Goal: Information Seeking & Learning: Learn about a topic

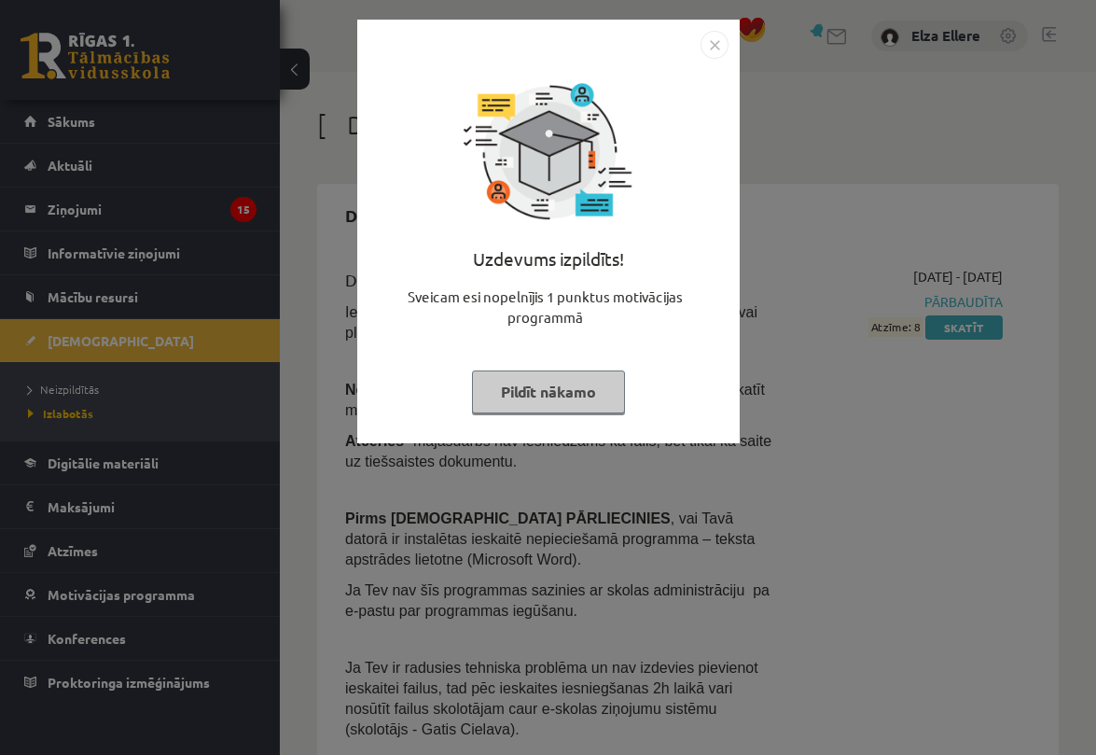
click at [718, 47] on img "Close" at bounding box center [715, 45] width 28 height 28
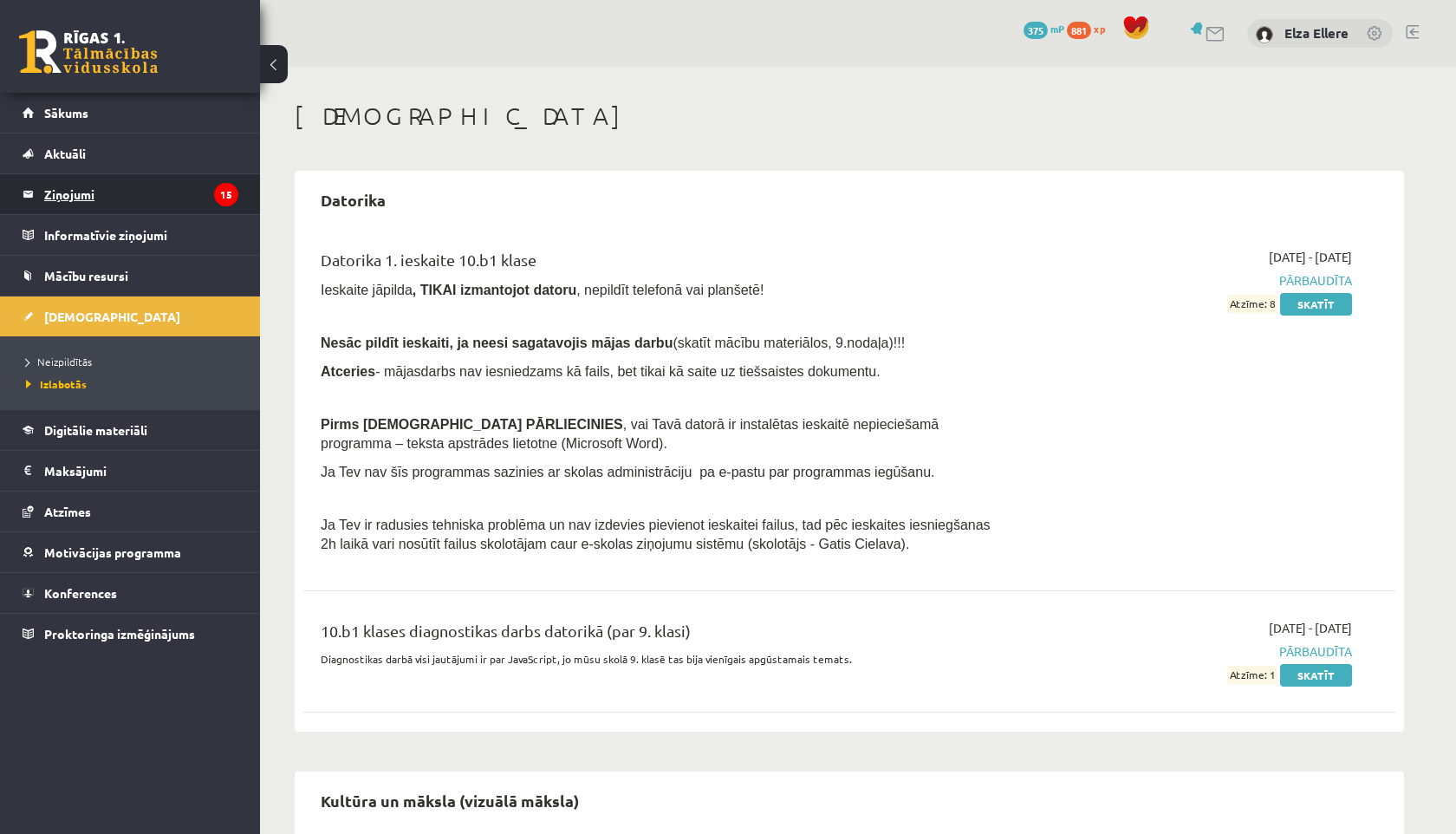
click at [147, 182] on legend "Ziņojumi 15" at bounding box center [141, 194] width 194 height 40
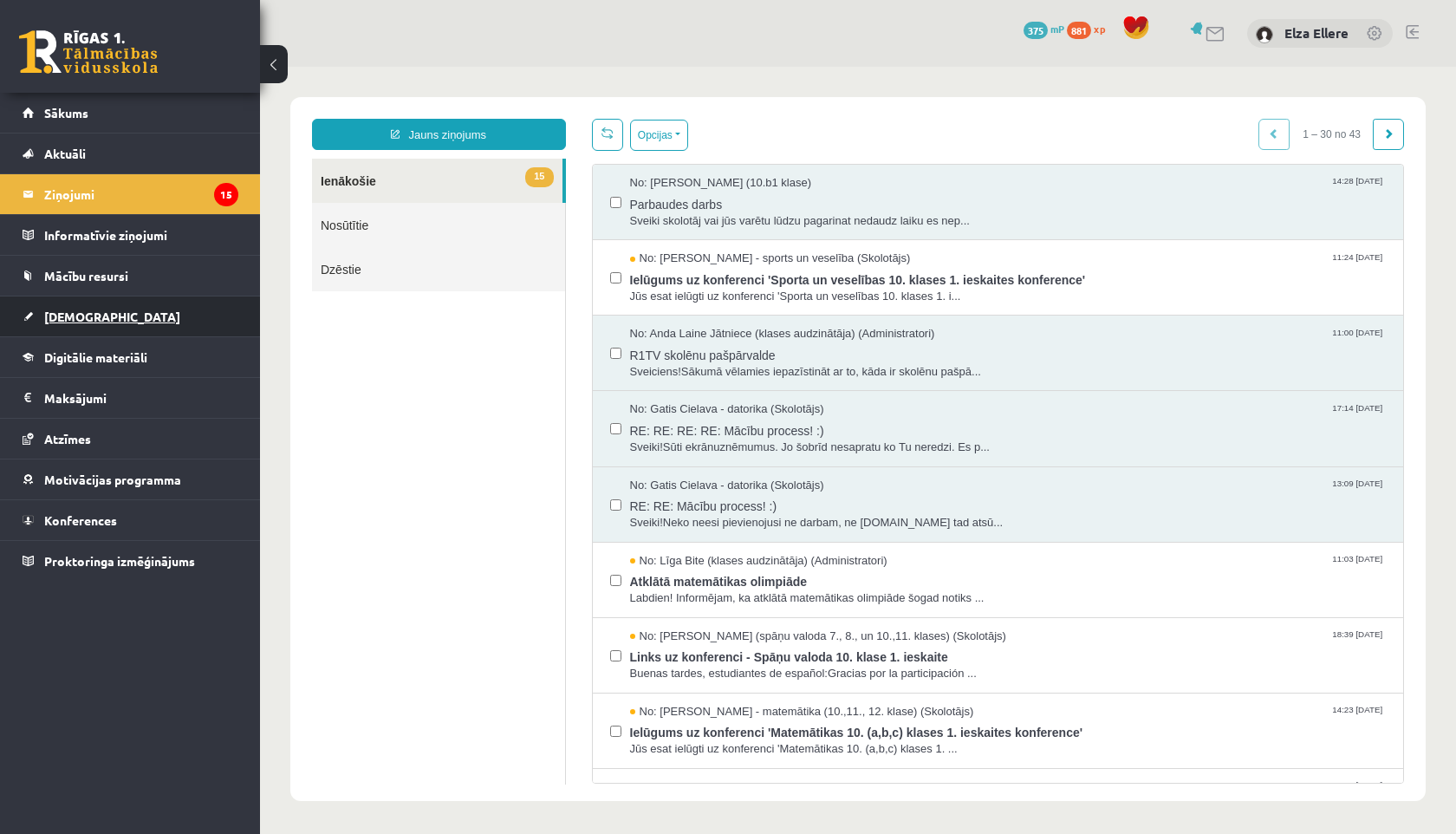
click at [115, 318] on link "[DEMOGRAPHIC_DATA]" at bounding box center [130, 316] width 216 height 40
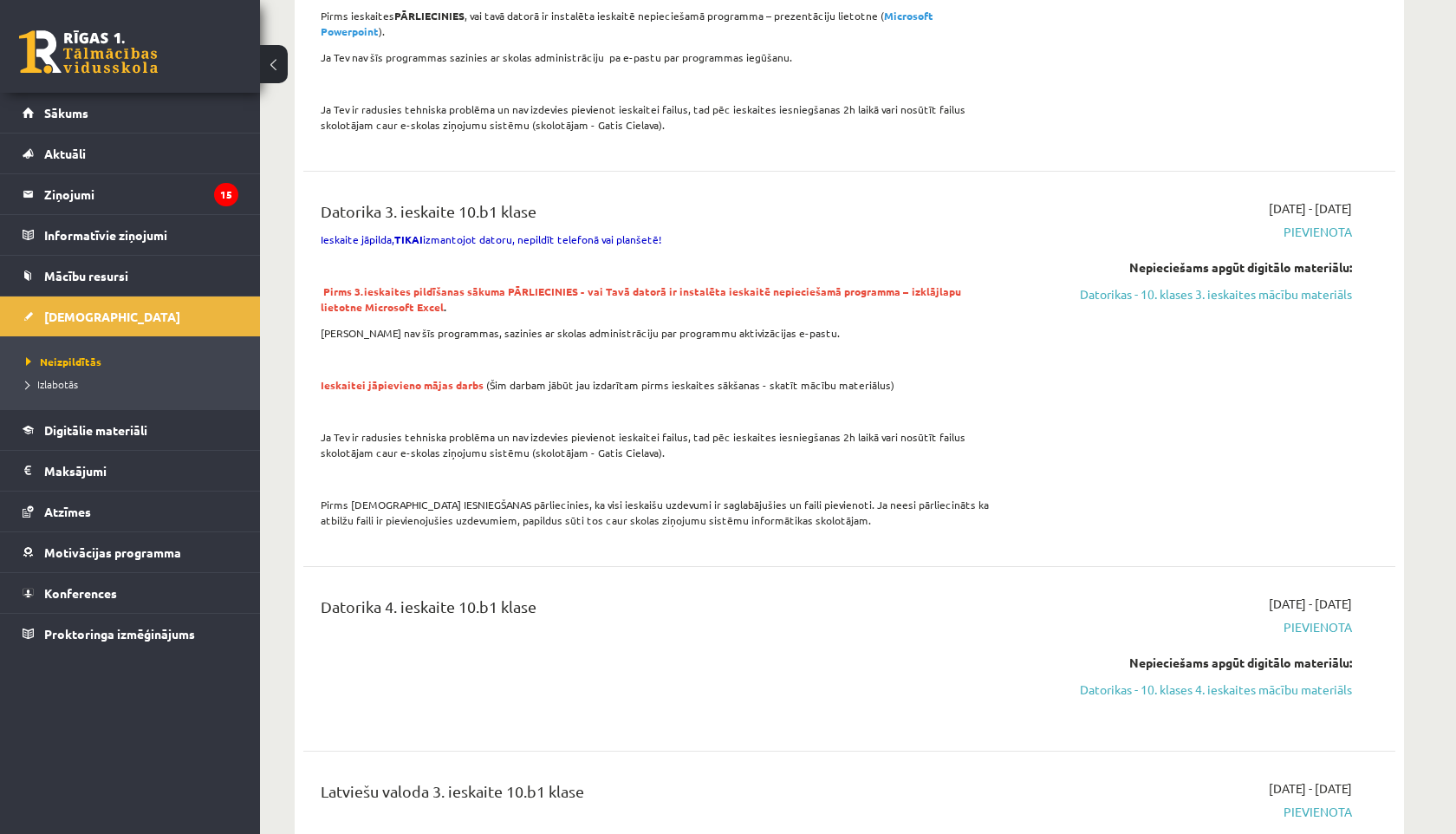
scroll to position [348, 0]
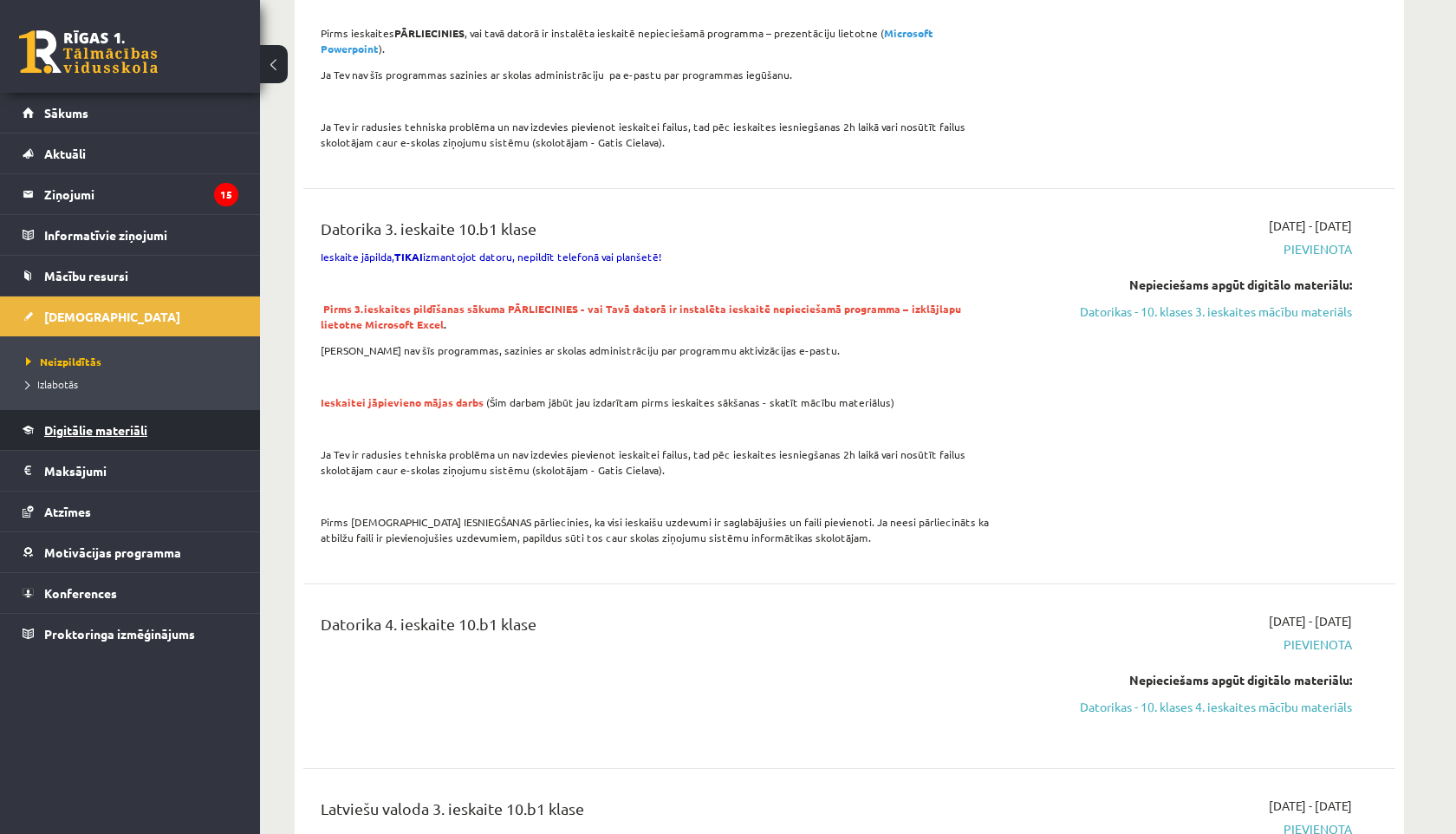
click at [83, 435] on span "Digitālie materiāli" at bounding box center [96, 429] width 103 height 16
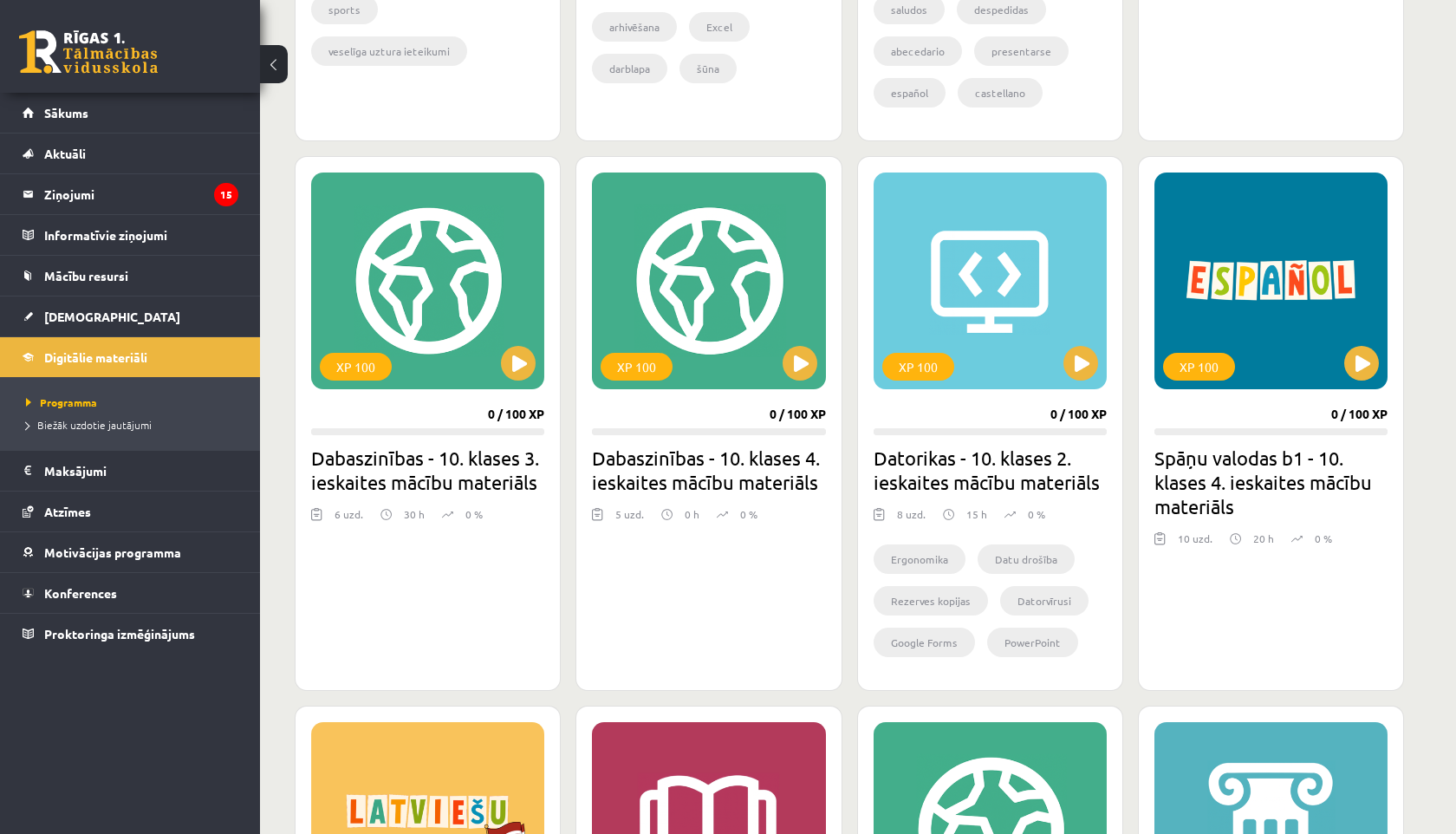
scroll to position [2606, 0]
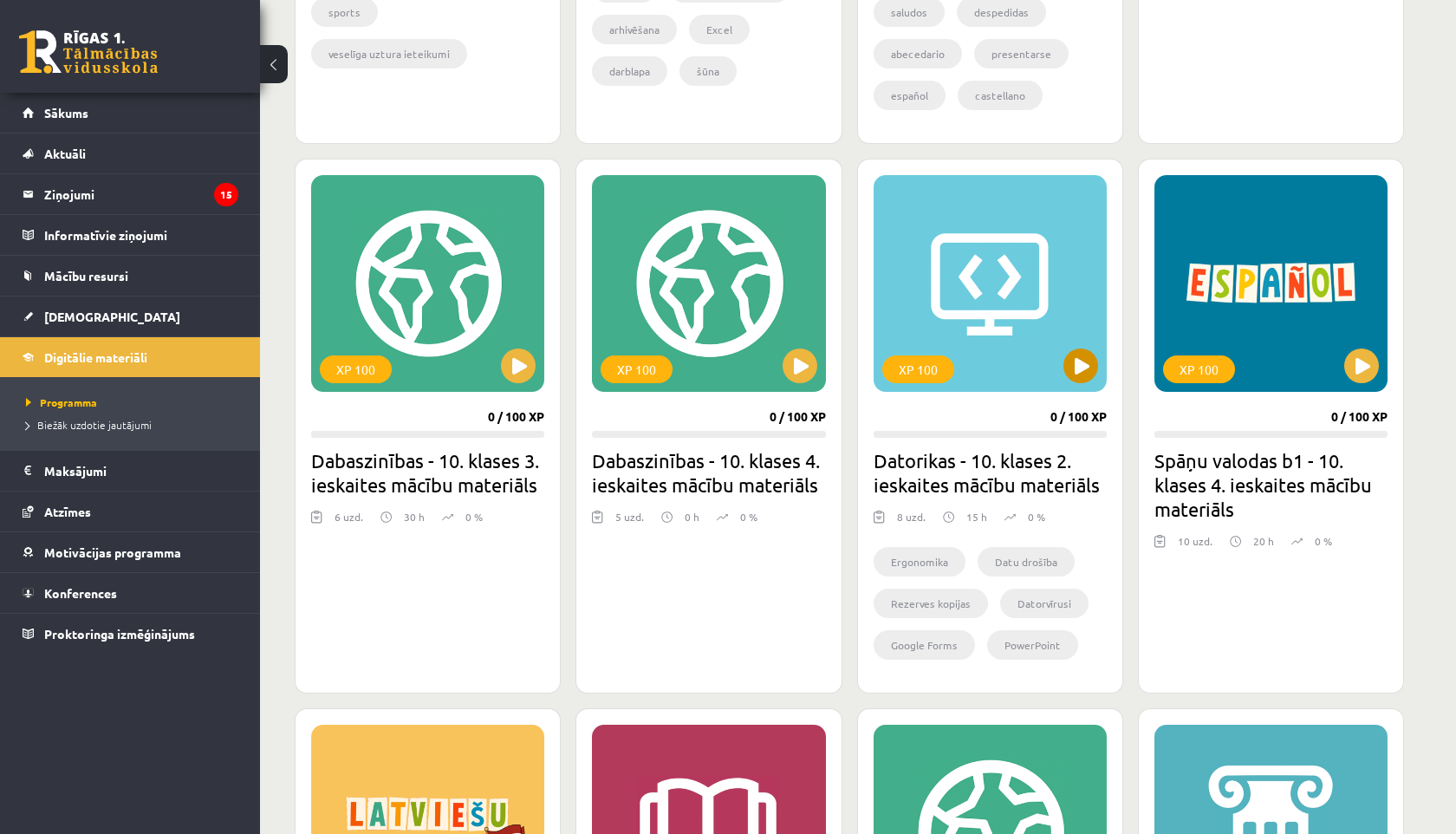
click at [1004, 375] on div "XP 100" at bounding box center [990, 282] width 233 height 216
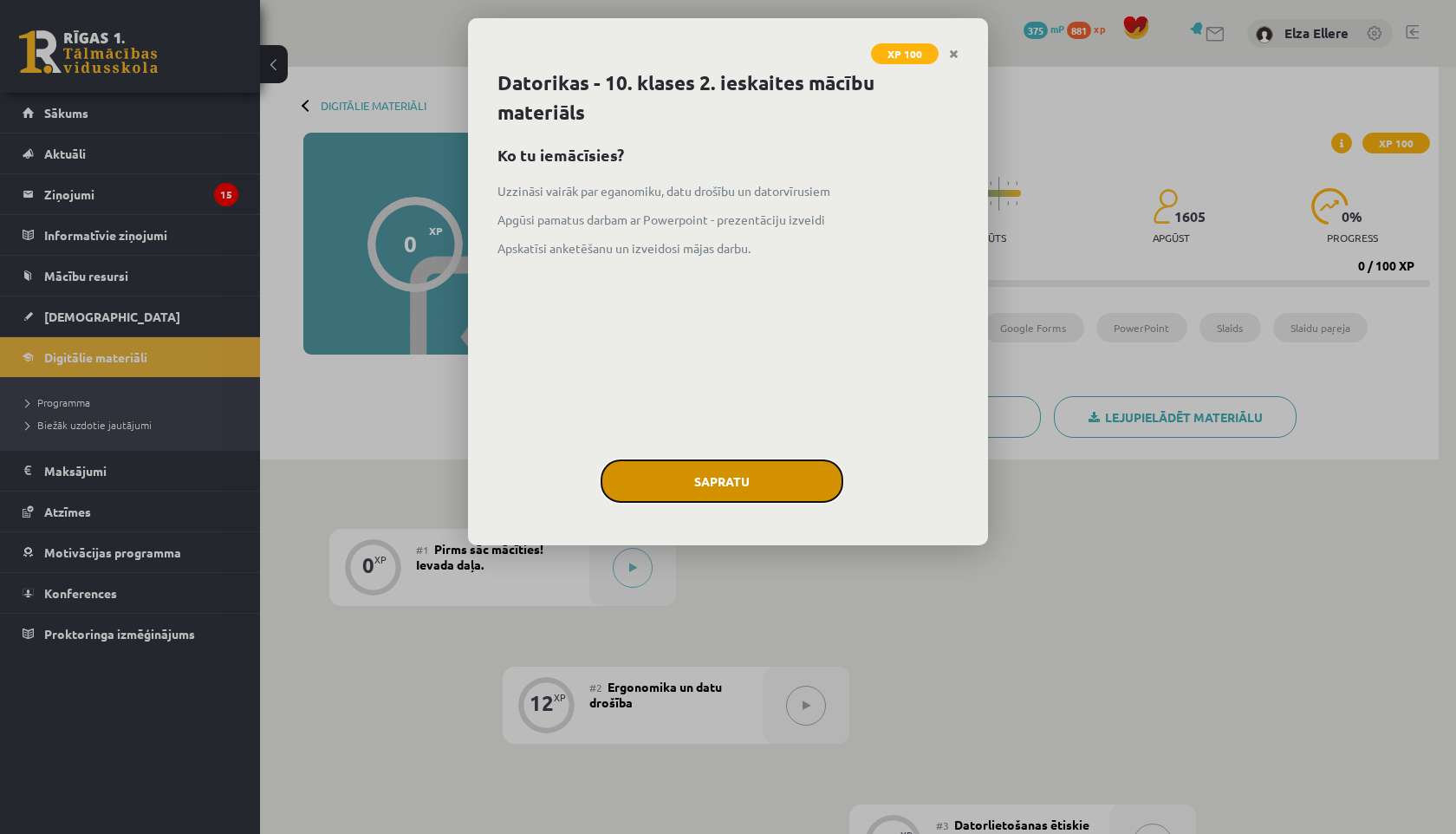
click at [767, 470] on button "Sapratu" at bounding box center [722, 481] width 243 height 44
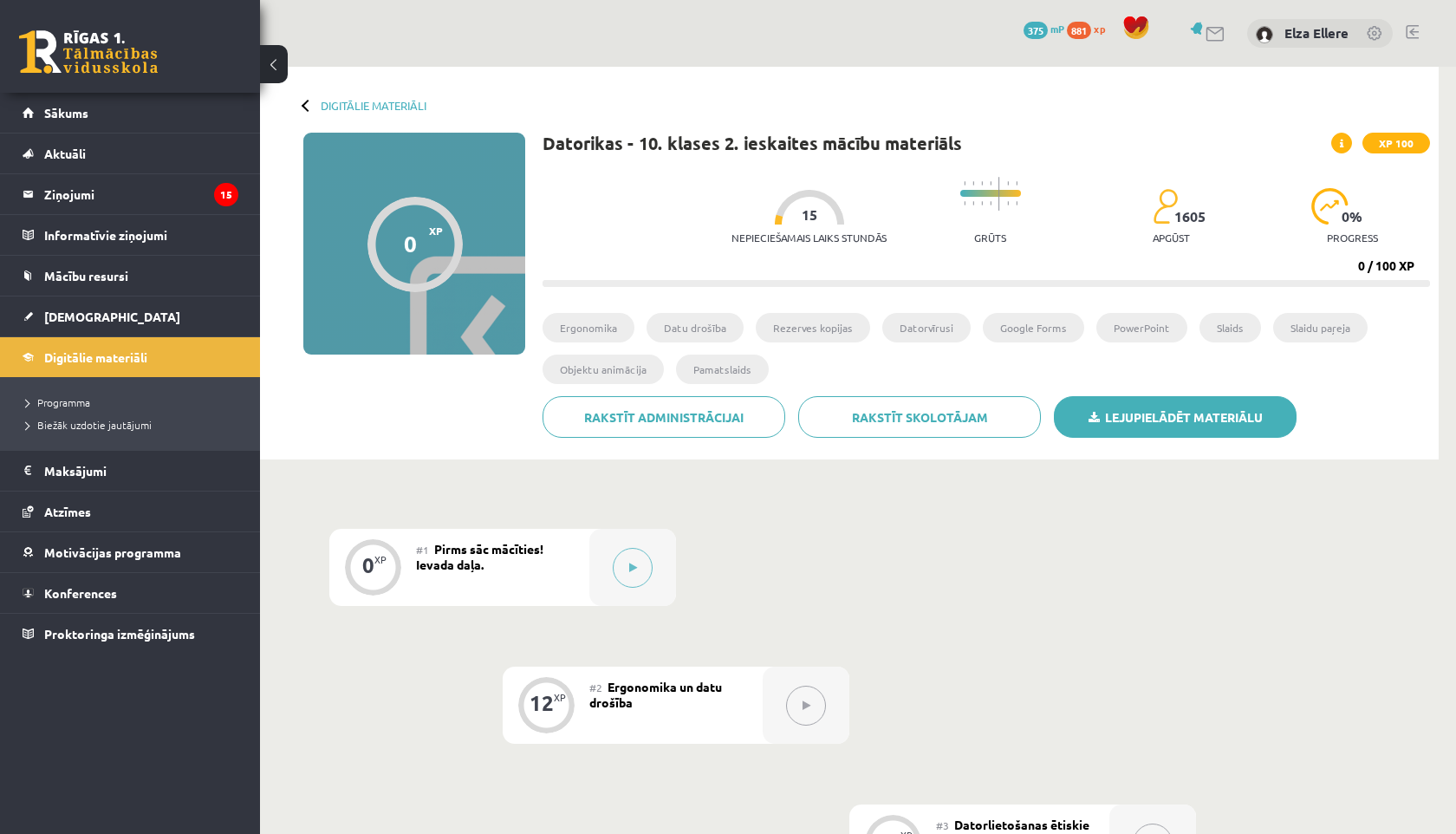
click at [1139, 404] on link "Lejupielādēt materiālu" at bounding box center [1175, 416] width 243 height 42
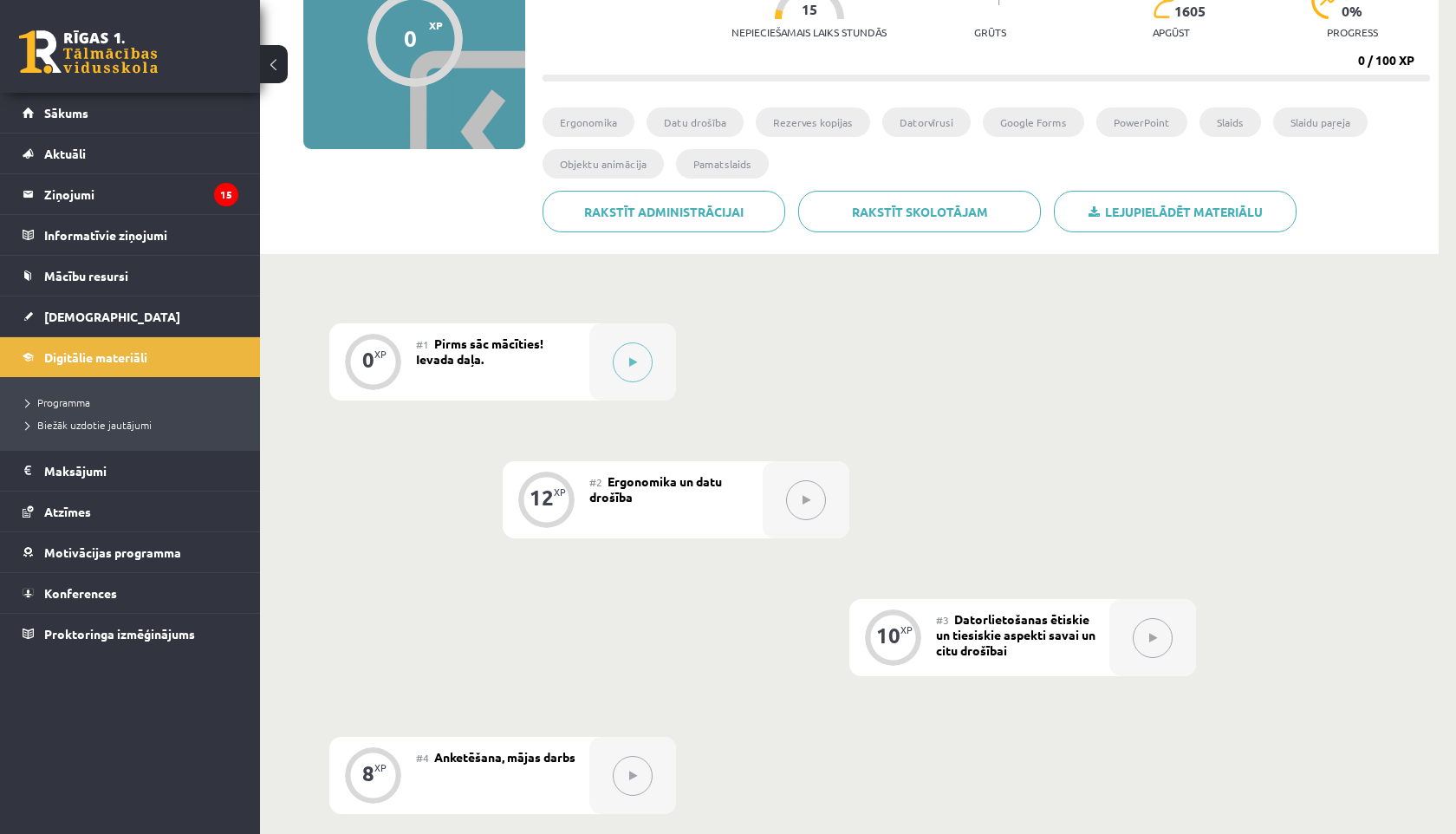
scroll to position [204, 0]
click at [621, 358] on button at bounding box center [633, 362] width 40 height 40
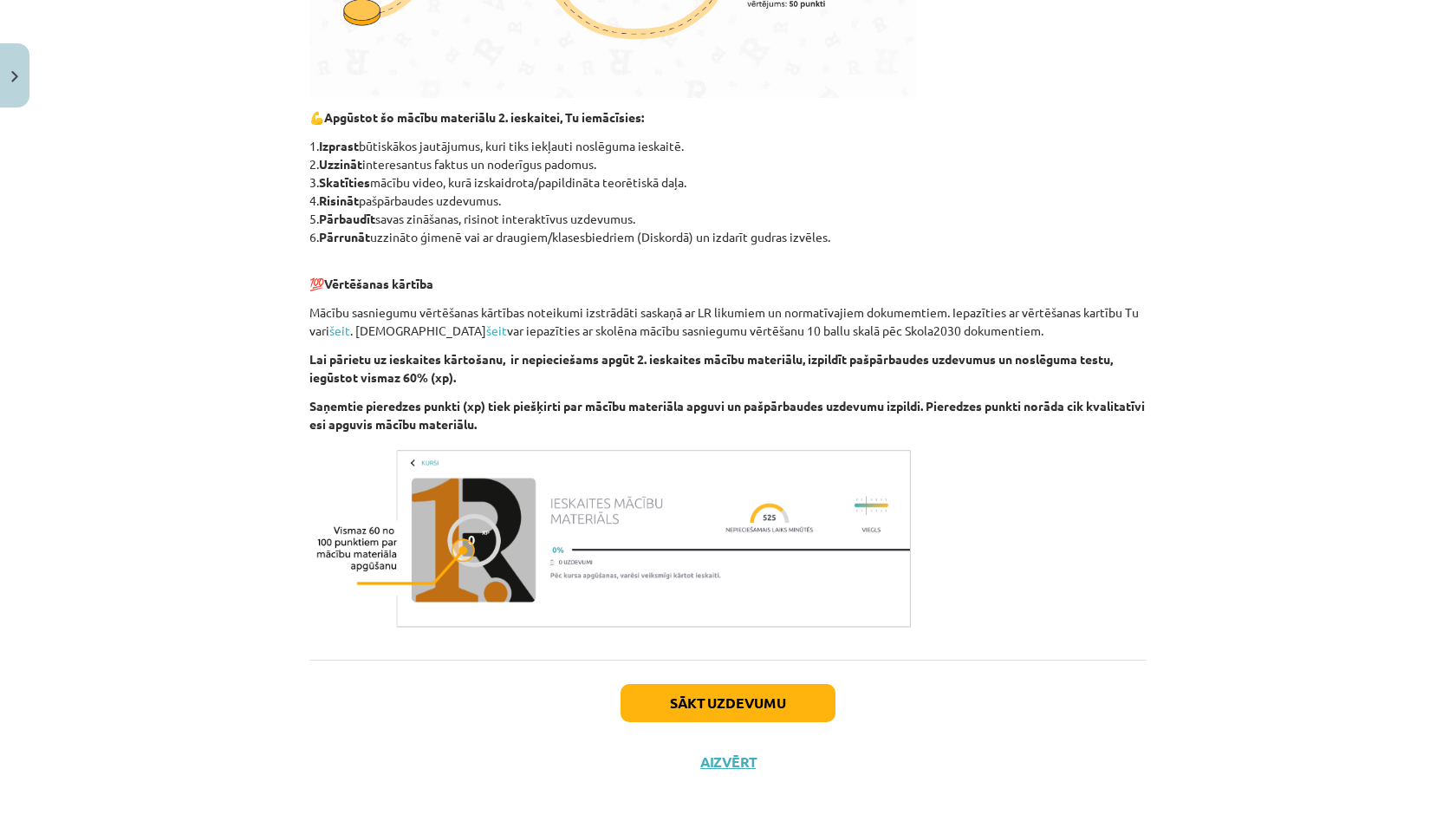
scroll to position [774, 0]
click at [642, 695] on button "Sākt uzdevumu" at bounding box center [728, 701] width 215 height 38
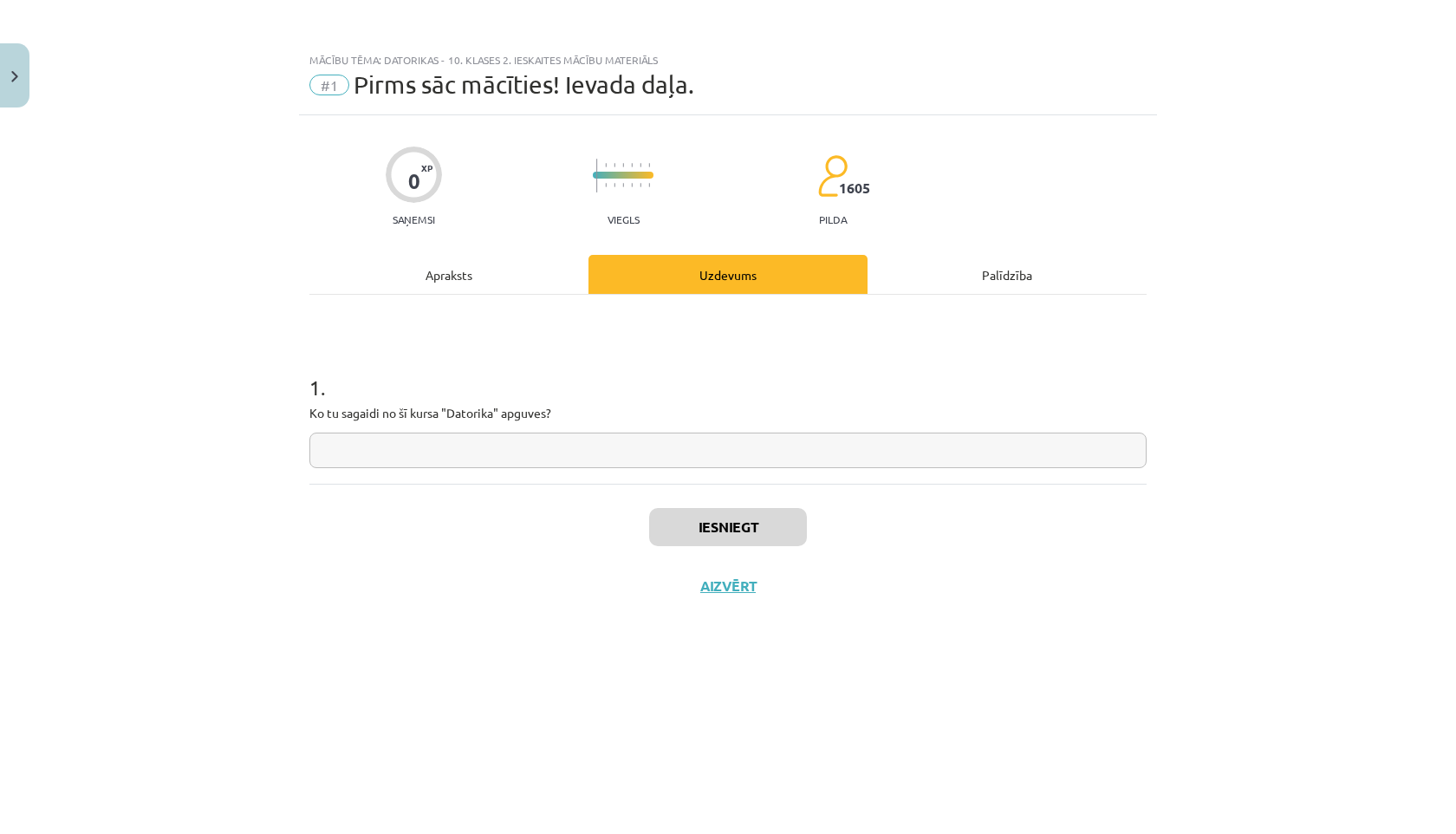
scroll to position [0, 0]
click at [429, 443] on input "text" at bounding box center [728, 450] width 837 height 35
type input "**********"
click at [753, 534] on button "Iesniegt" at bounding box center [728, 527] width 158 height 38
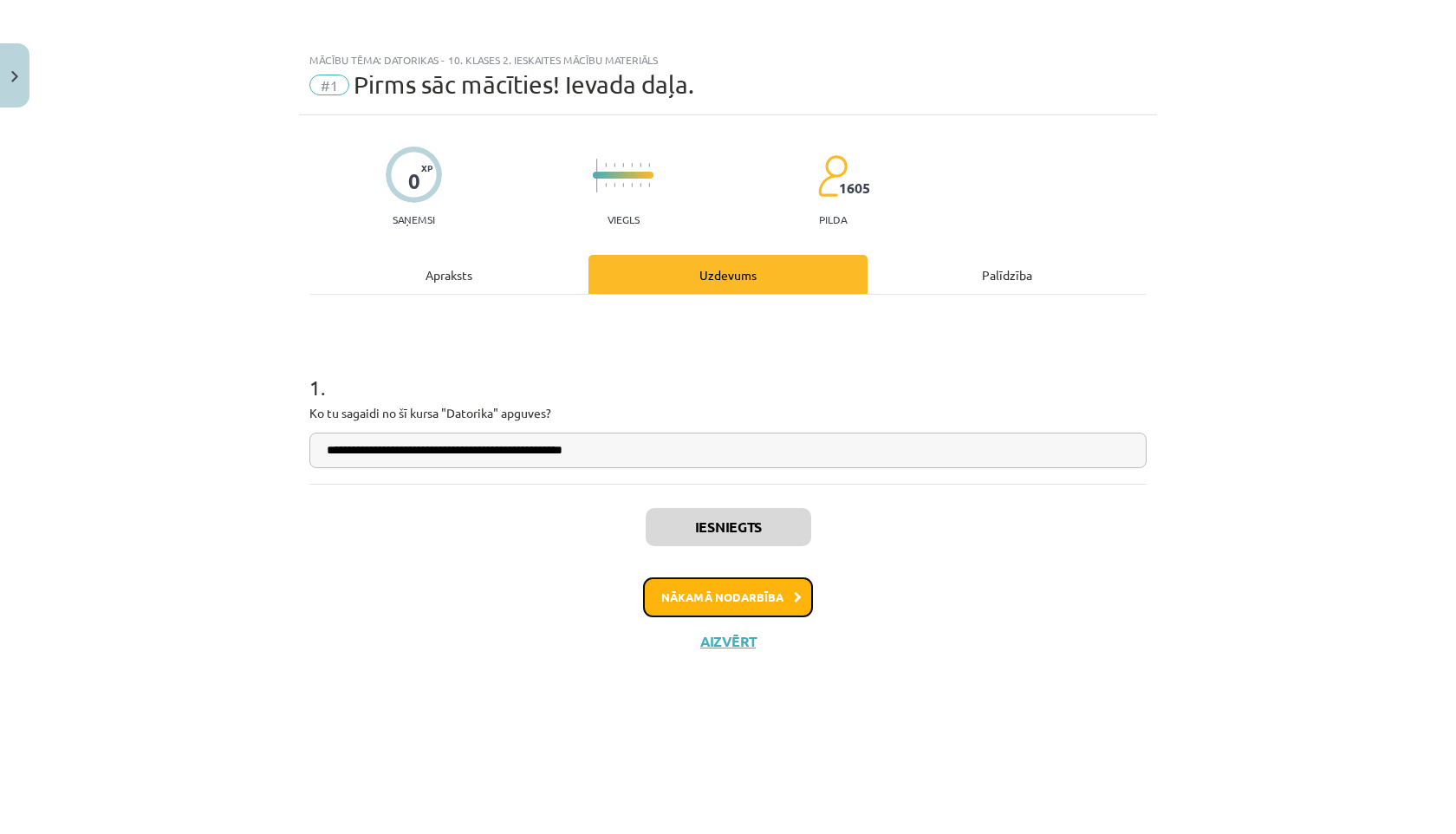
click at [744, 606] on button "Nākamā nodarbība" at bounding box center [728, 596] width 170 height 40
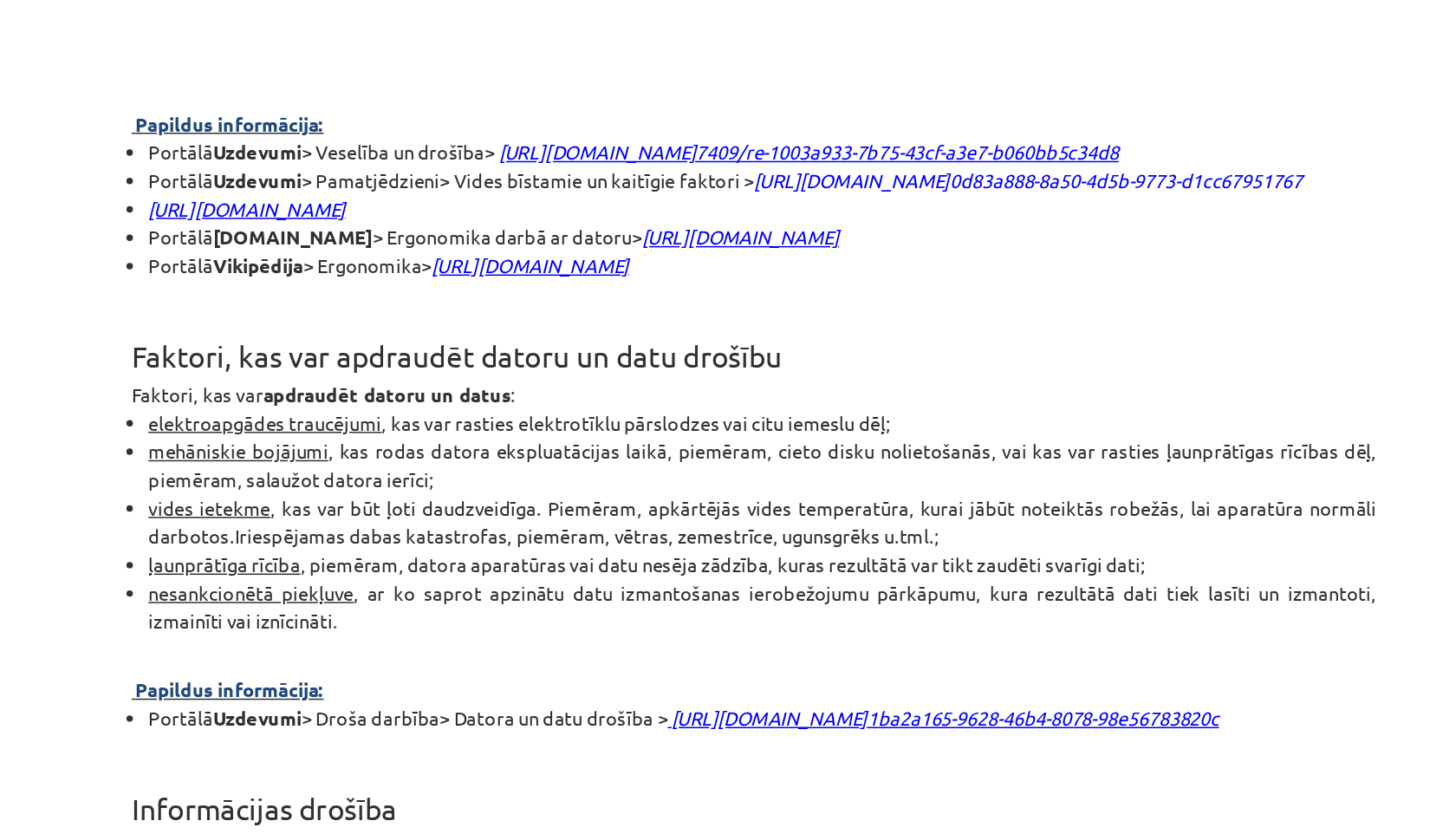
scroll to position [1857, 0]
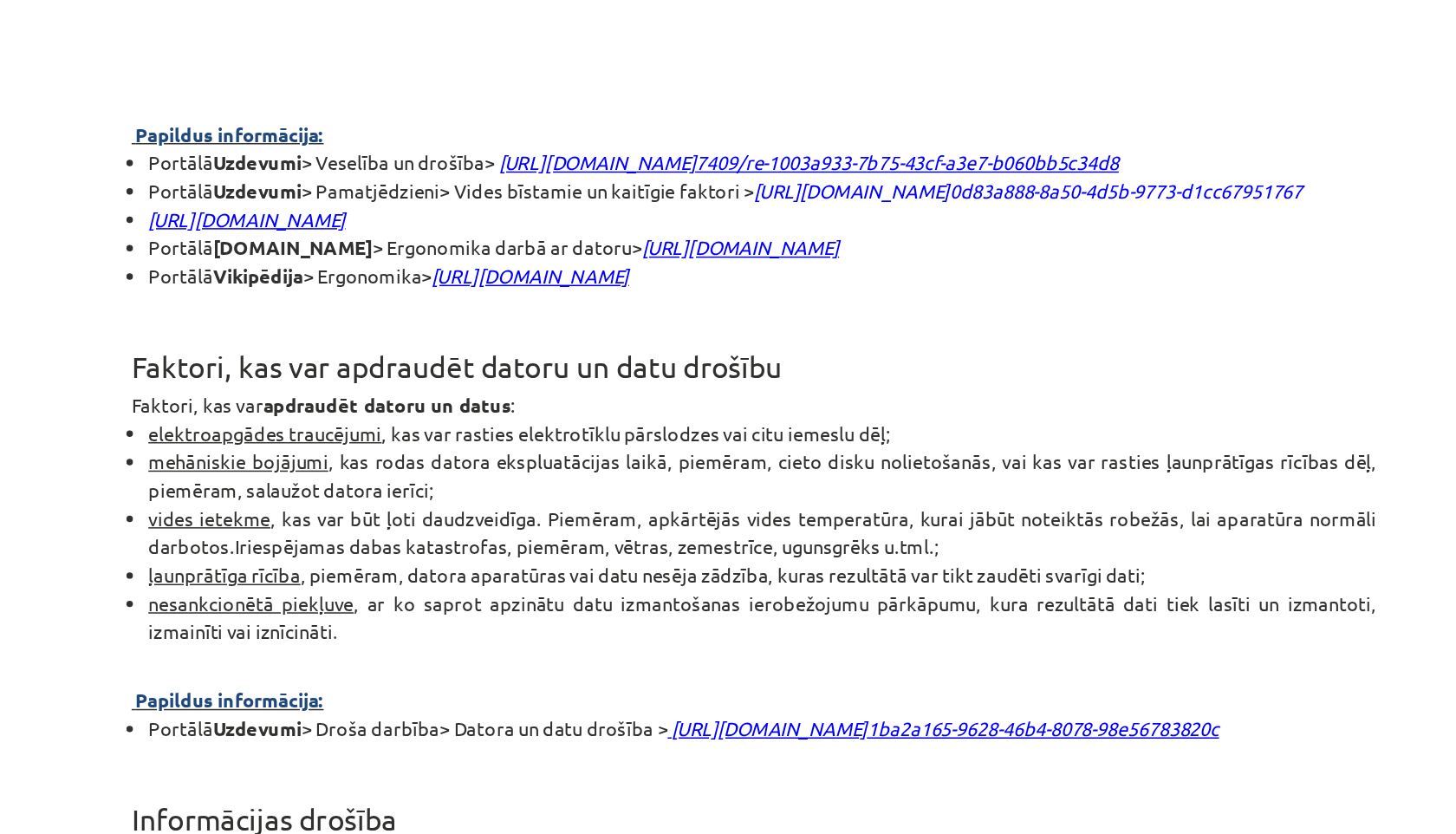
click at [653, 318] on span "http://www.acim.lv/2010/06/ergonomika_darba_ar_datoru/" at bounding box center [719, 310] width 133 height 17
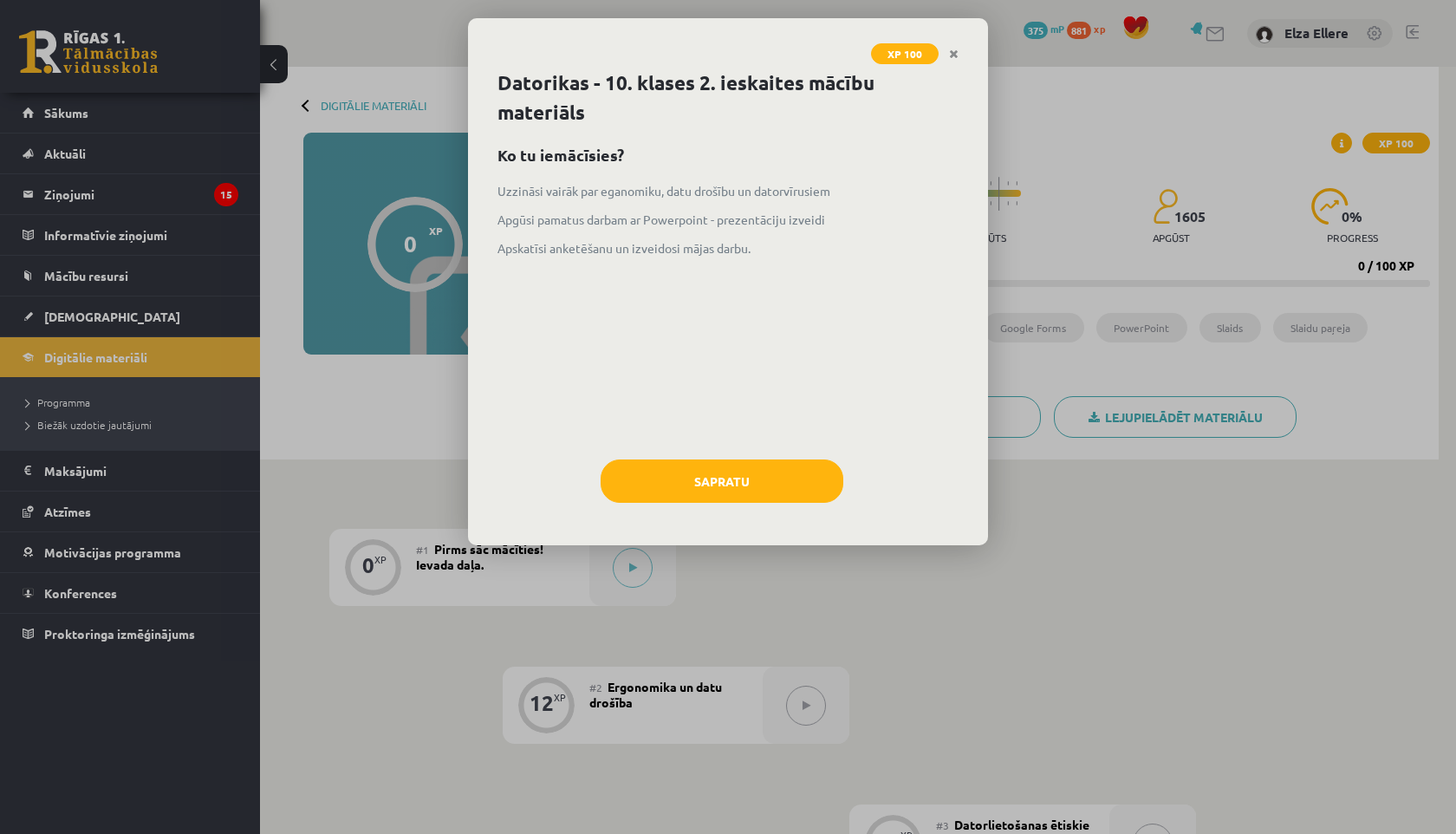
scroll to position [204, 0]
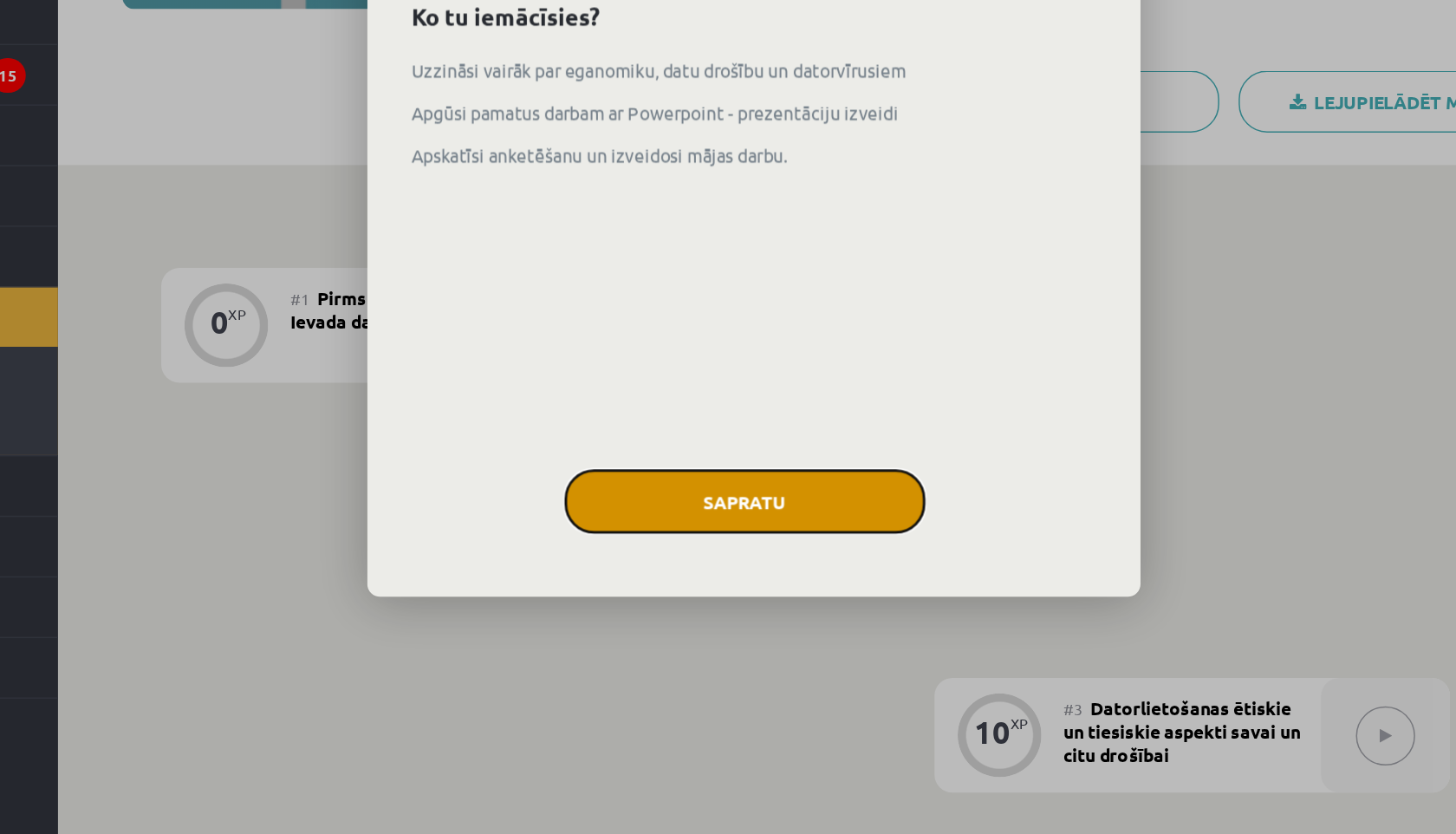
click at [649, 467] on button "Sapratu" at bounding box center [722, 481] width 243 height 44
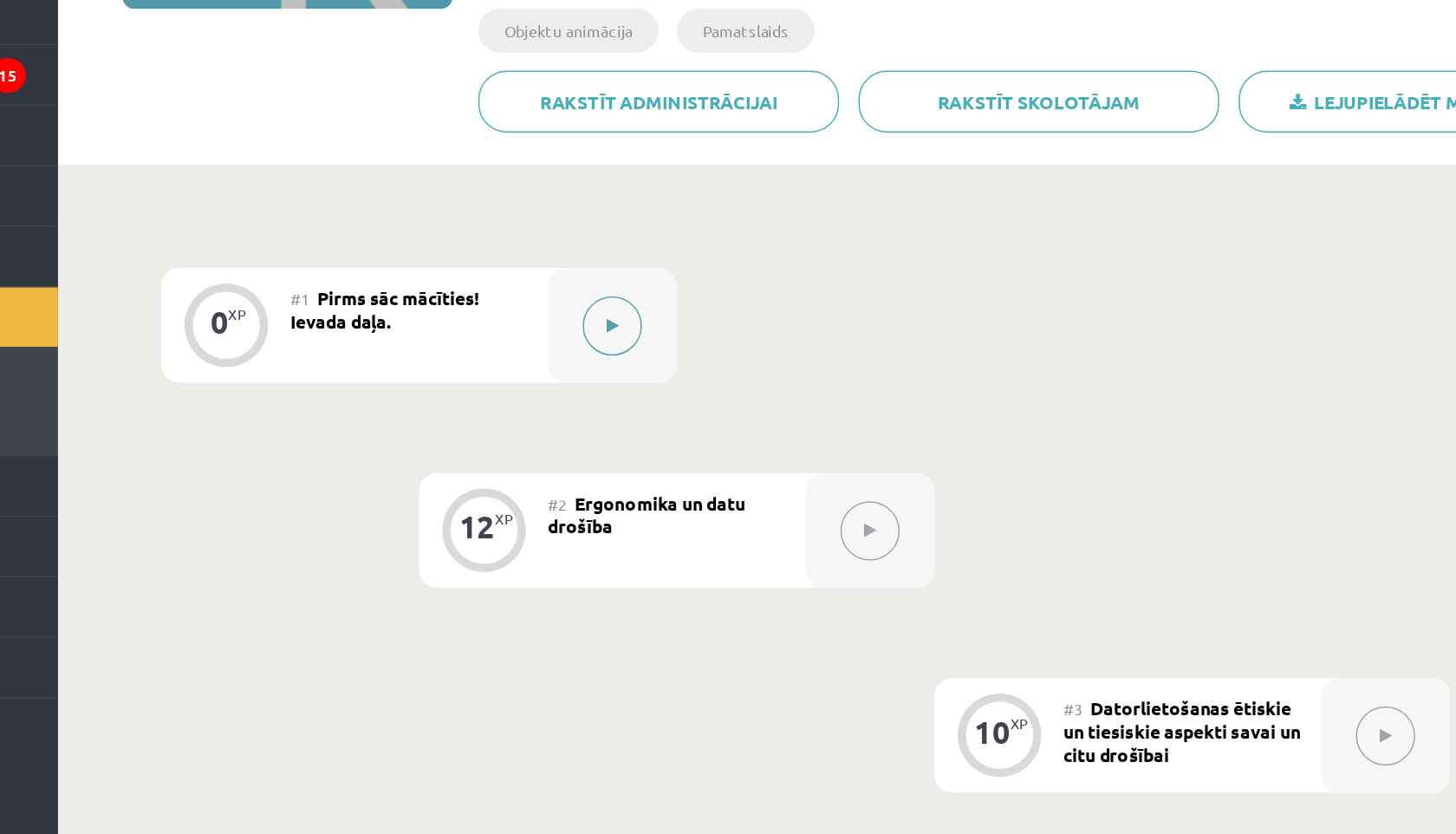
click at [646, 363] on button at bounding box center [633, 362] width 40 height 40
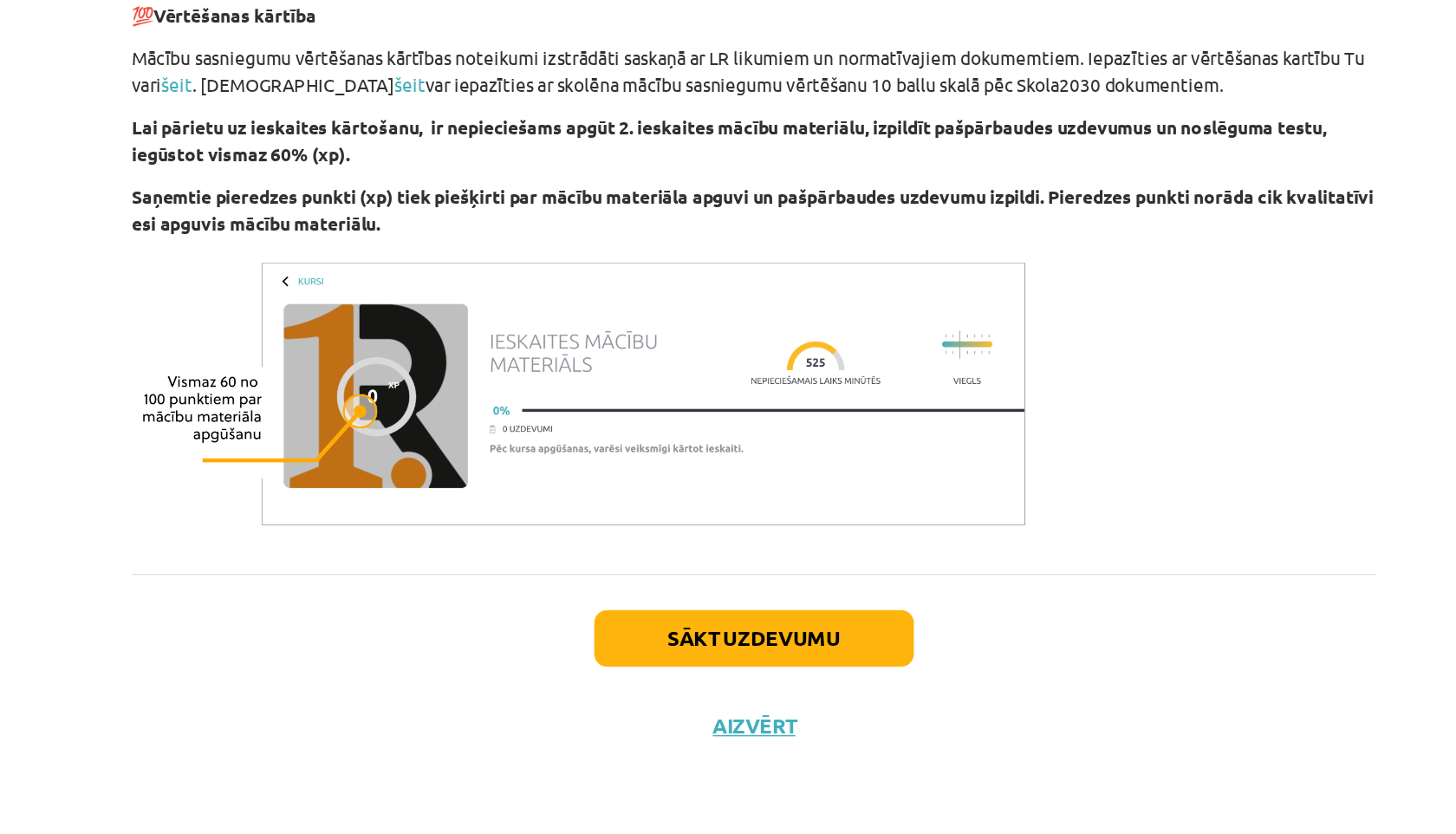
scroll to position [206, 0]
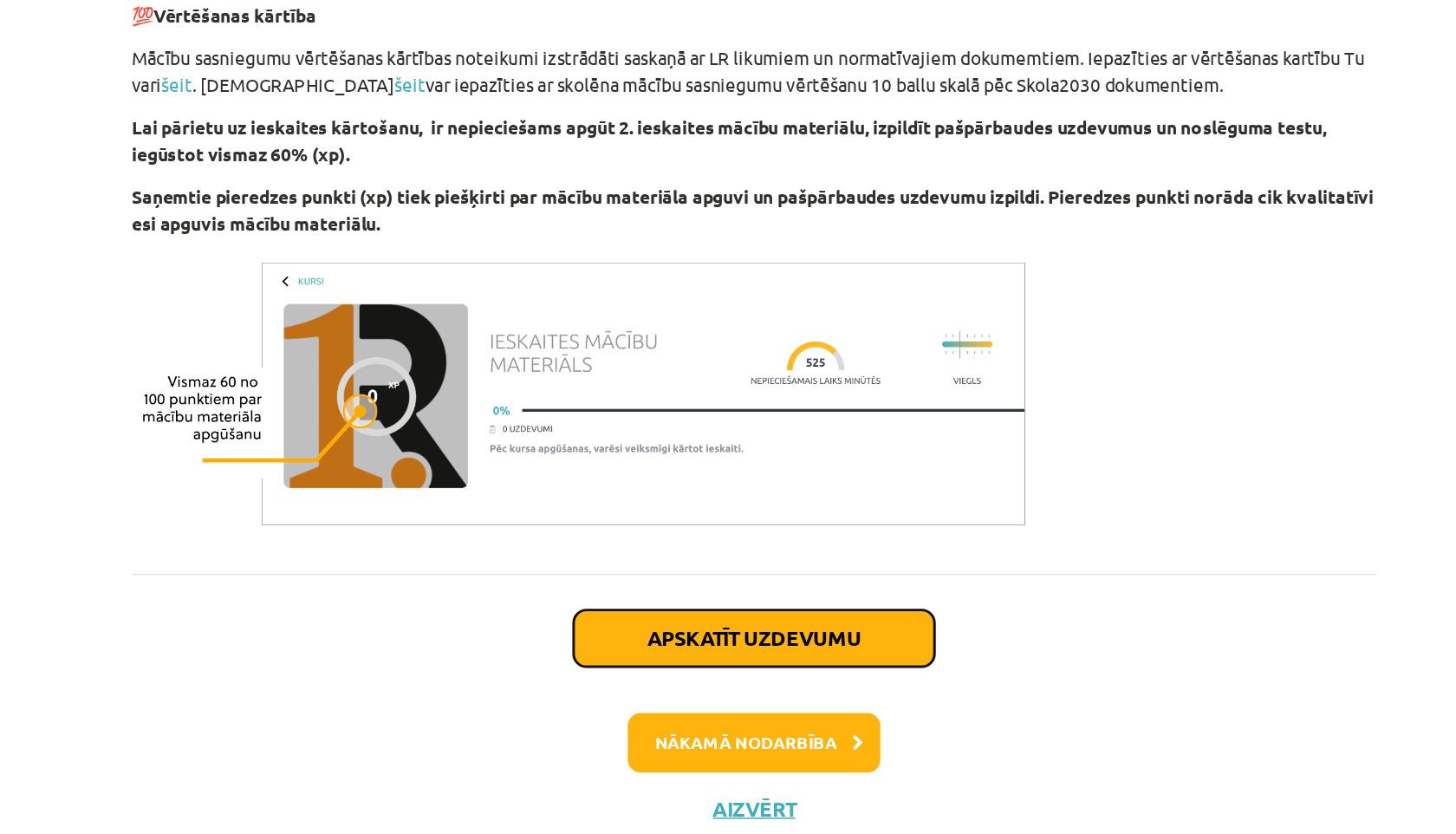
click at [662, 708] on button "Apskatīt uzdevumu" at bounding box center [728, 701] width 243 height 38
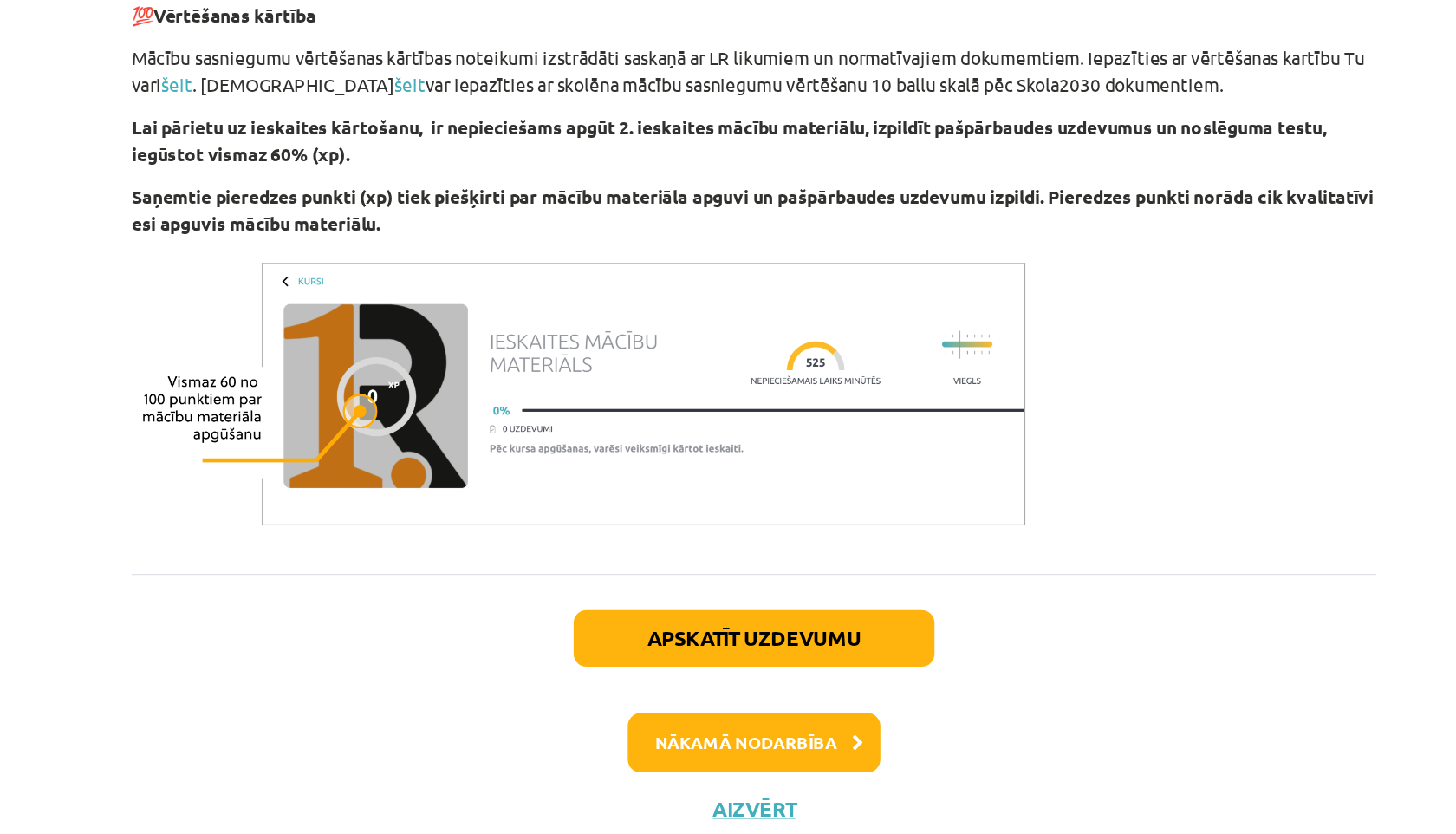
scroll to position [0, 0]
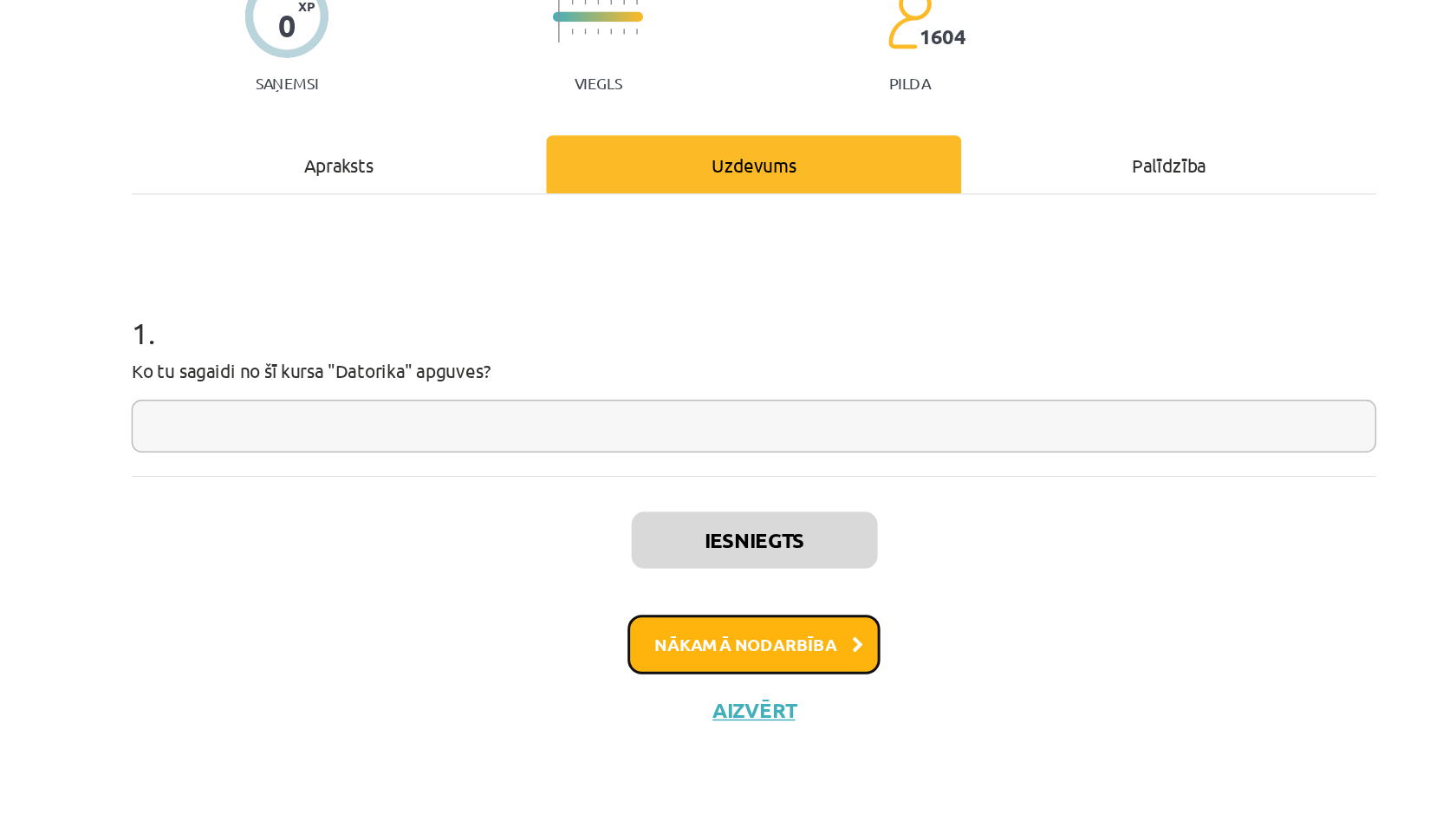
click at [744, 594] on button "Nākamā nodarbība" at bounding box center [728, 596] width 170 height 40
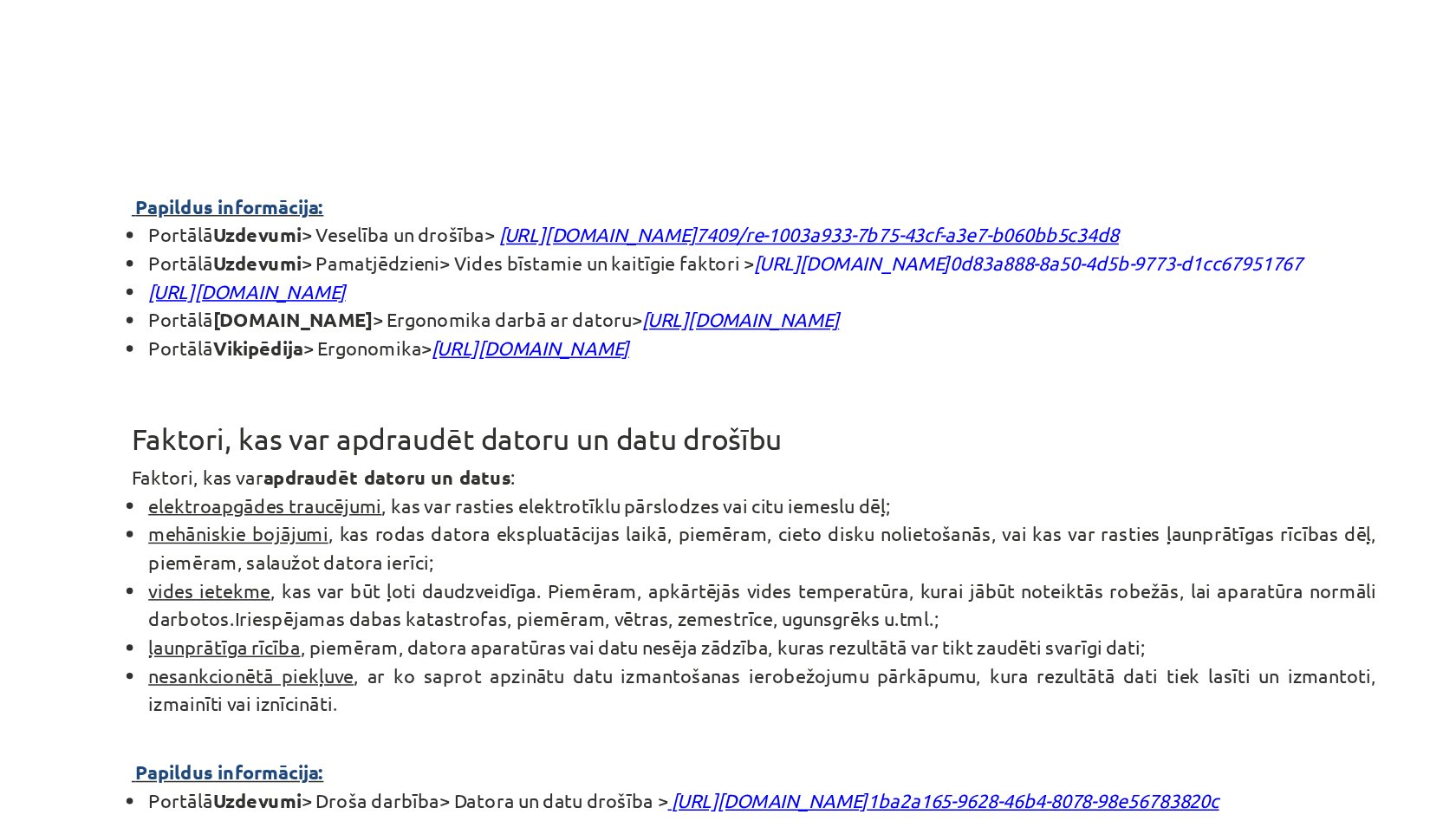
scroll to position [1914, 0]
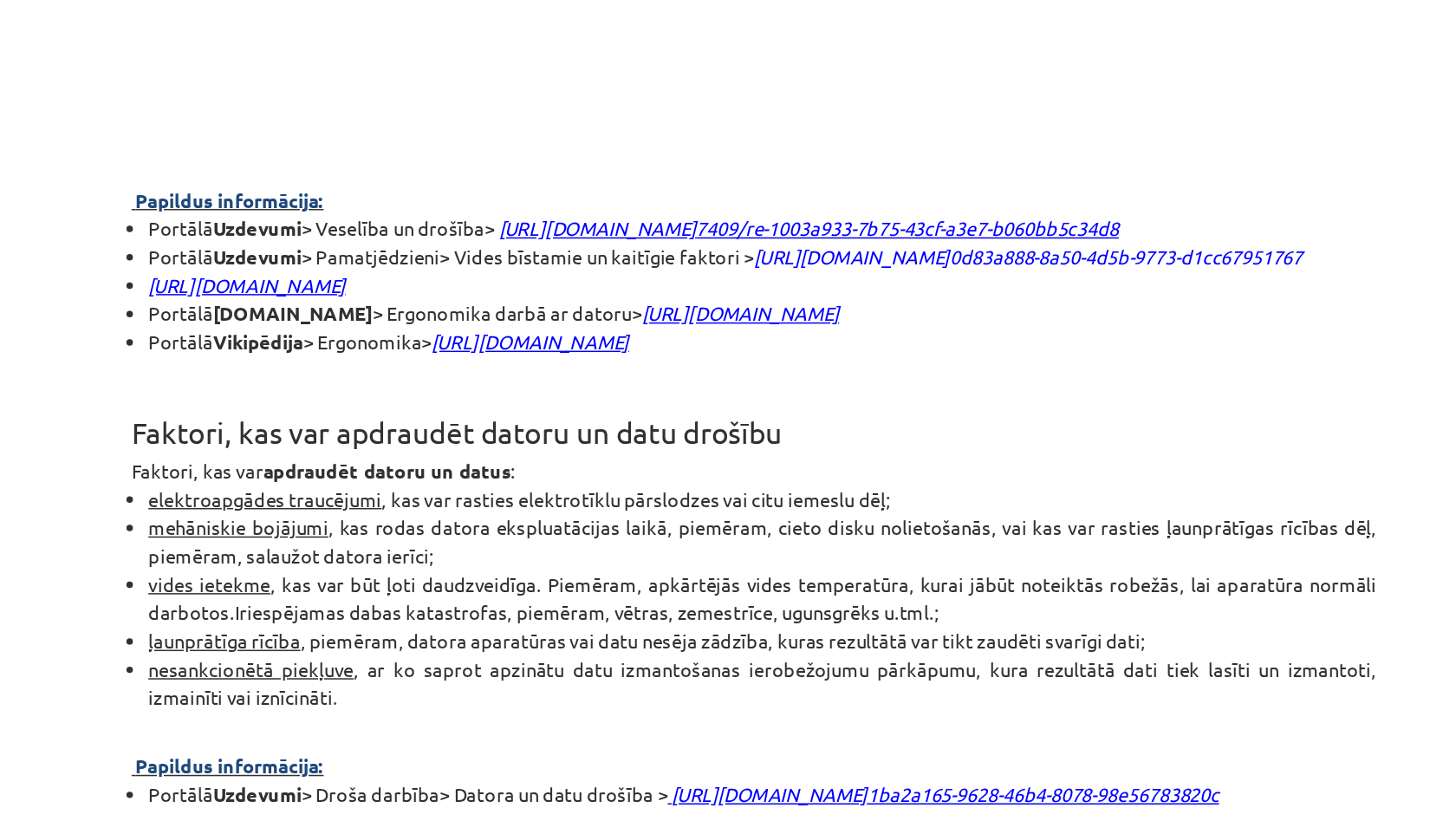
click at [279, 341] on div "Mācību tēma: Datorikas - 10. klases 2. ieskaites mācību materiāls #2 Ergonomika…" at bounding box center [728, 417] width 1456 height 834
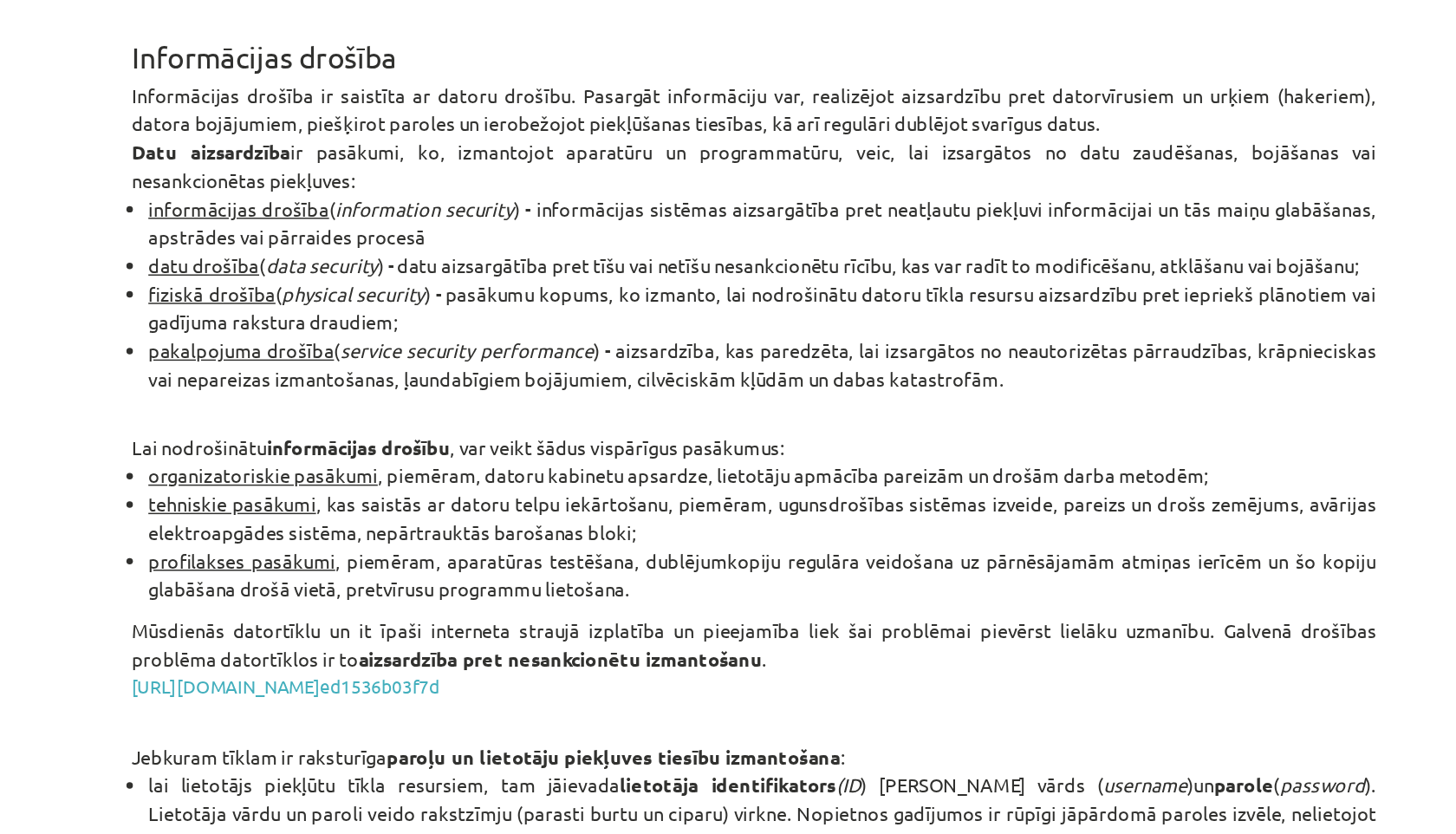
scroll to position [2471, 0]
click at [257, 321] on div "Mācību tēma: Datorikas - 10. klases 2. ieskaites mācību materiāls #2 Ergonomika…" at bounding box center [728, 417] width 1456 height 834
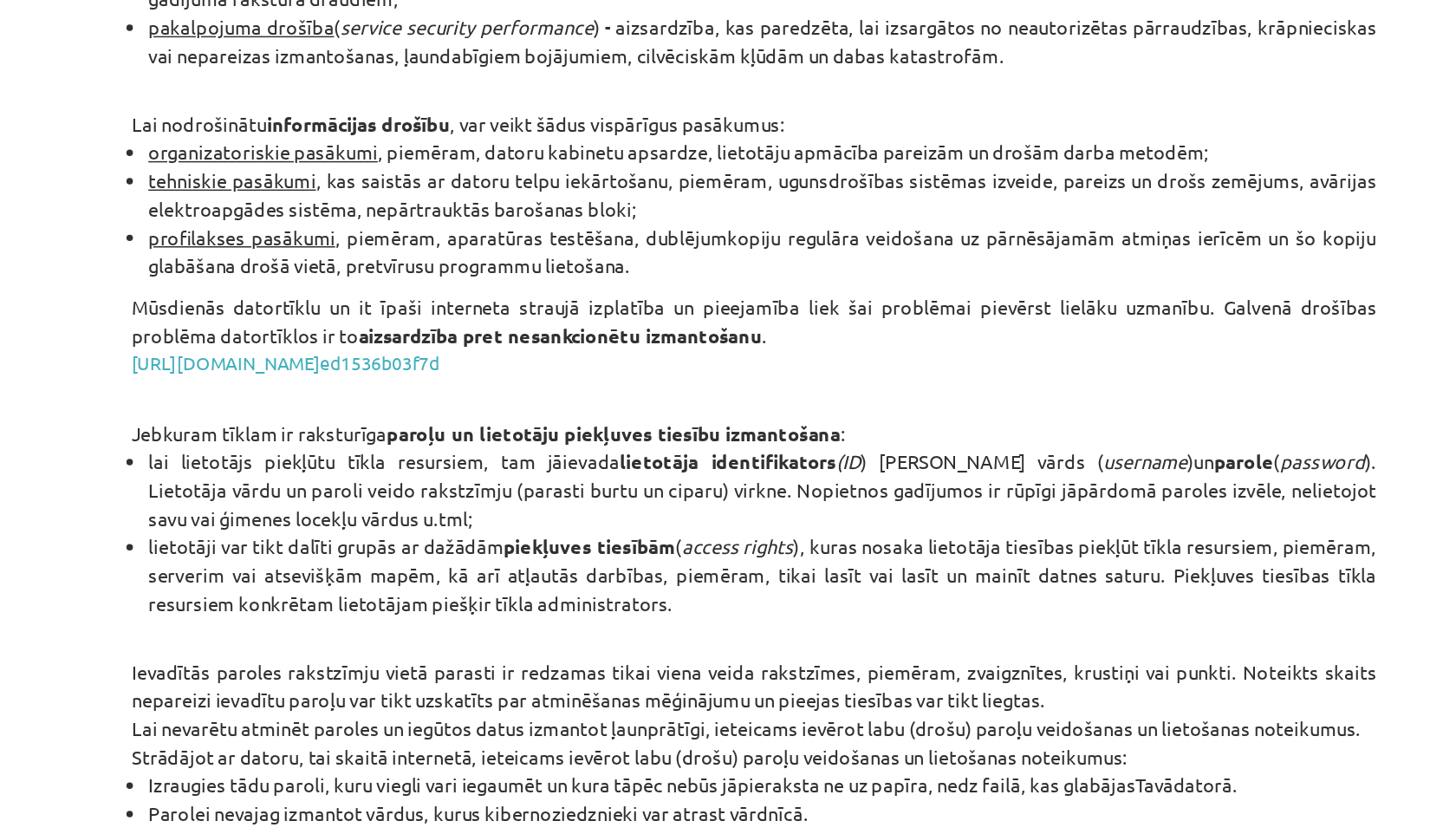
scroll to position [2685, 0]
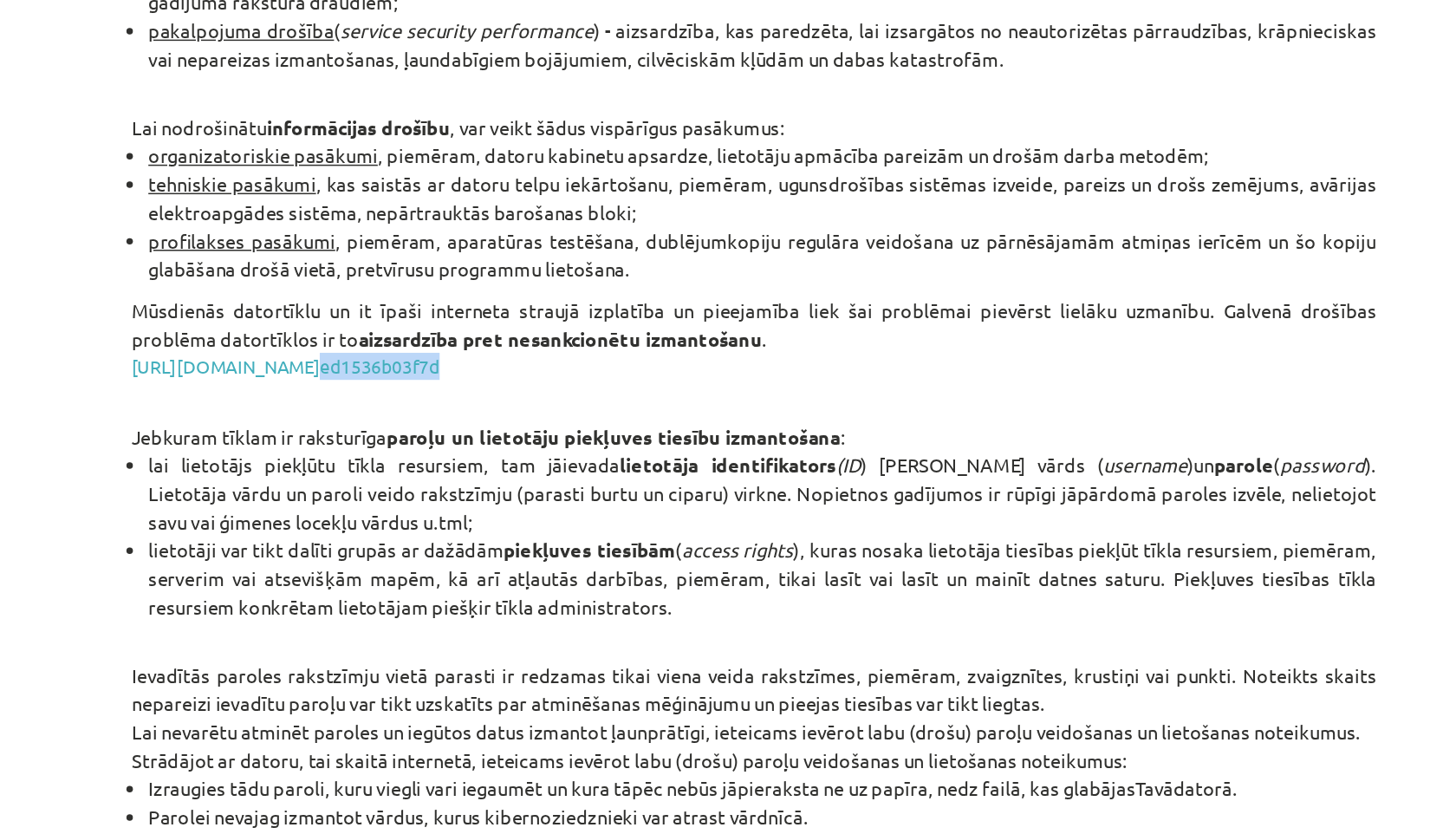
click at [257, 375] on div "Mācību tēma: Datorikas - 10. klases 2. ieskaites mācību materiāls #2 Ergonomika…" at bounding box center [728, 417] width 1456 height 834
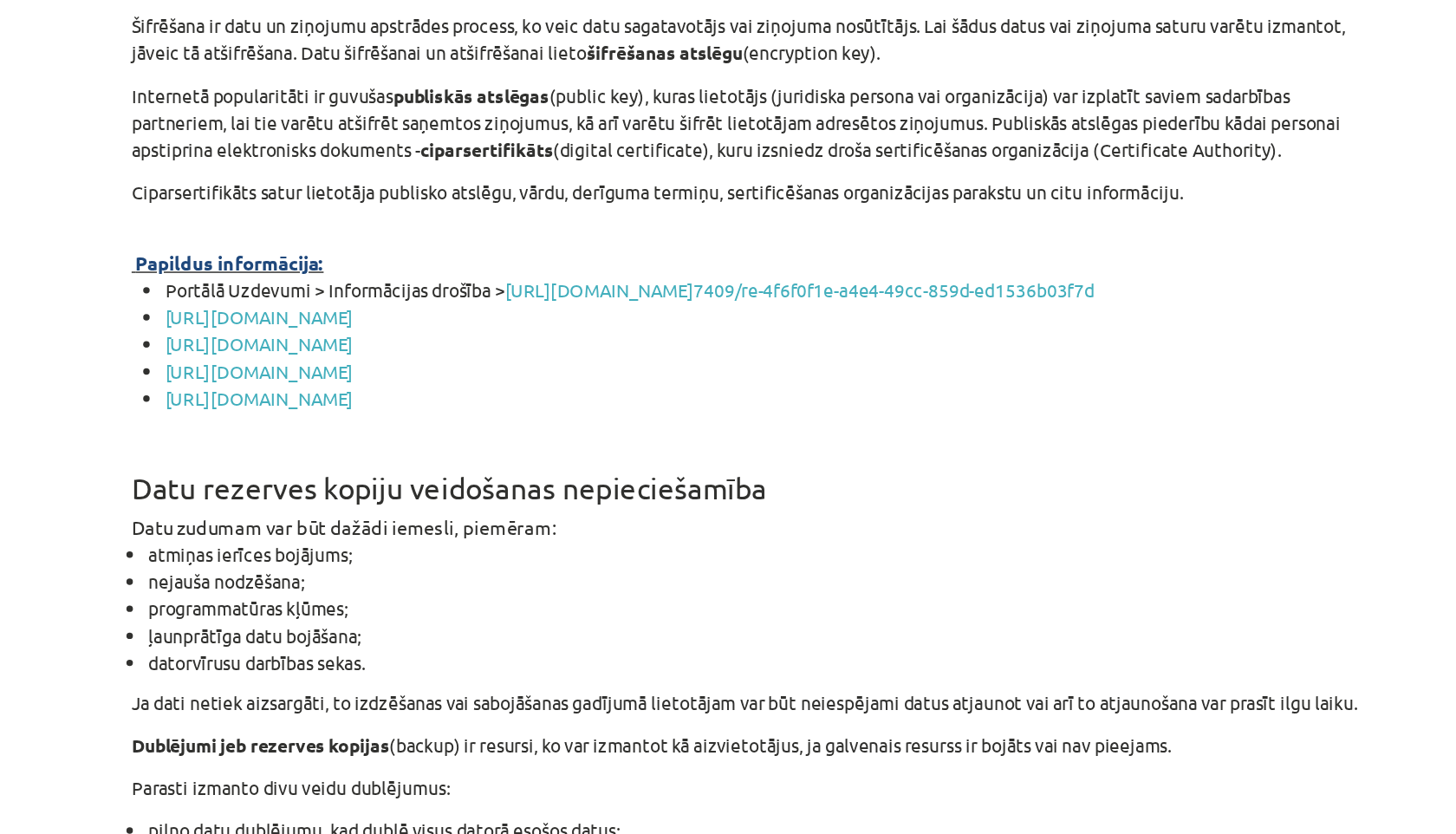
scroll to position [4521, 0]
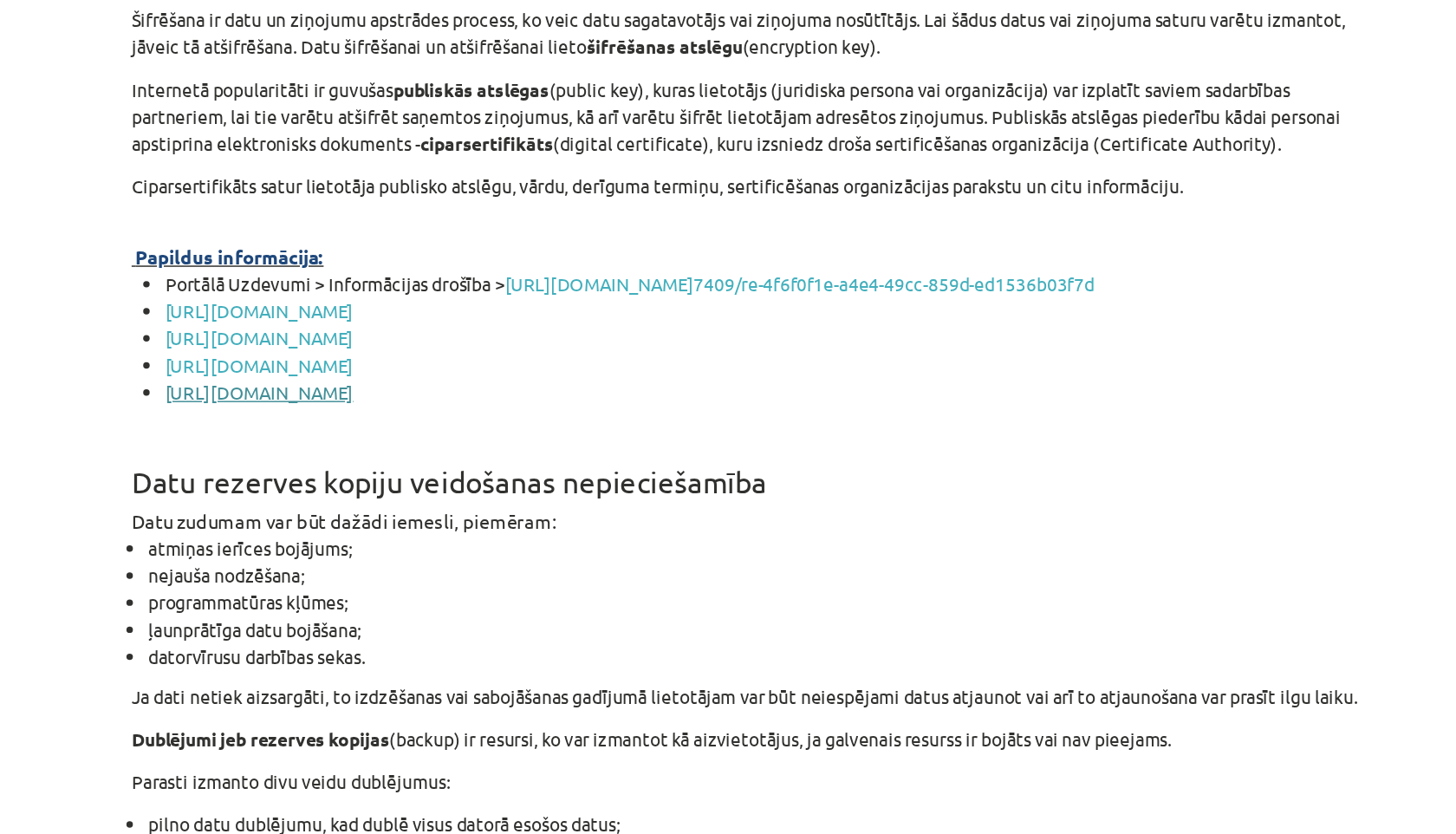
click at [456, 315] on link "https://www.eparaksts.lv/lv/" at bounding box center [395, 306] width 126 height 16
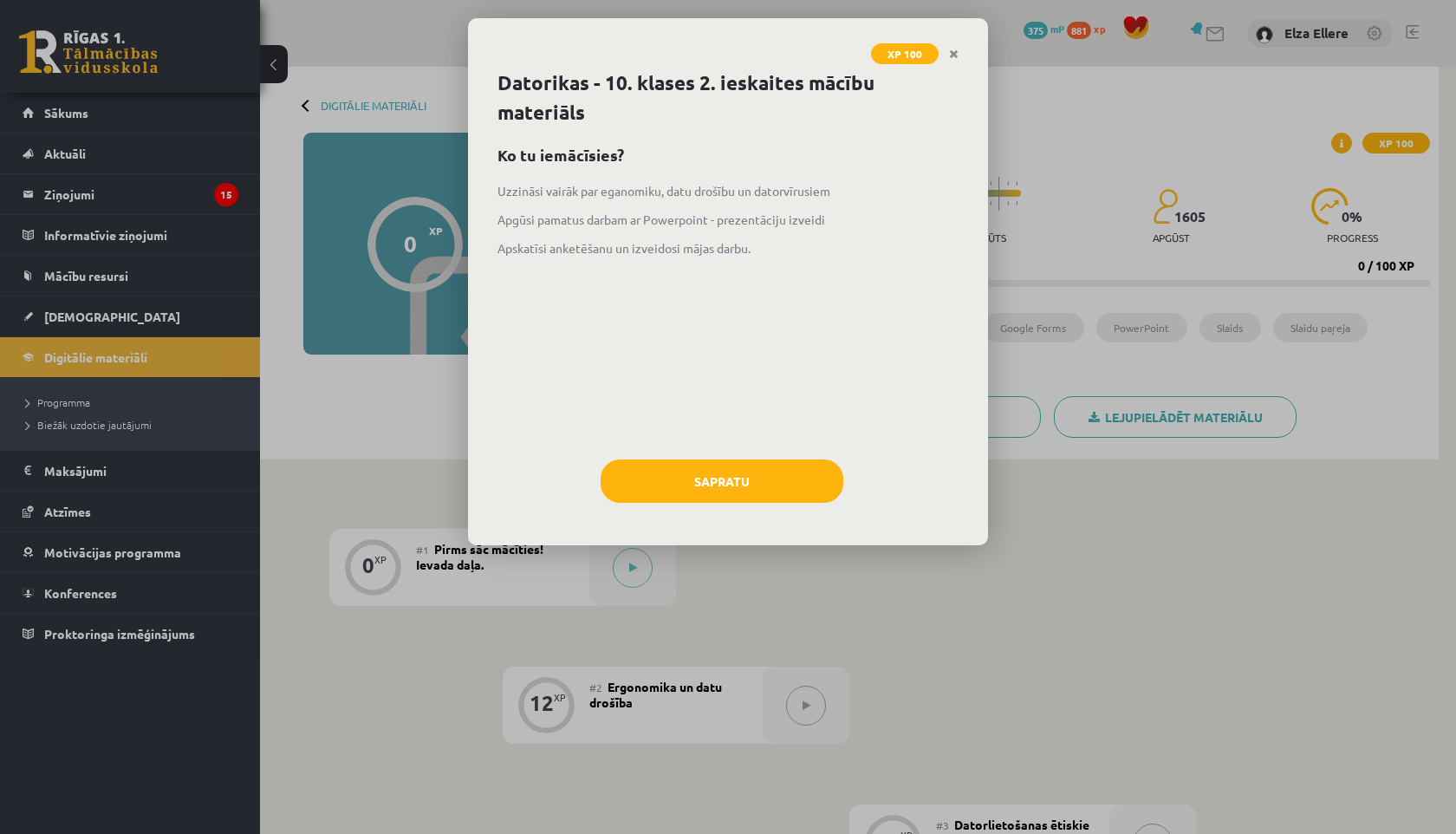
scroll to position [206, 0]
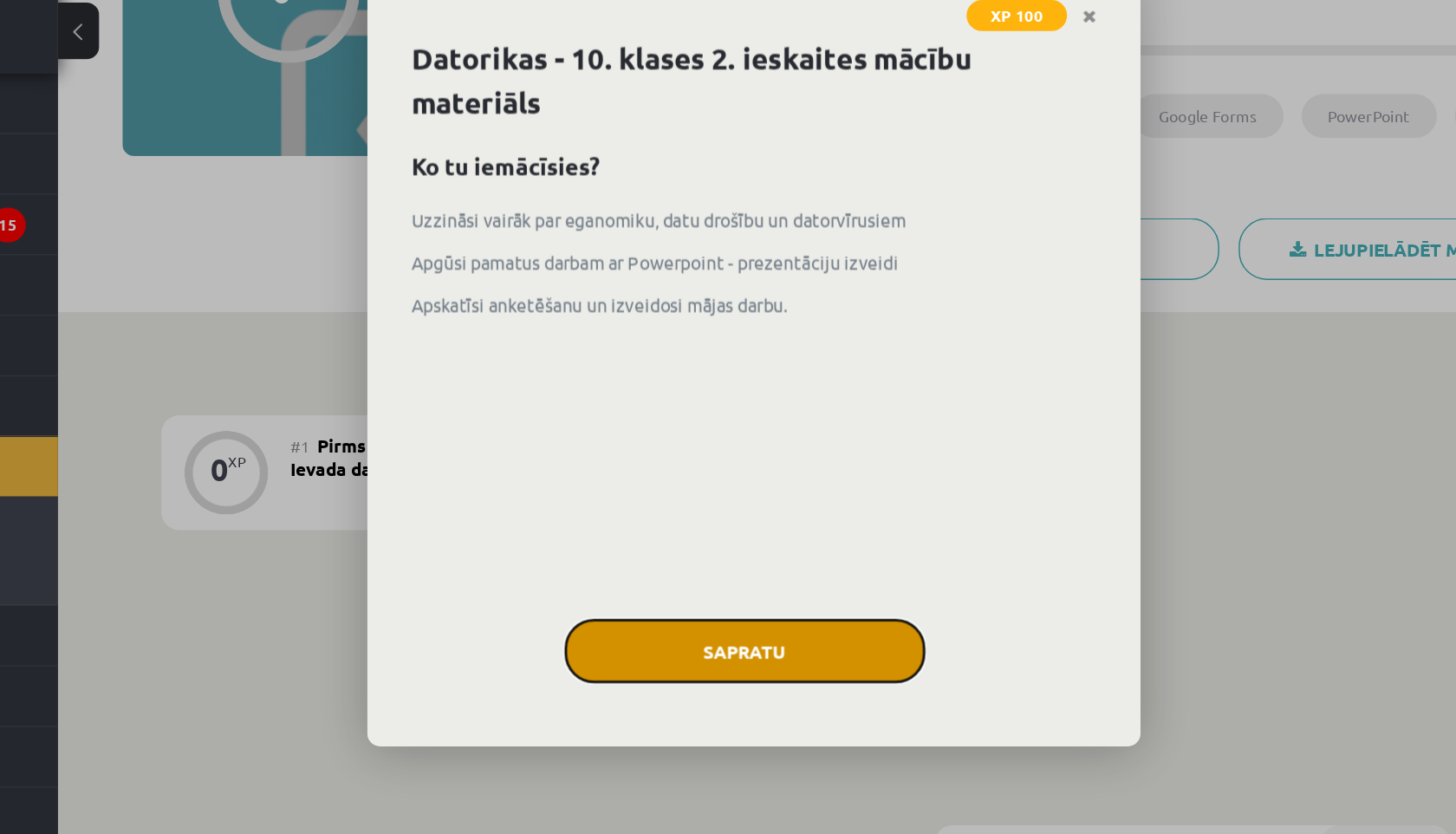
click at [676, 487] on button "Sapratu" at bounding box center [722, 481] width 243 height 44
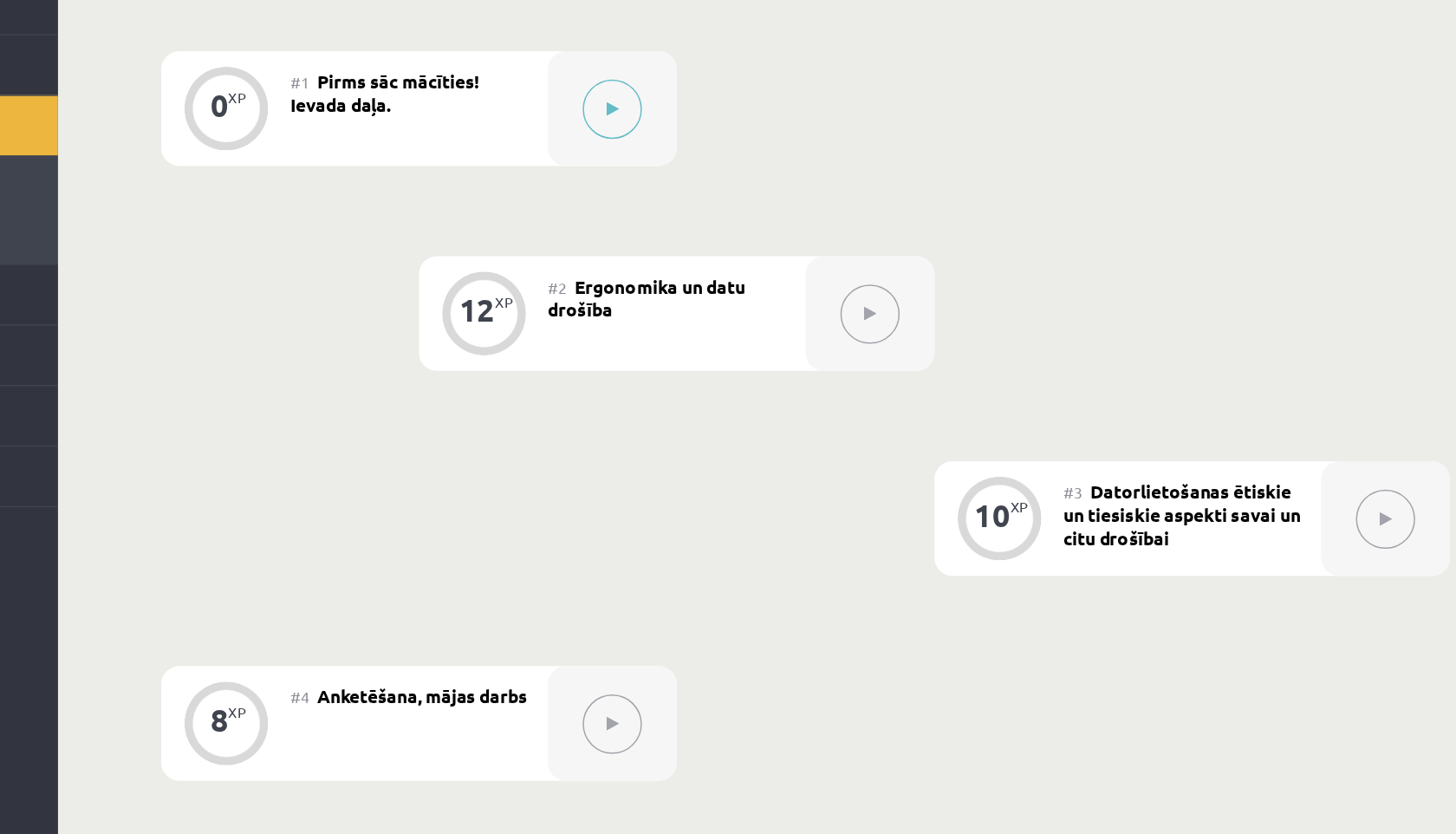
scroll to position [238, 0]
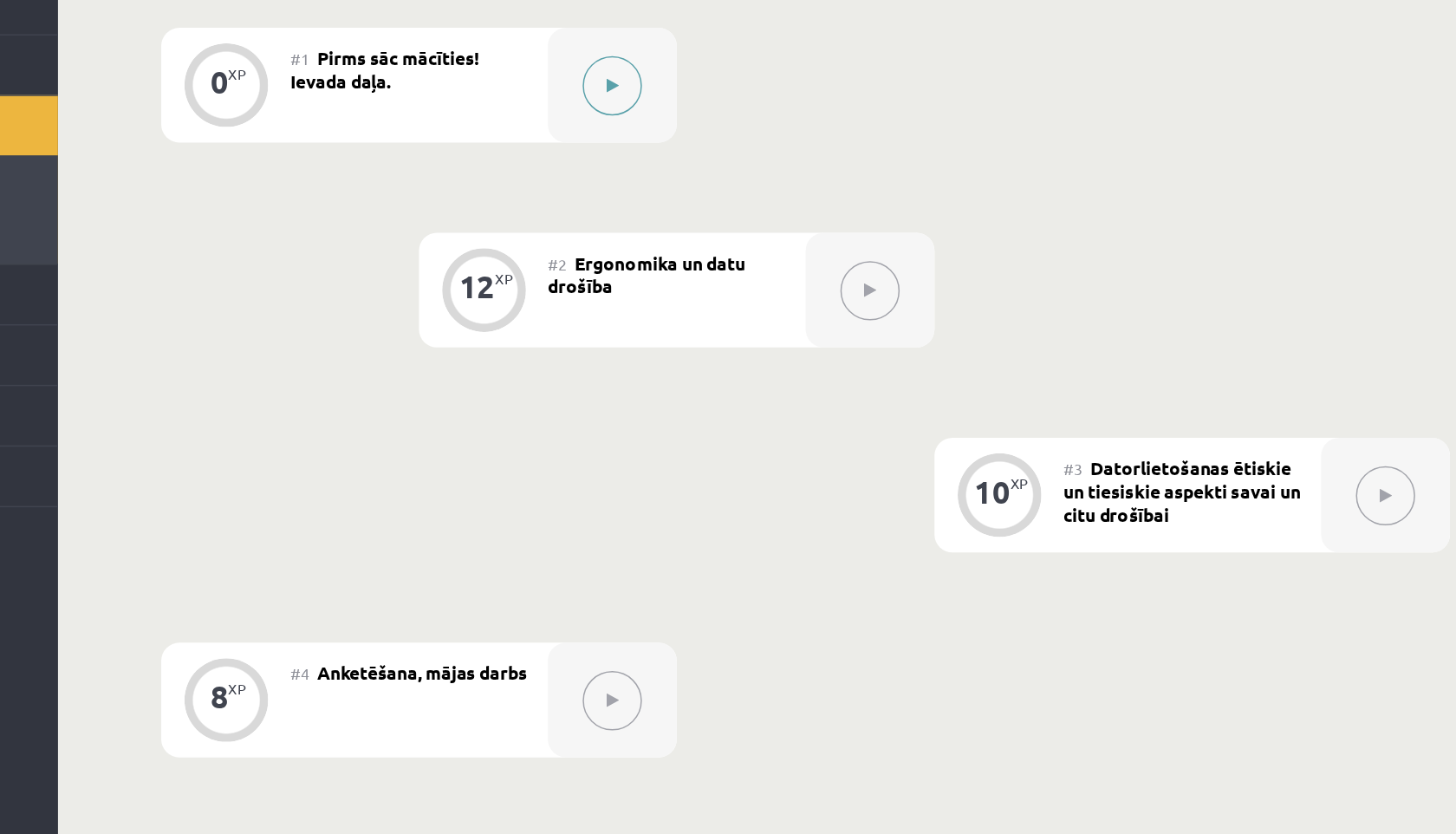
click at [627, 329] on button at bounding box center [633, 330] width 40 height 40
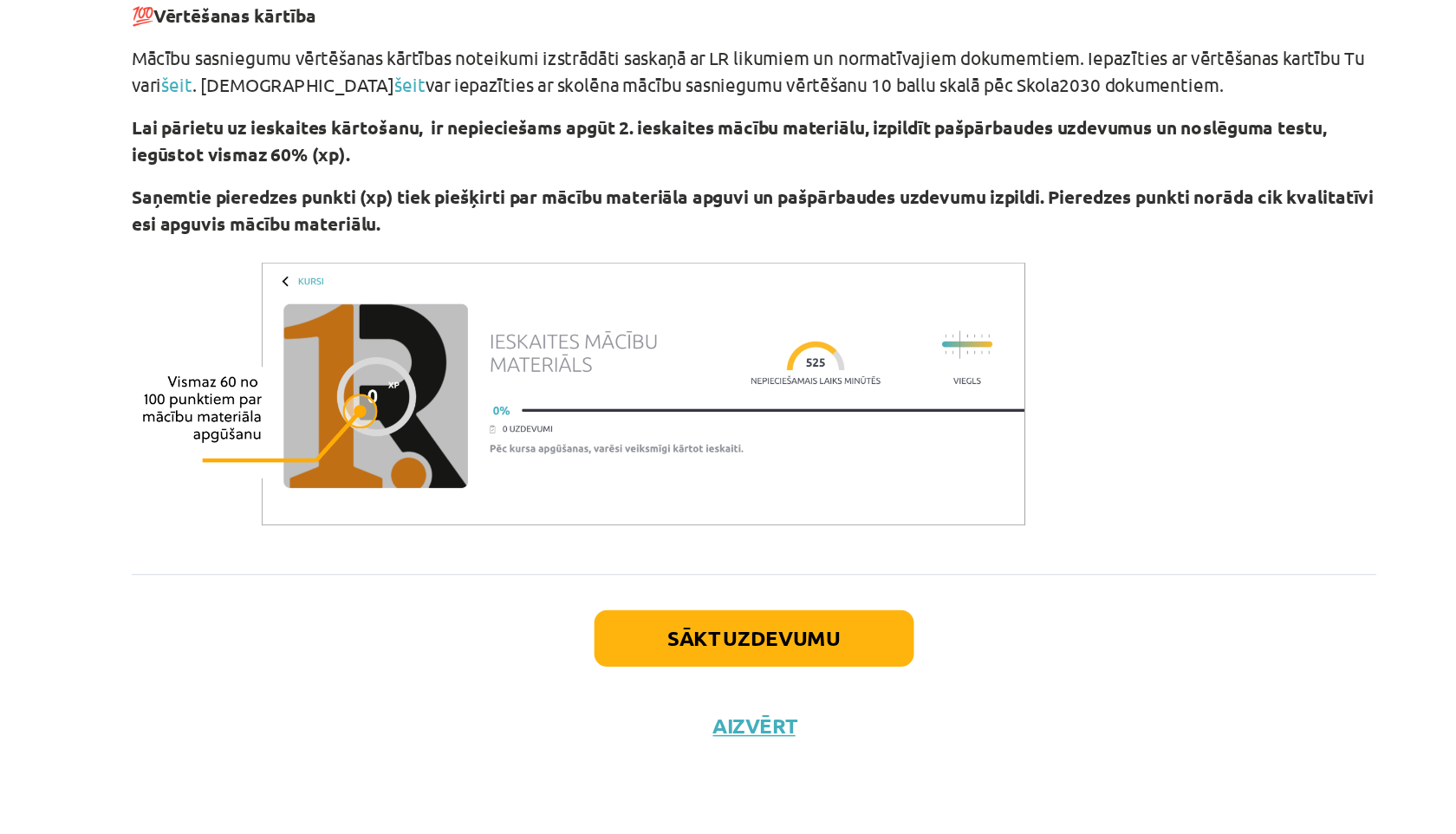
scroll to position [240, 0]
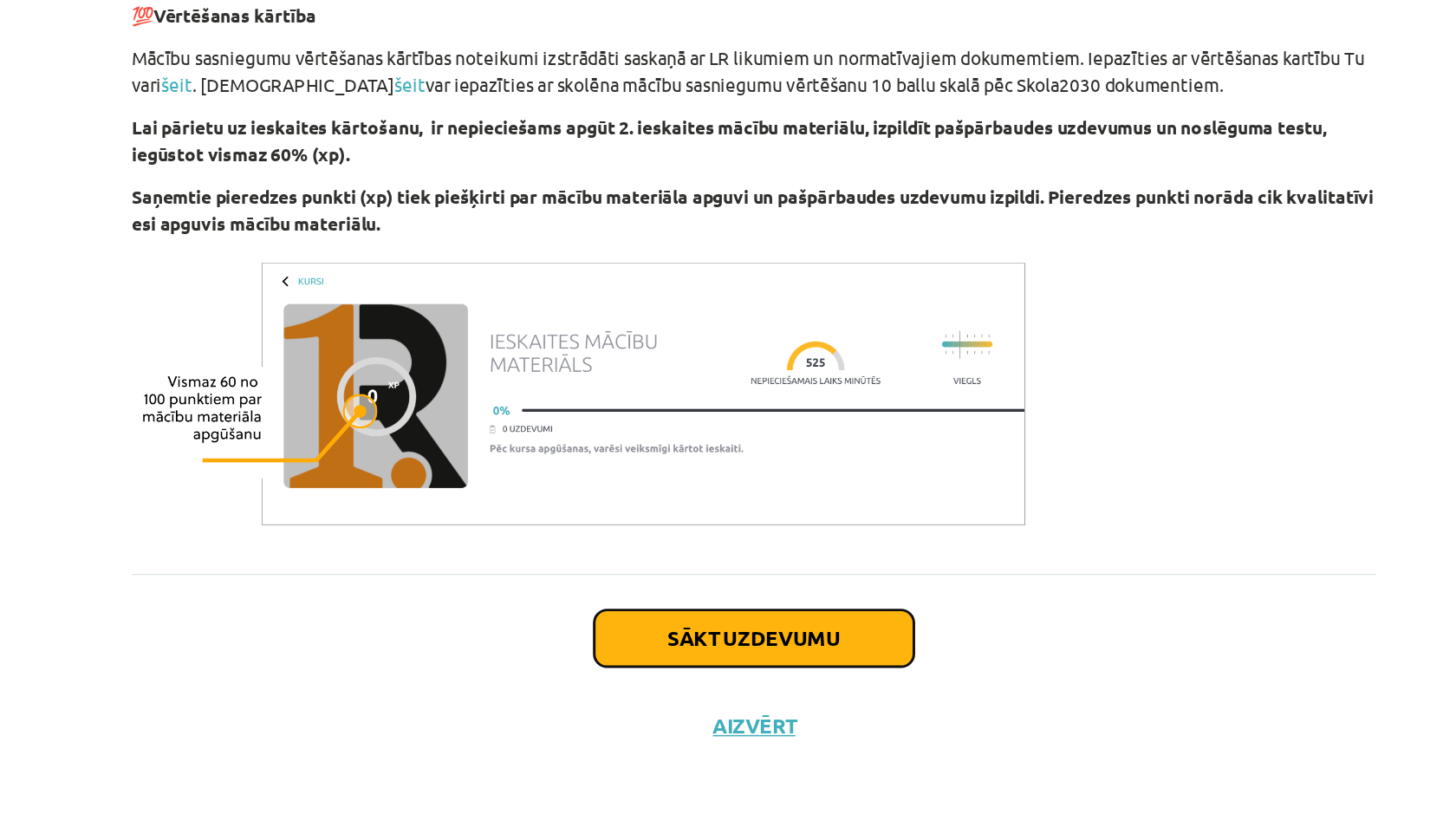
click at [687, 713] on button "Sākt uzdevumu" at bounding box center [728, 701] width 215 height 38
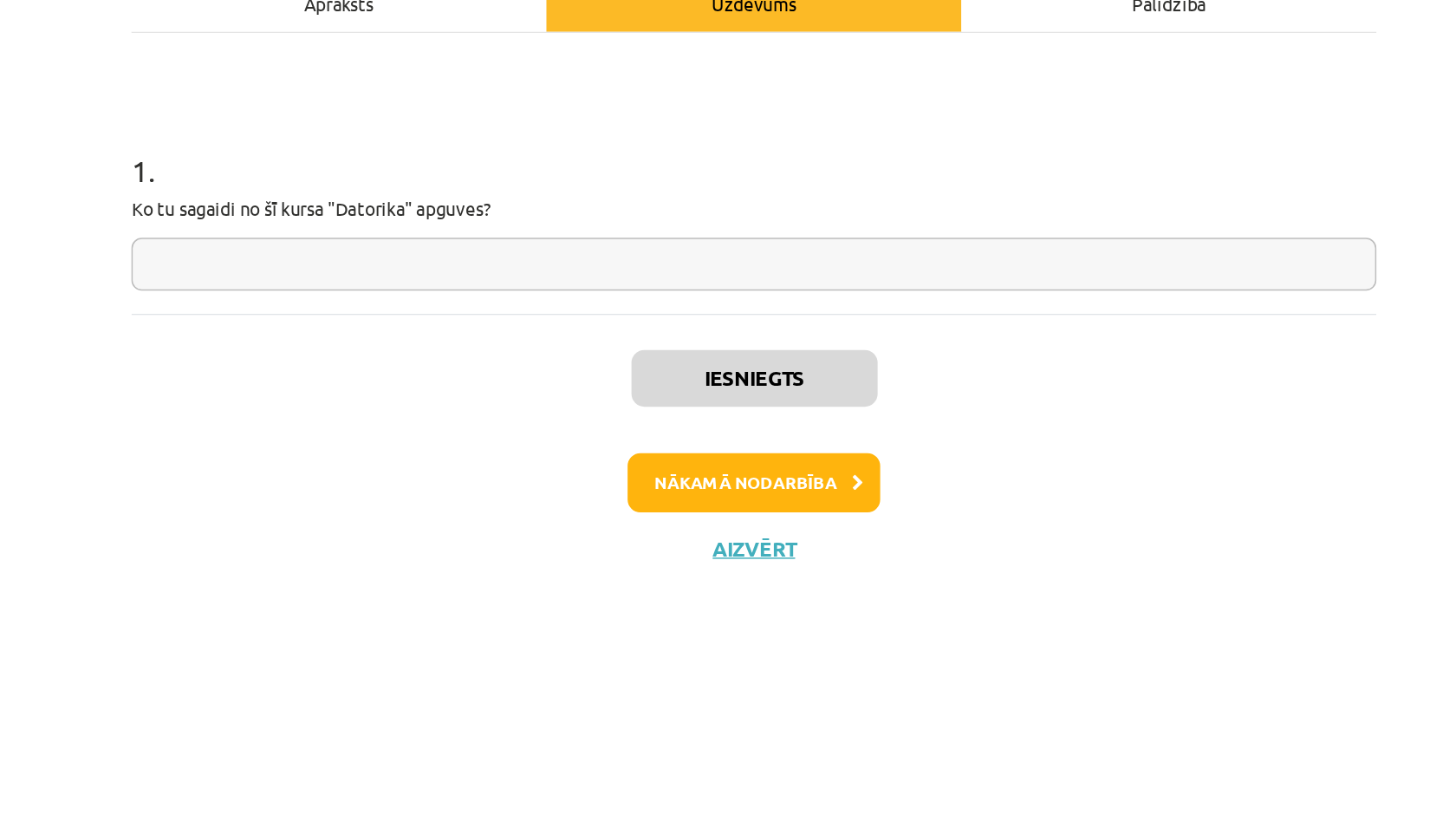
scroll to position [0, 0]
click at [704, 590] on button "Nākamā nodarbība" at bounding box center [728, 596] width 170 height 40
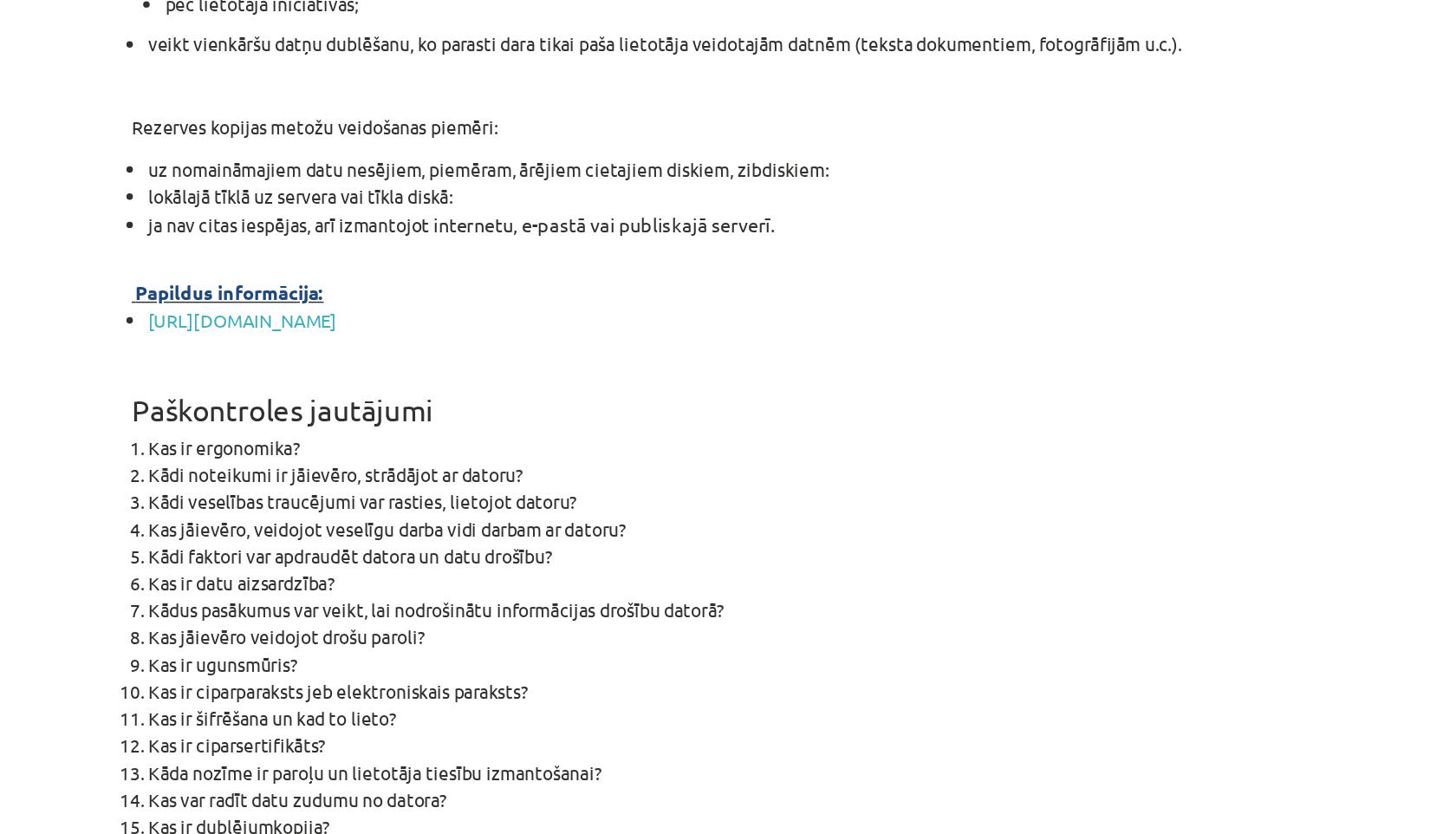
scroll to position [5064, 0]
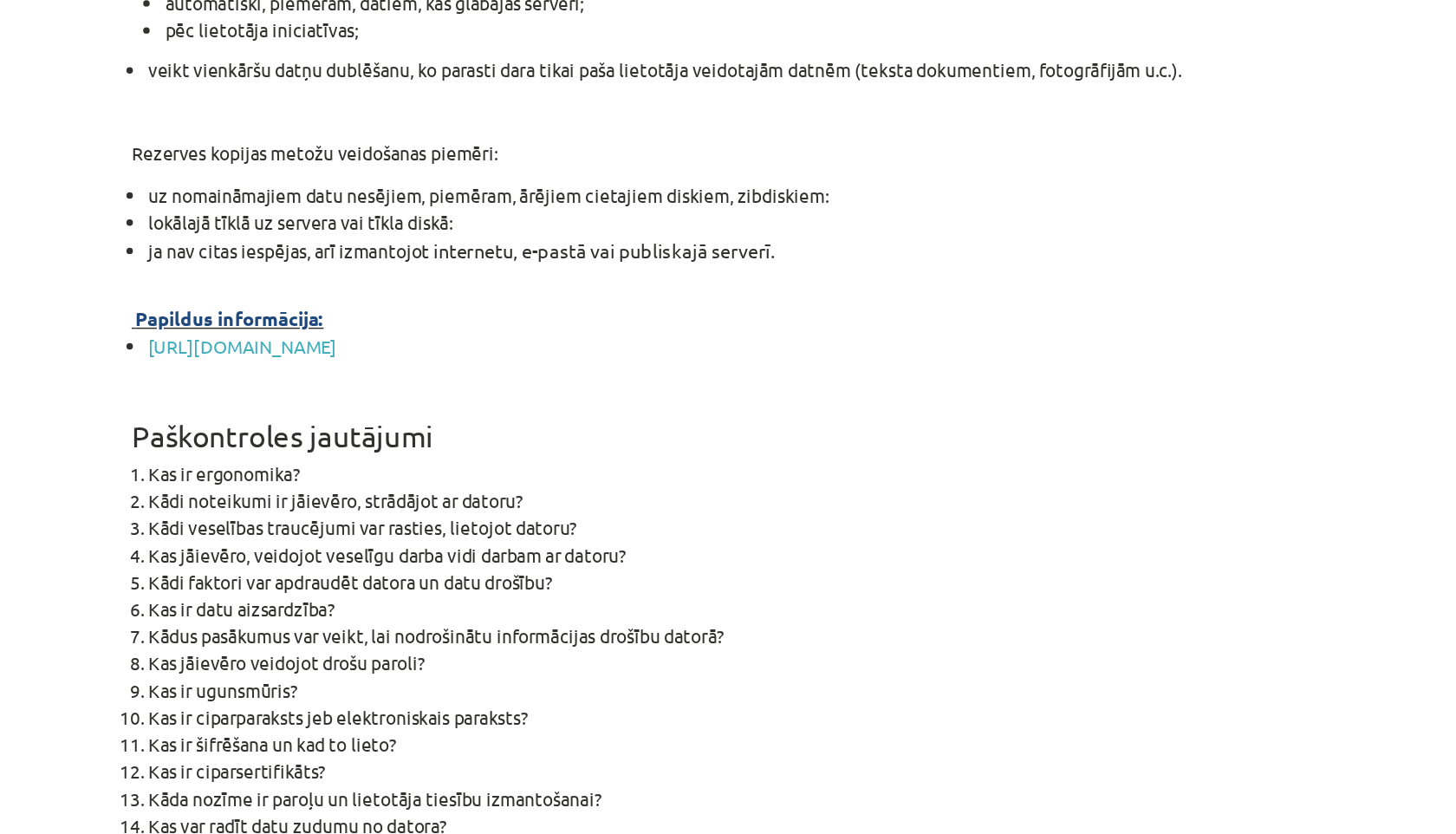
click at [284, 550] on div "Mācību tēma: Datorikas - 10. klases 2. ieskaites mācību materiāls #2 Ergonomika…" at bounding box center [728, 417] width 1456 height 834
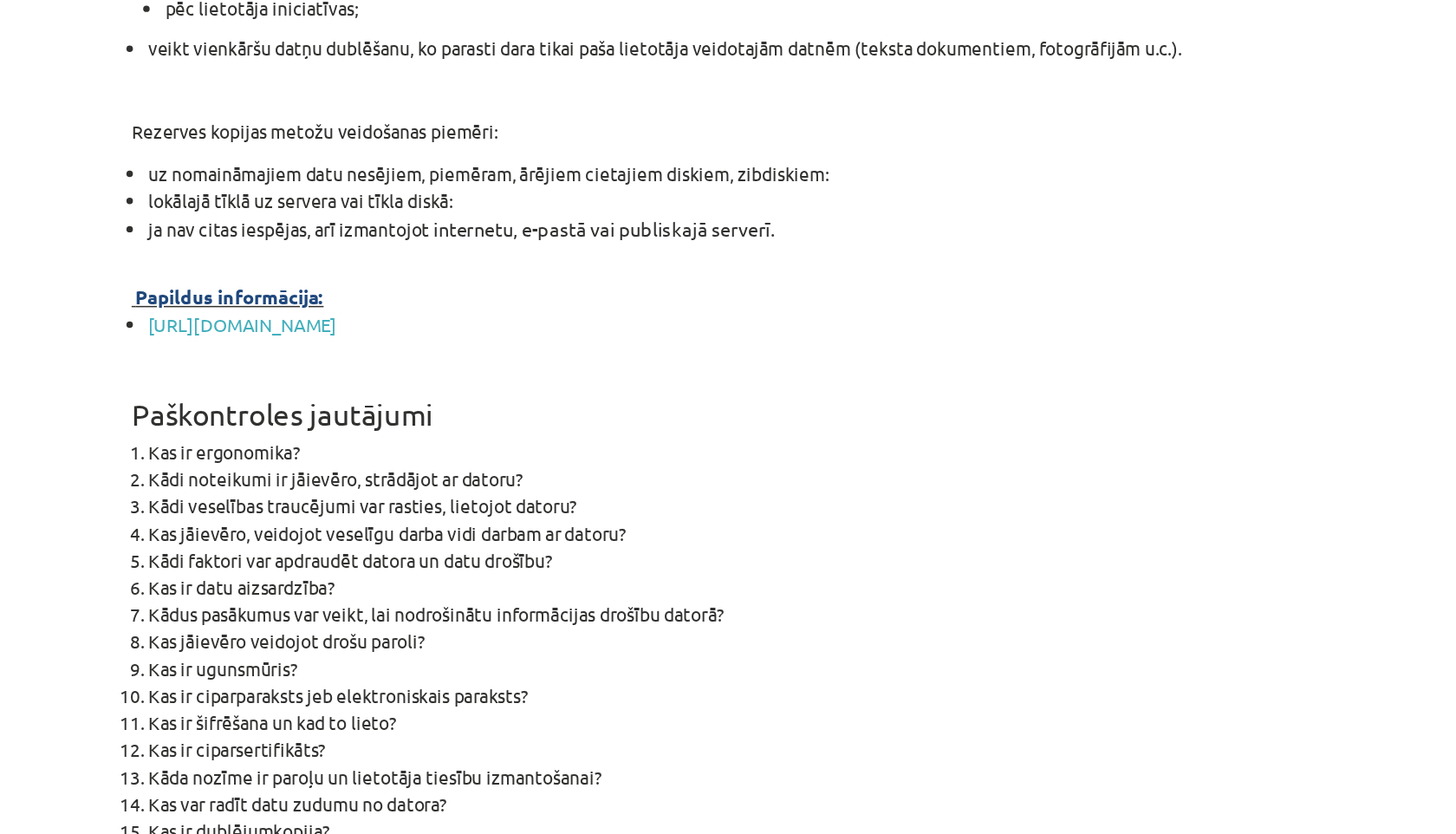
scroll to position [5307, 0]
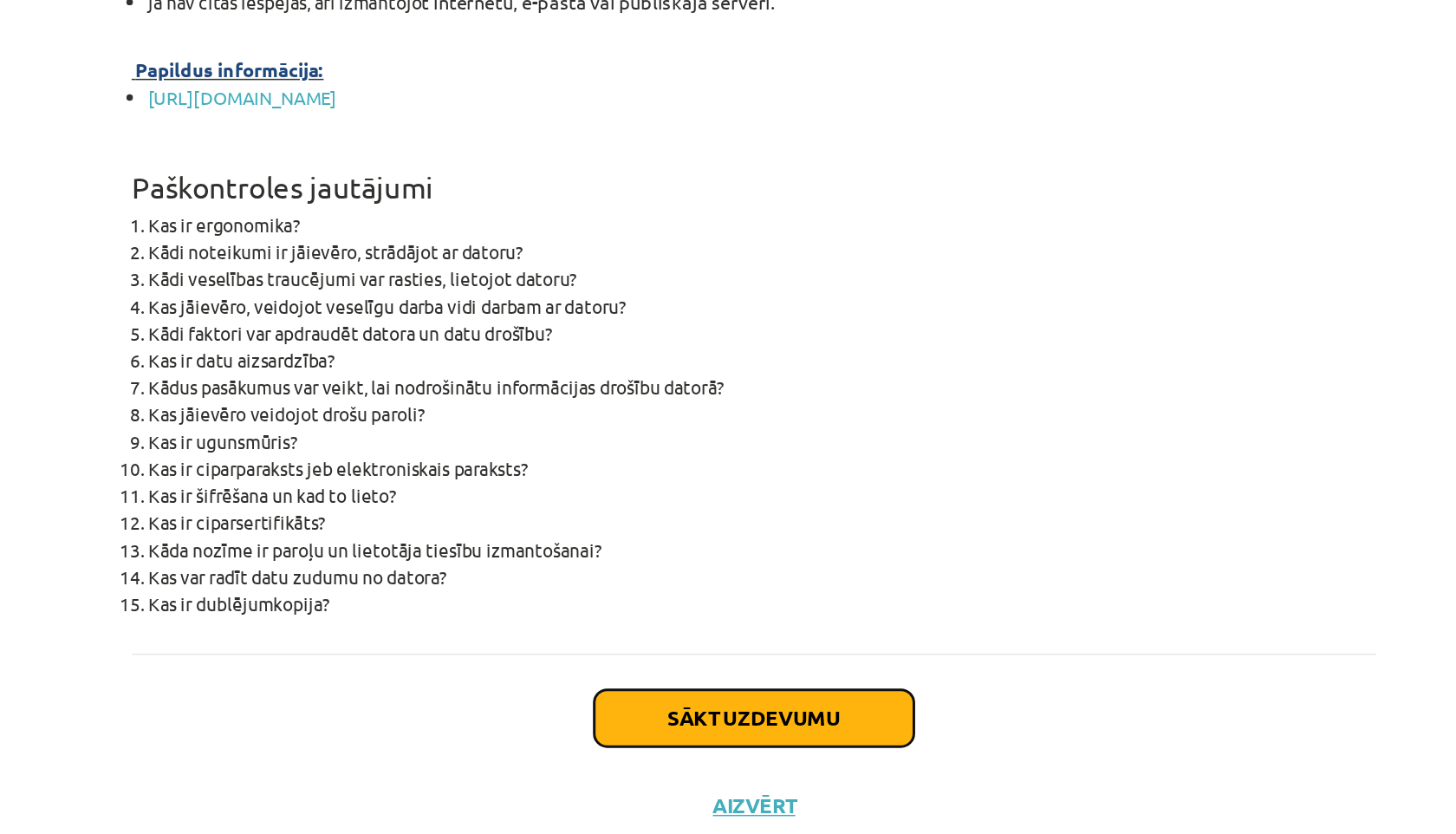
click at [811, 709] on button "Sākt uzdevumu" at bounding box center [728, 701] width 215 height 38
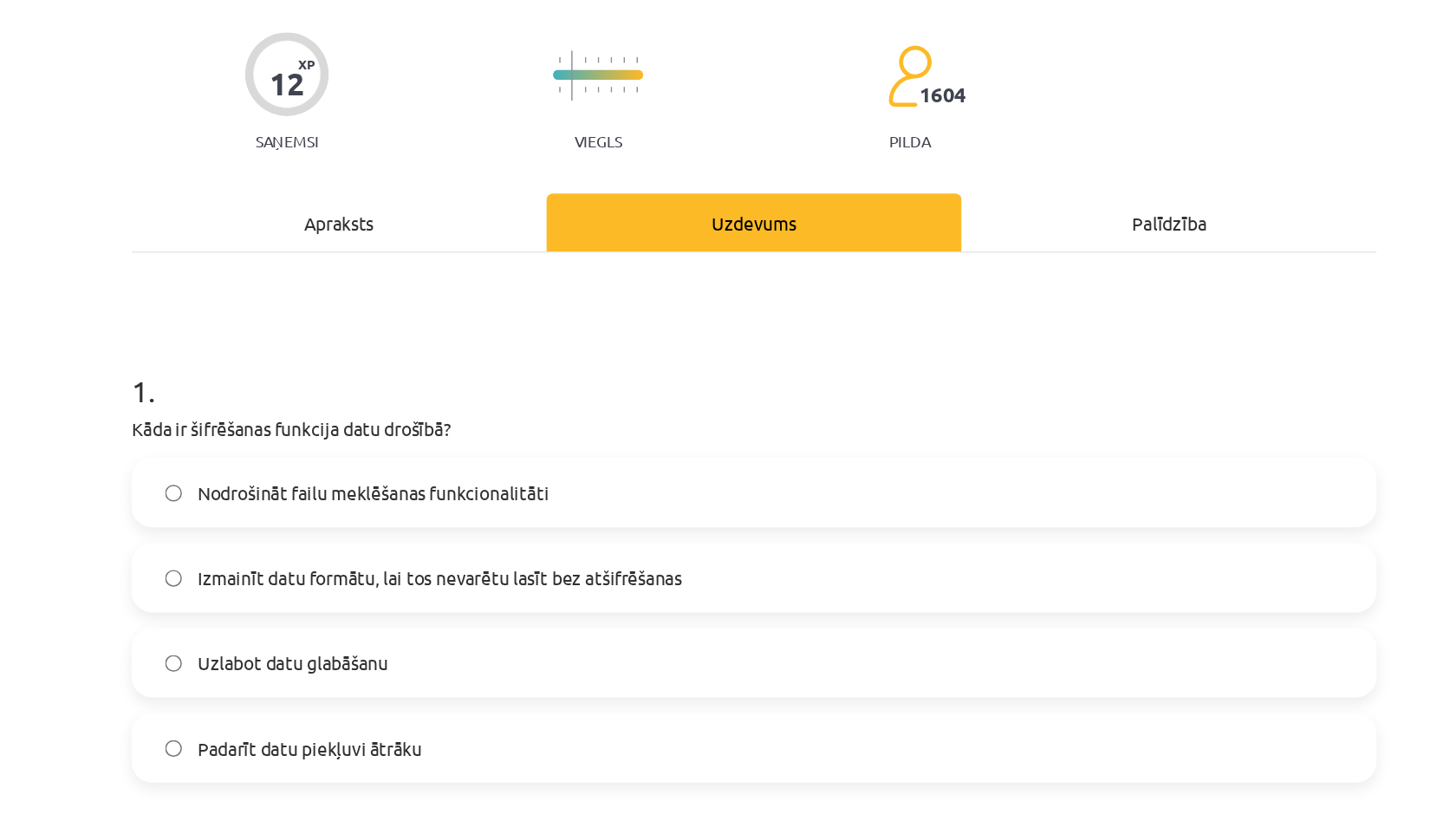
scroll to position [124, 0]
click at [400, 397] on label "Izmainīt datu formātu, lai tos nevarētu lasīt bez atšifrēšanas" at bounding box center [728, 389] width 834 height 44
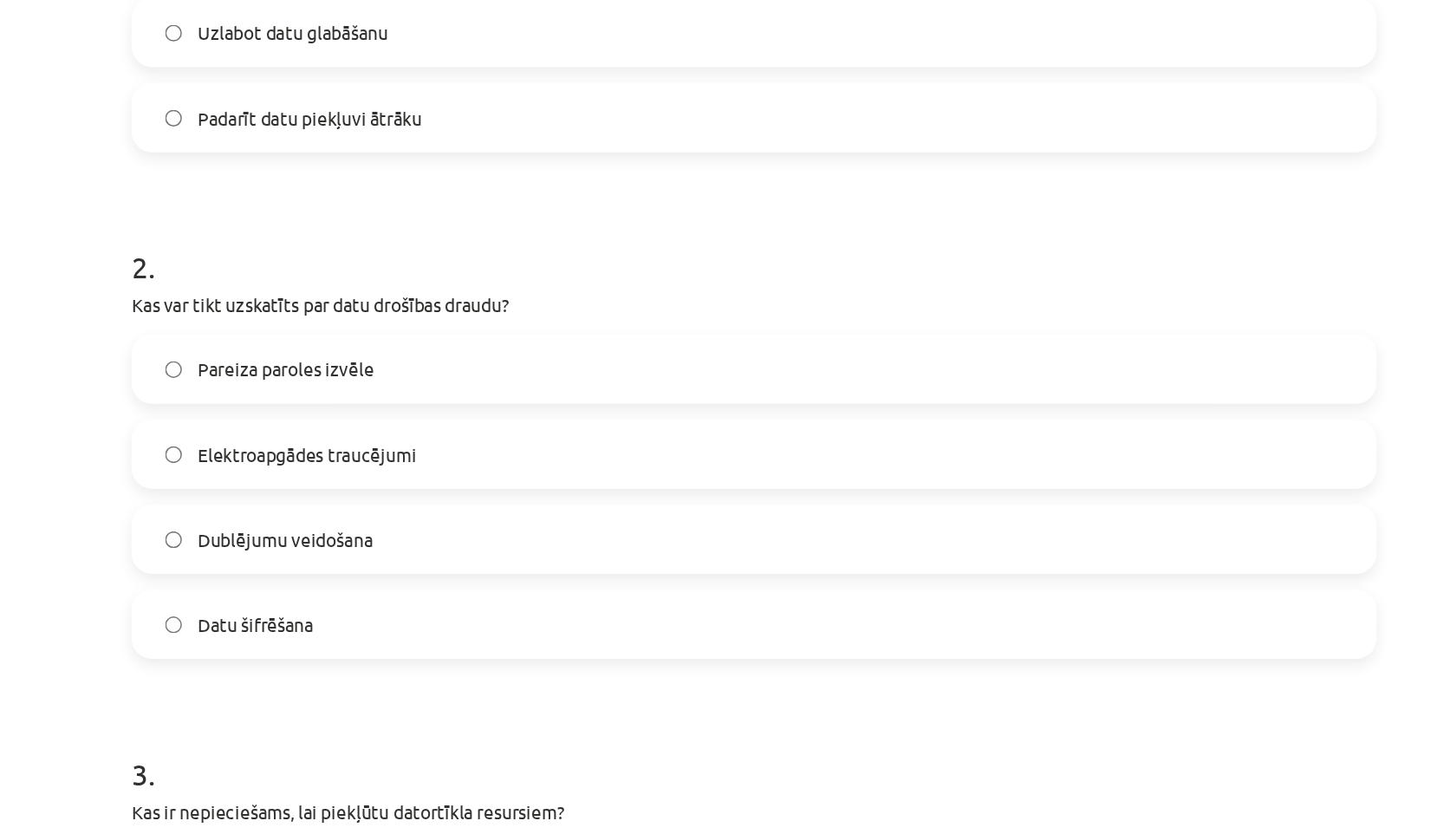
scroll to position [547, 0]
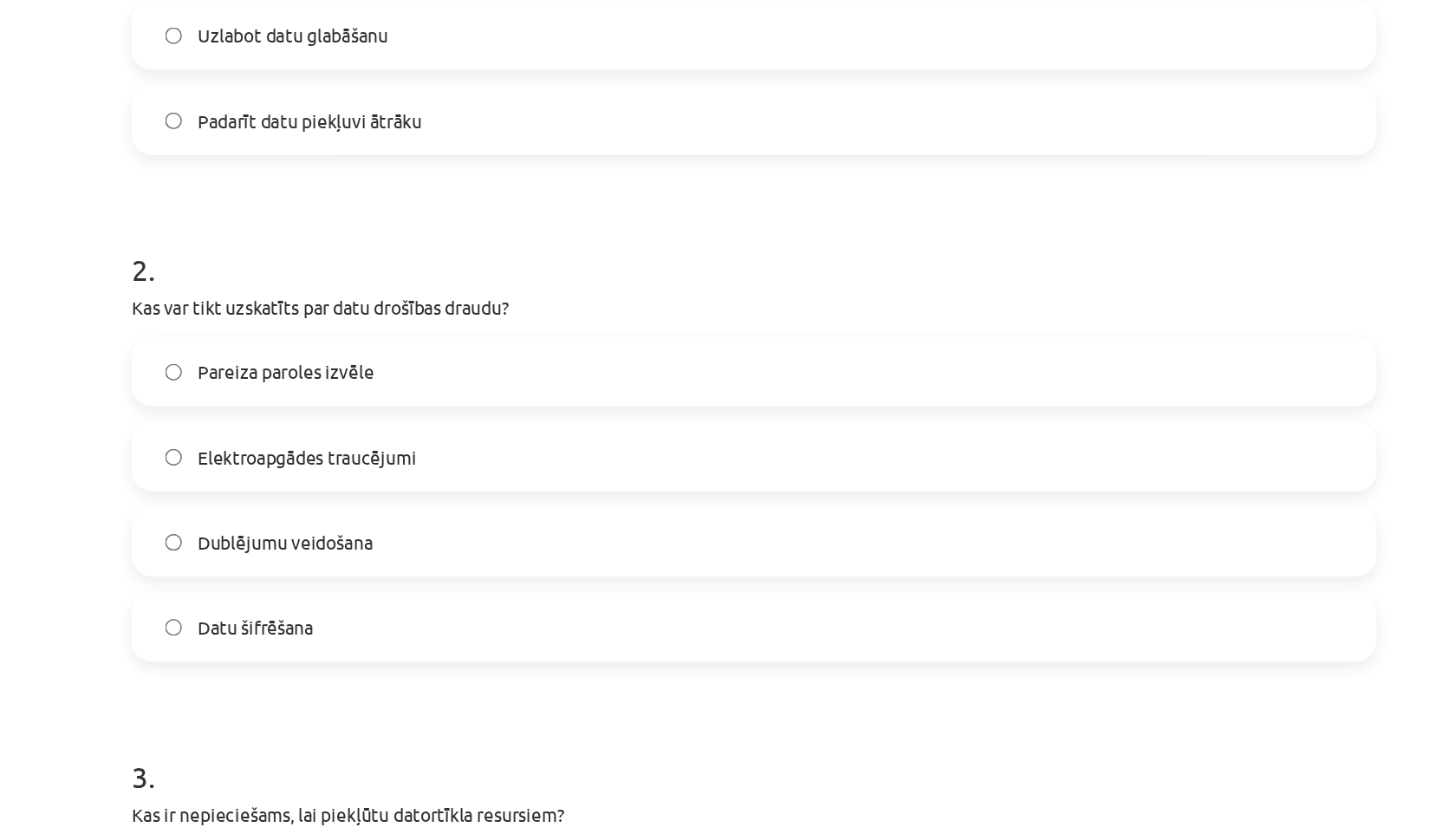
click at [443, 306] on span "Elektroapgādes traucējumi" at bounding box center [427, 307] width 148 height 19
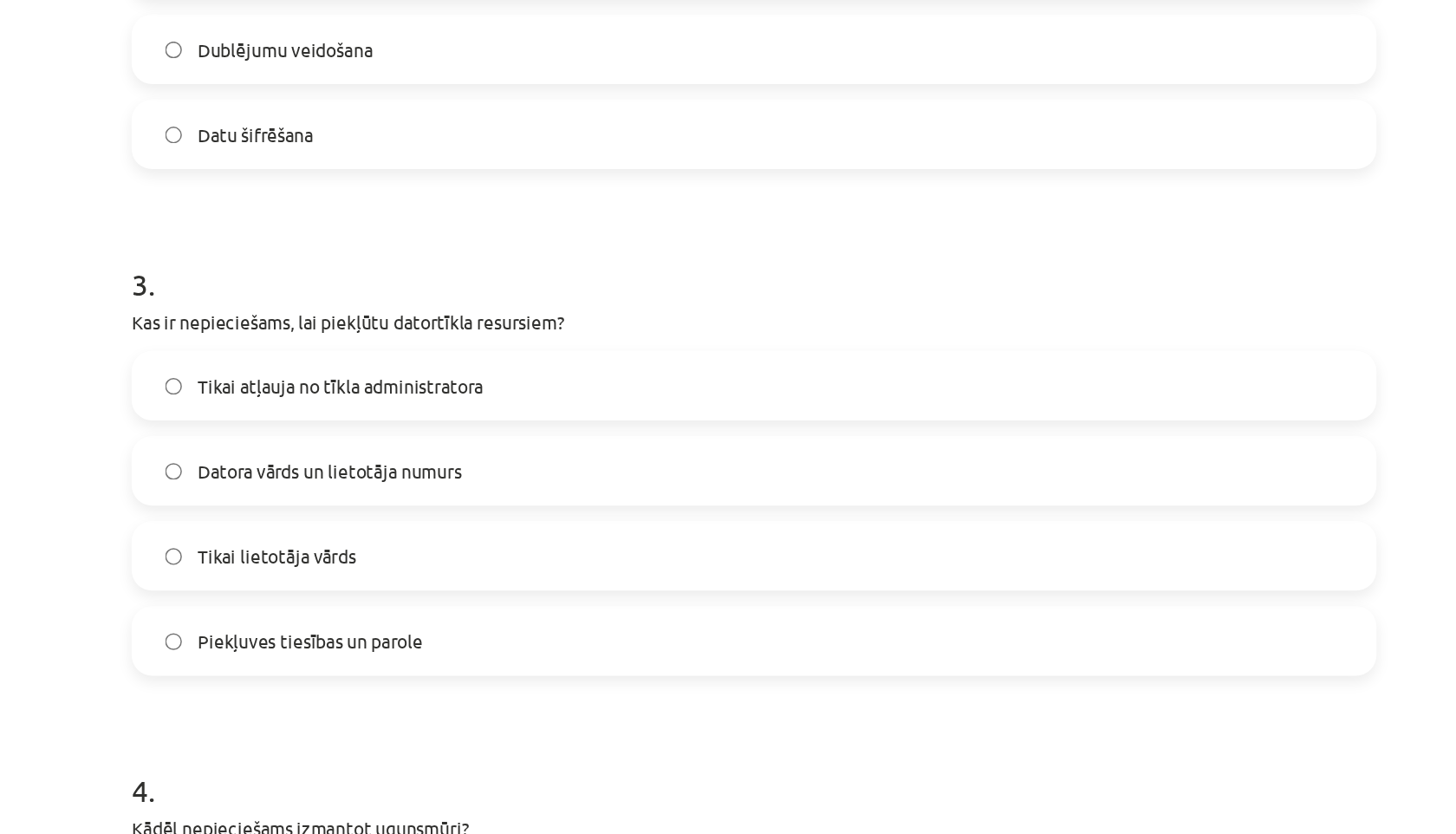
scroll to position [878, 0]
click at [408, 443] on label "Piekļuves tiesības un parole" at bounding box center [728, 430] width 834 height 44
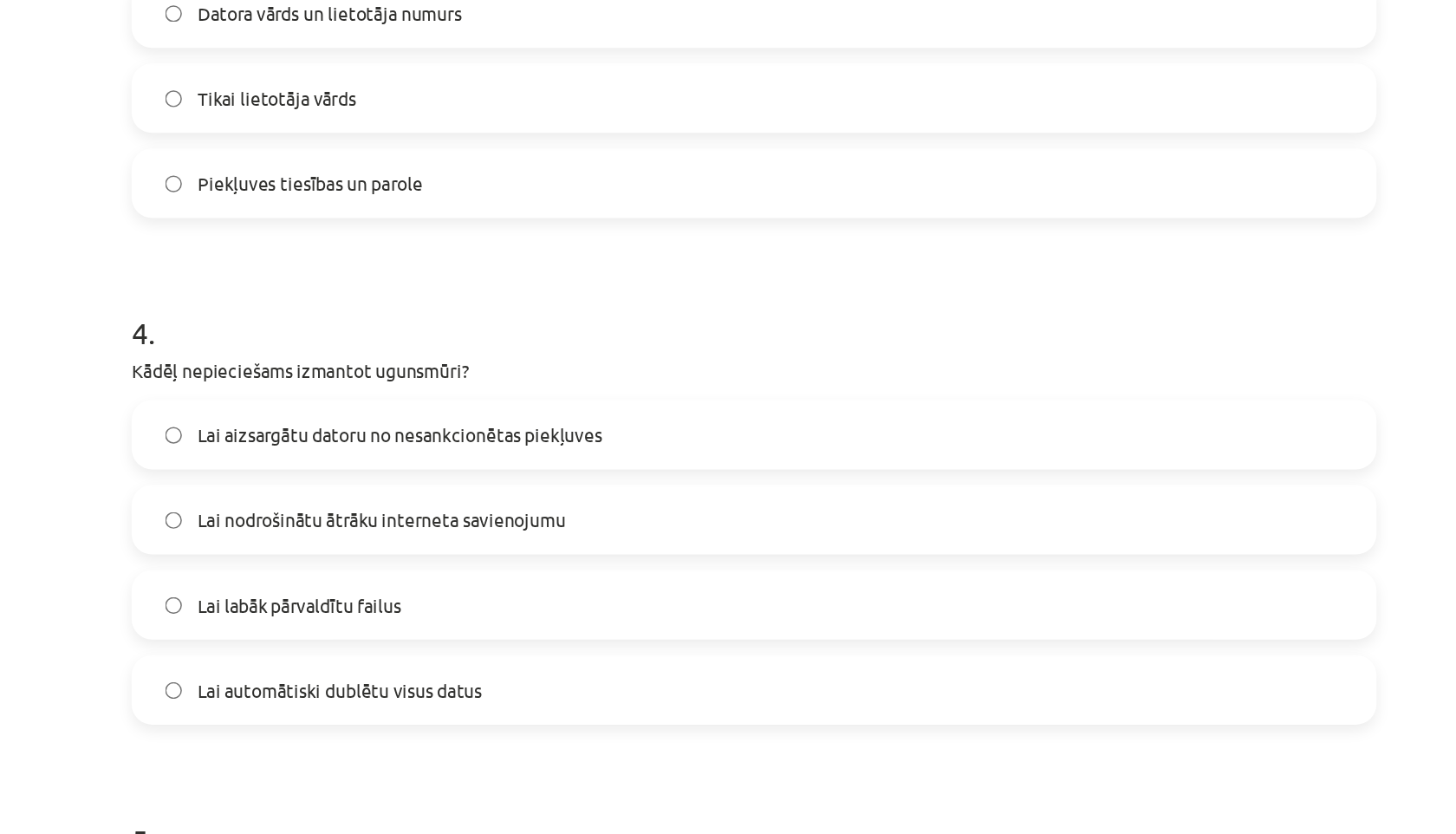
scroll to position [1184, 0]
click at [426, 304] on label "Lai aizsargātu datoru no nesankcionētas piekļuves" at bounding box center [728, 293] width 834 height 44
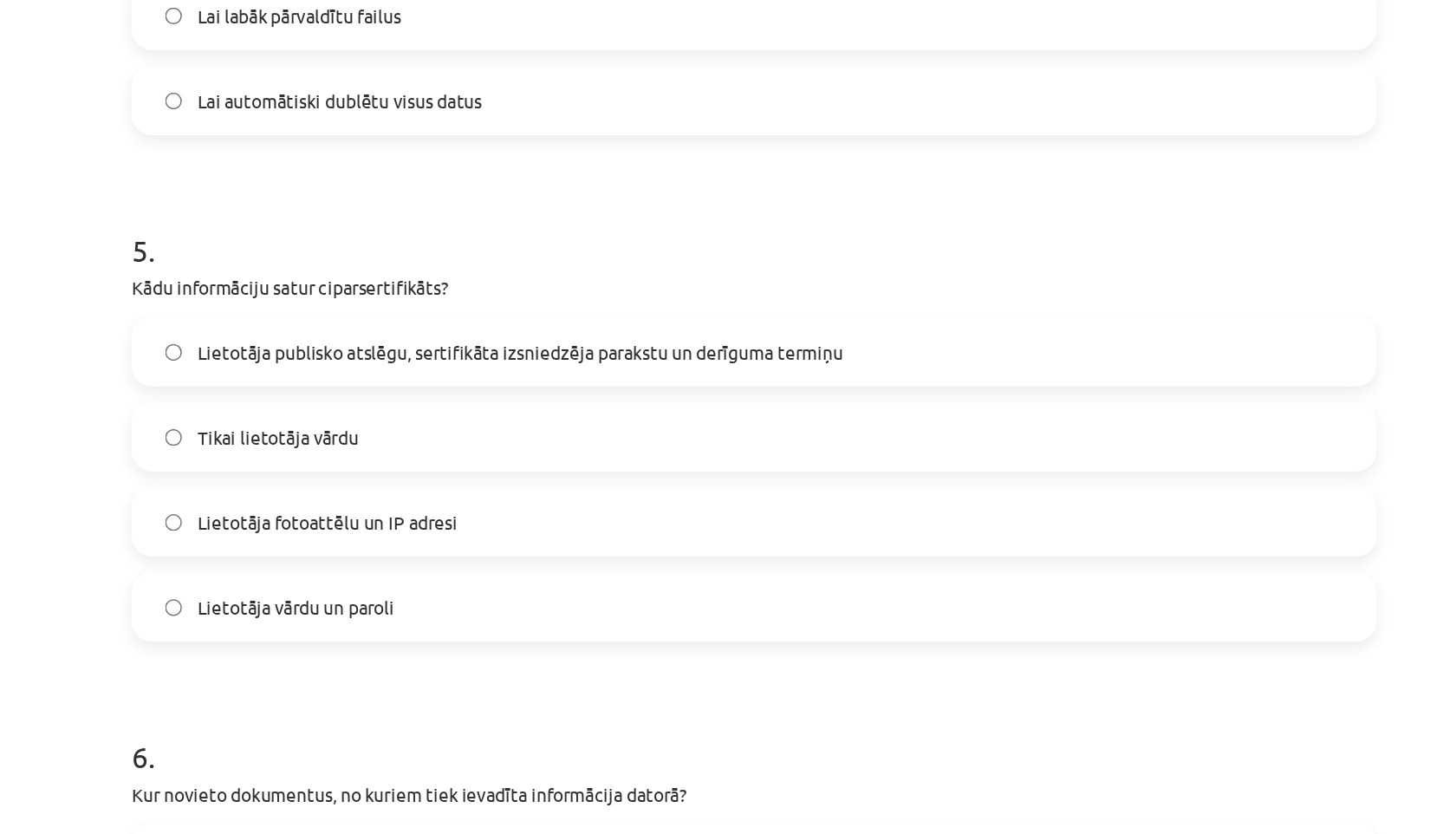
scroll to position [1563, 0]
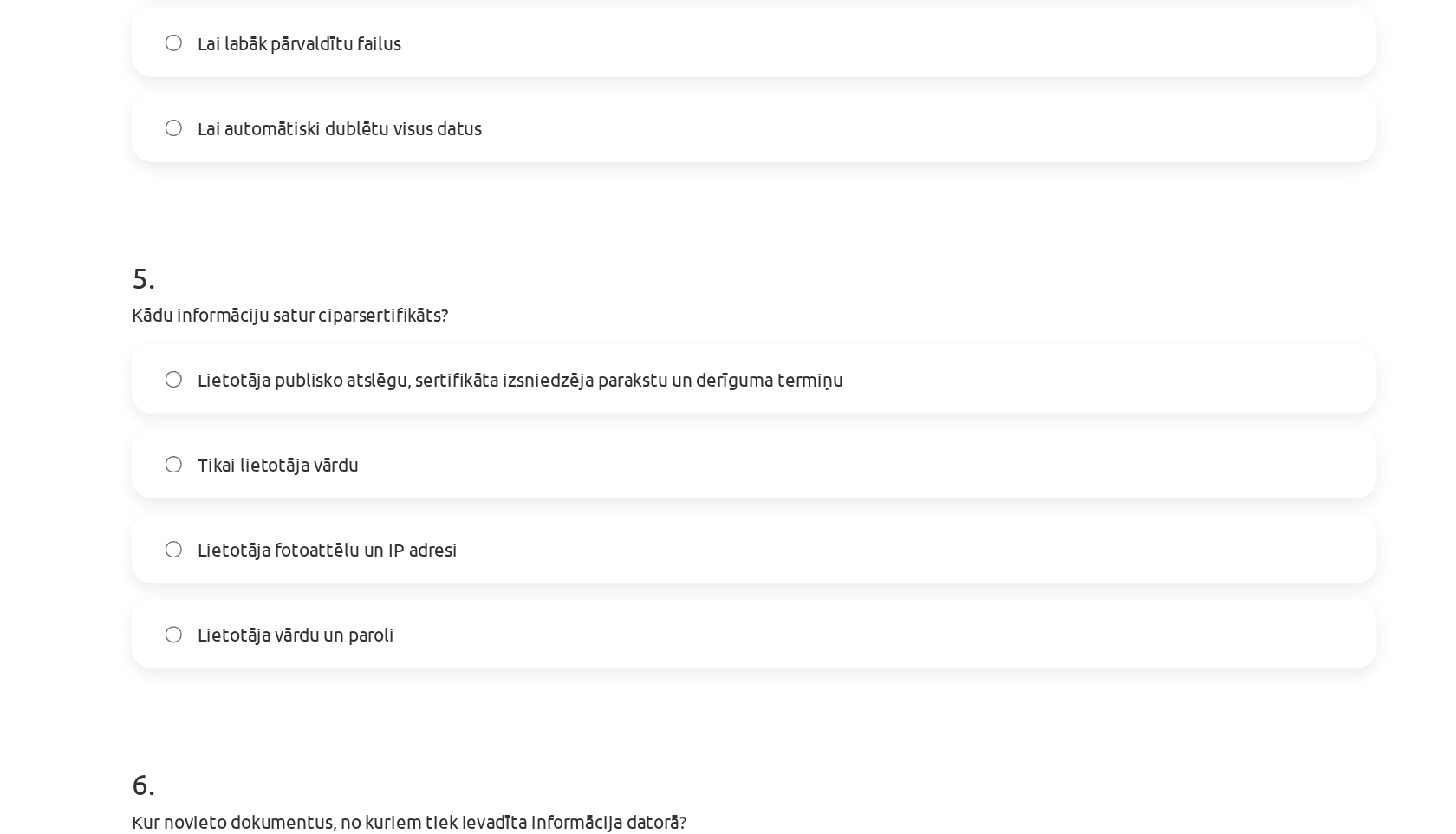
click at [532, 255] on span "Lietotāja publisko atslēgu, sertifikāta izsniedzēja parakstu un derīguma termiņu" at bounding box center [571, 255] width 434 height 19
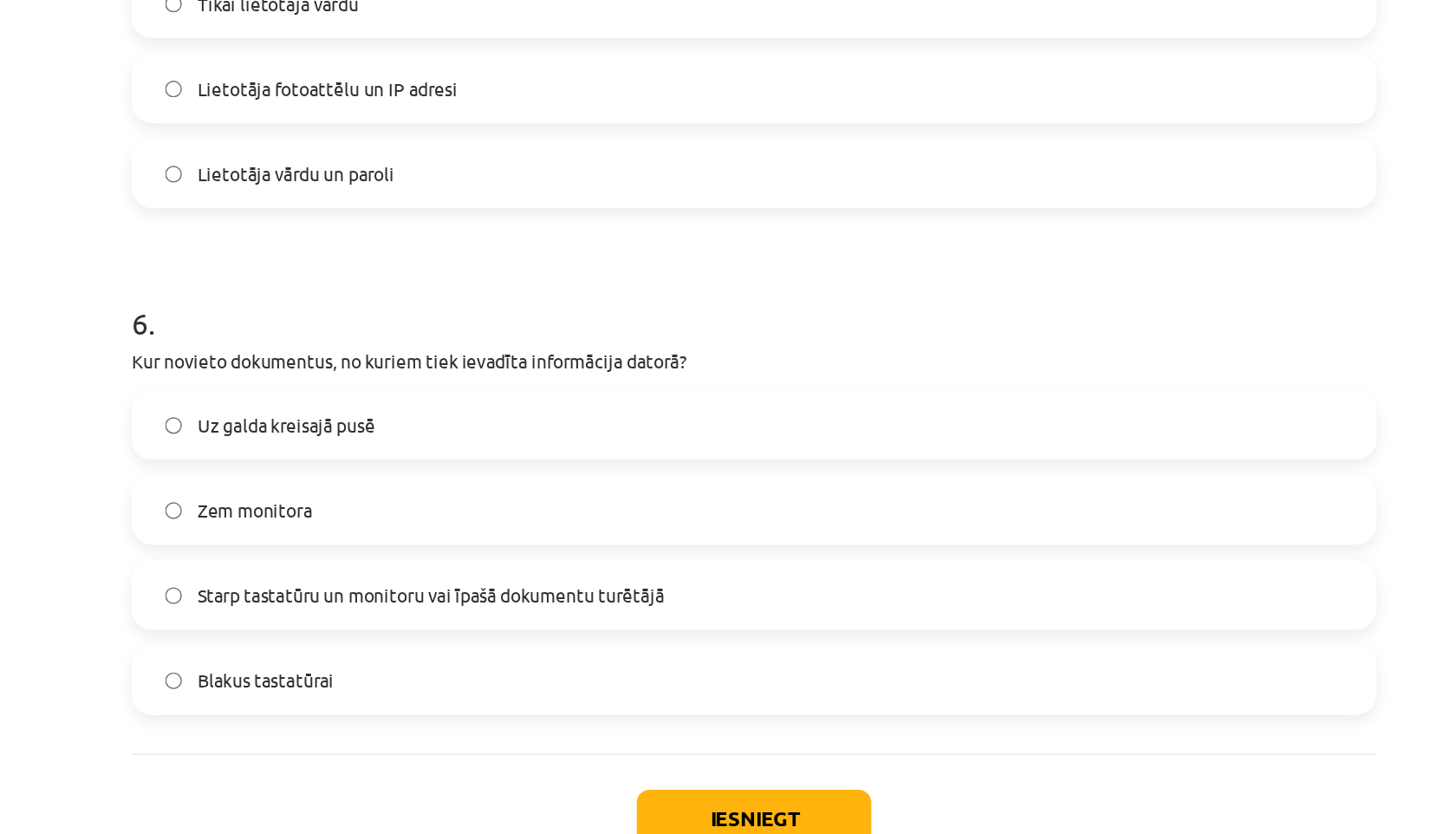
click at [502, 550] on span "Starp tastatūru un monitoru vai īpašā dokumentu turētājā" at bounding box center [511, 553] width 314 height 19
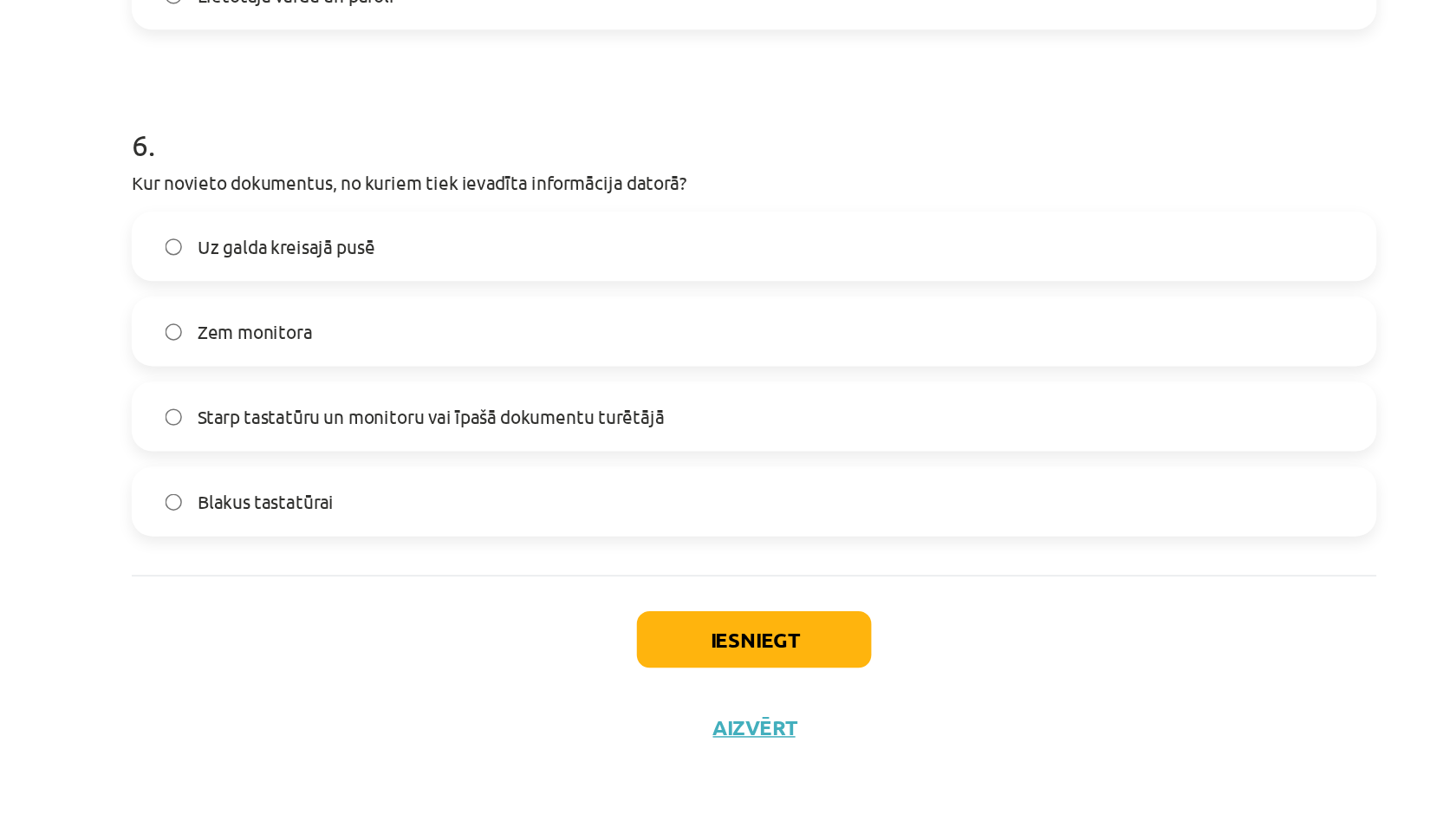
click at [751, 710] on button "Iesniegt" at bounding box center [728, 701] width 158 height 38
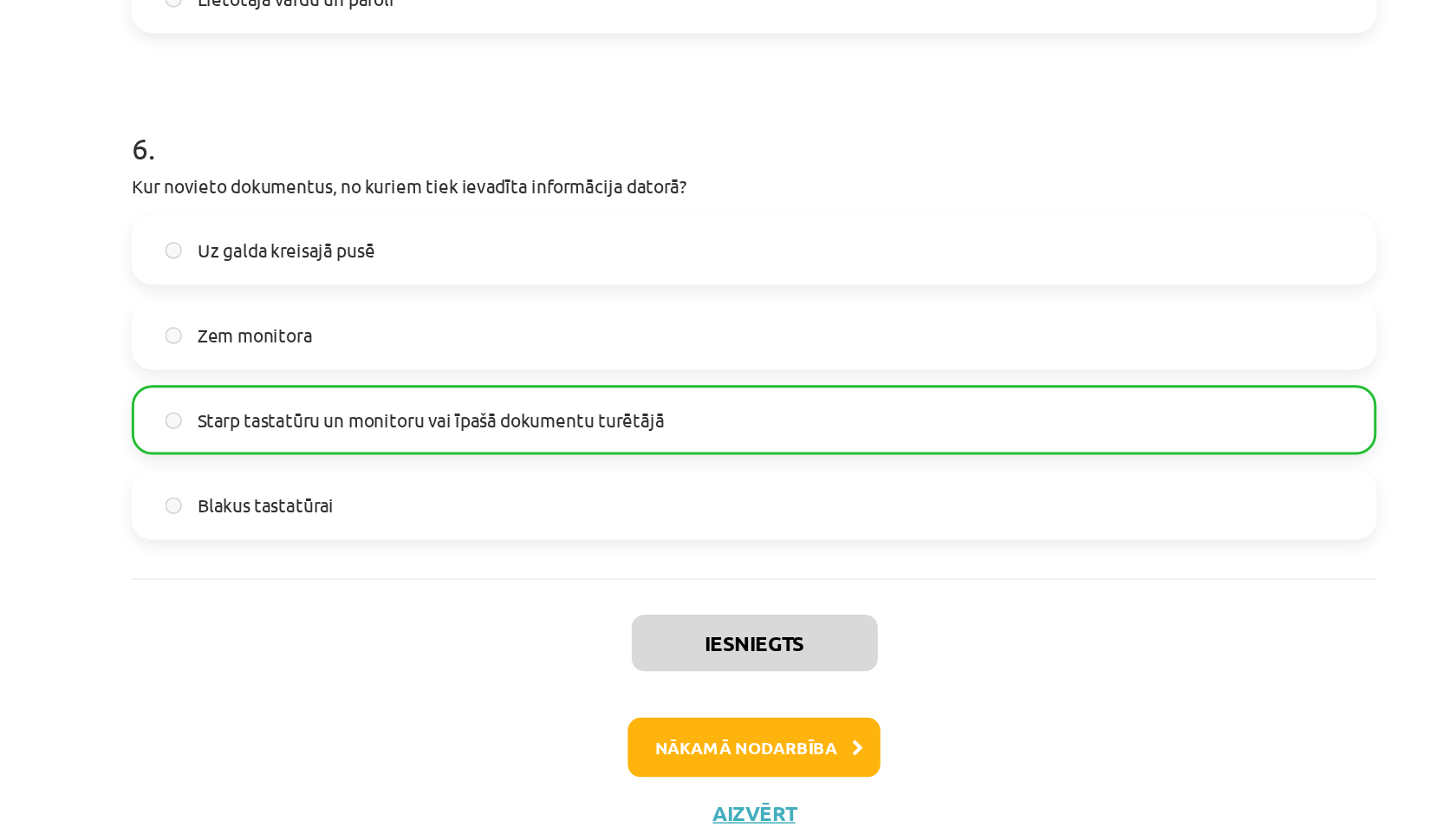
scroll to position [1776, 0]
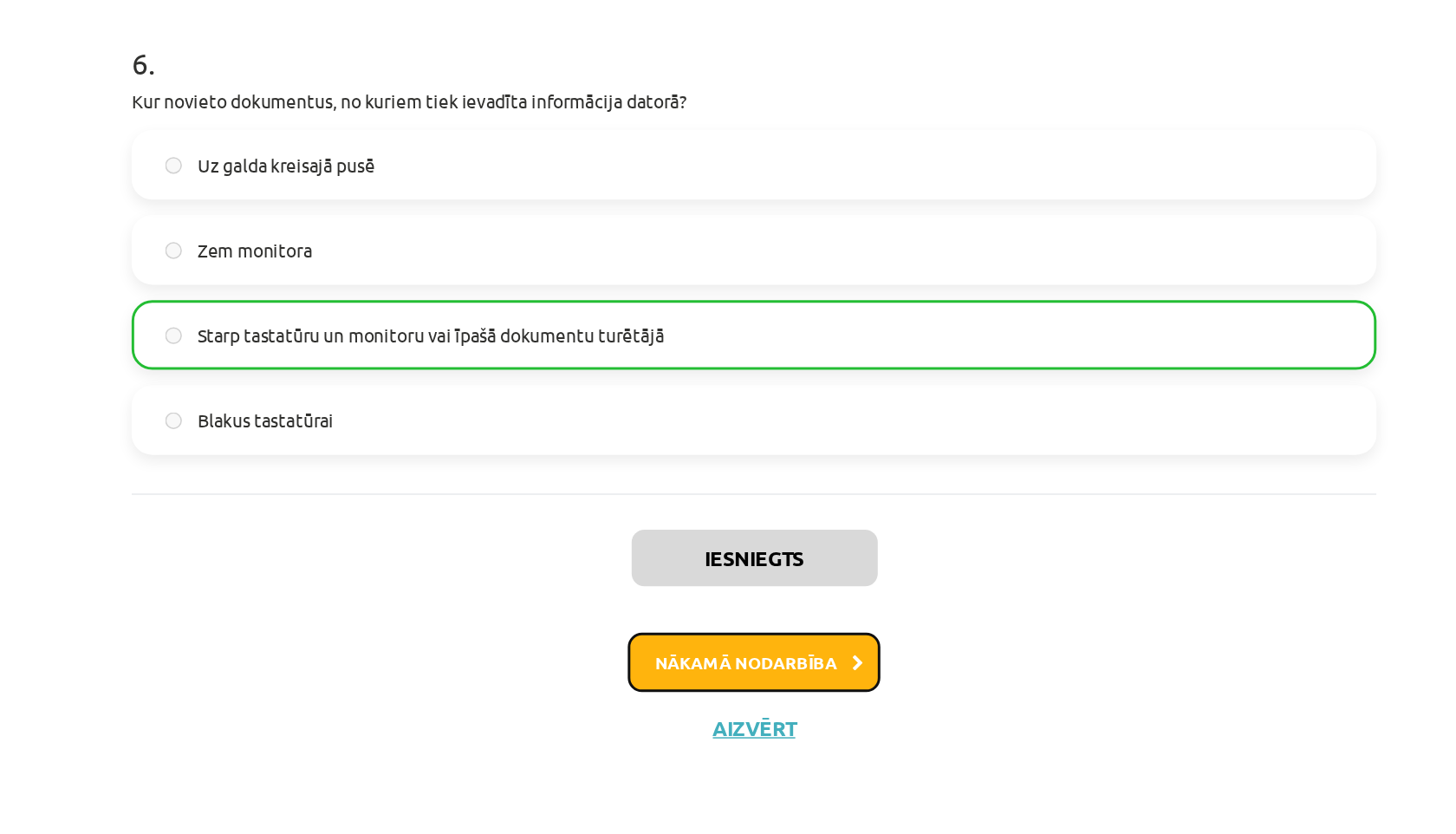
click at [739, 726] on button "Nākamā nodarbība" at bounding box center [728, 717] width 170 height 40
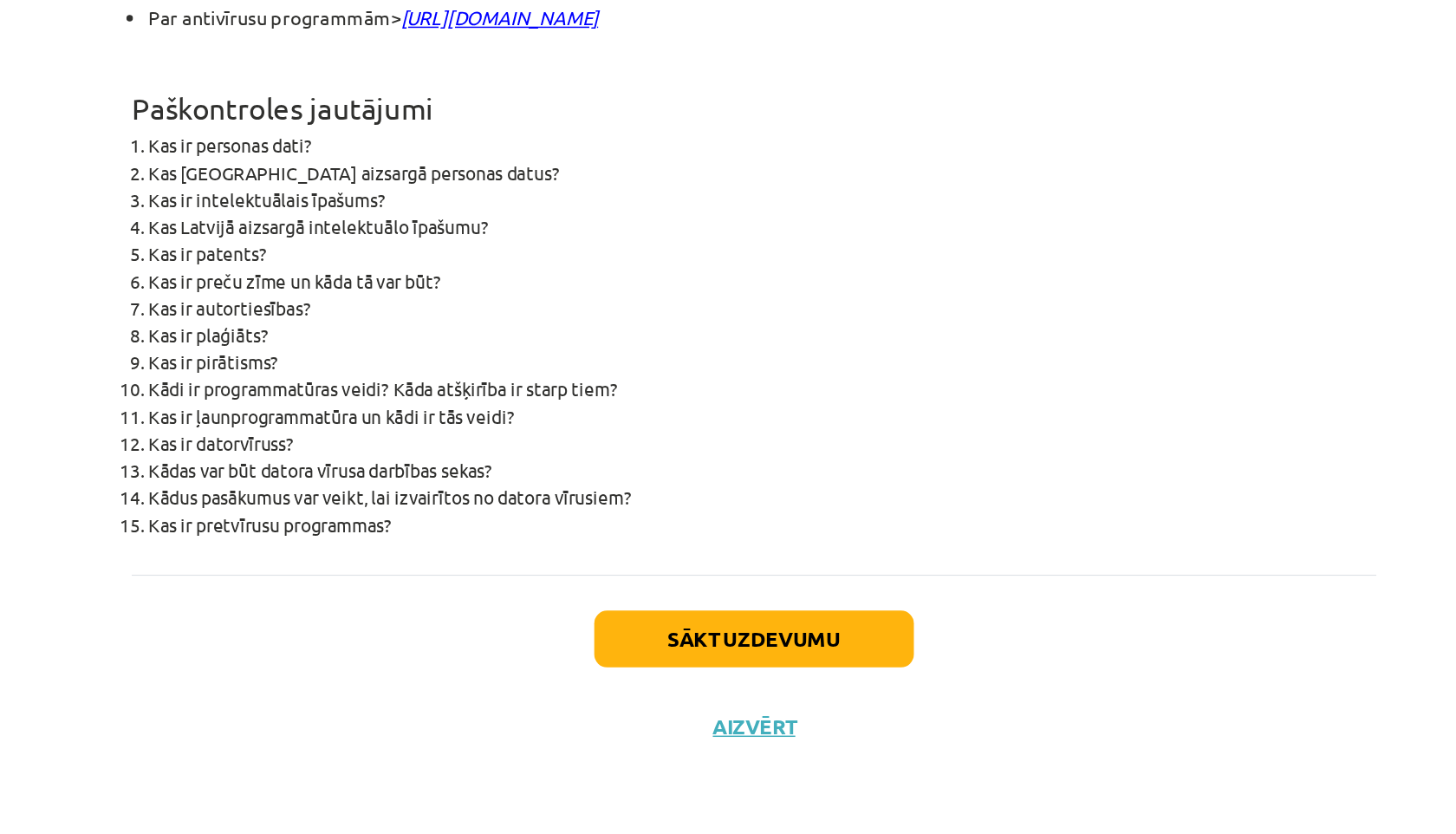
scroll to position [4213, 0]
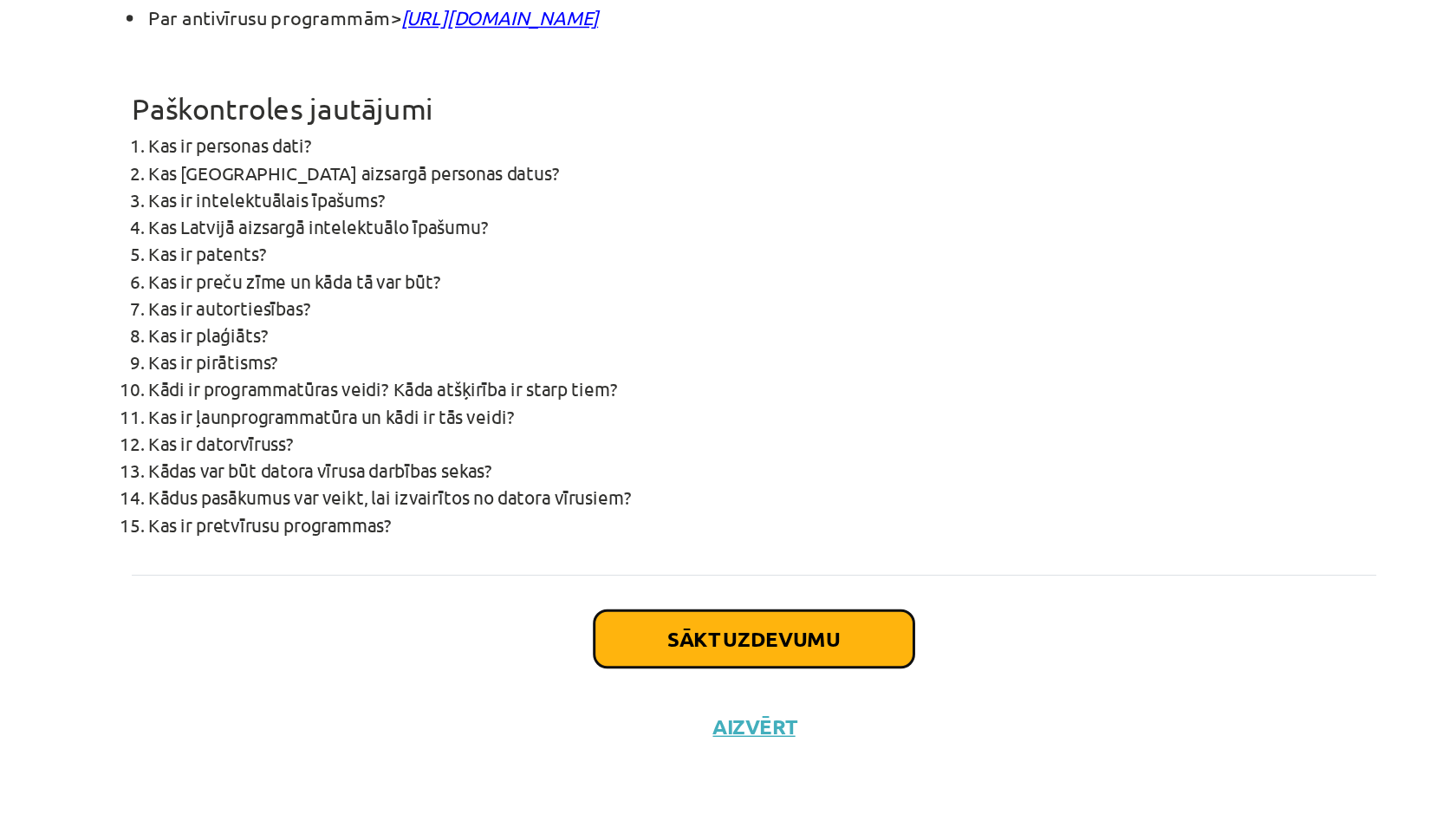
click at [773, 696] on button "Sākt uzdevumu" at bounding box center [728, 701] width 215 height 38
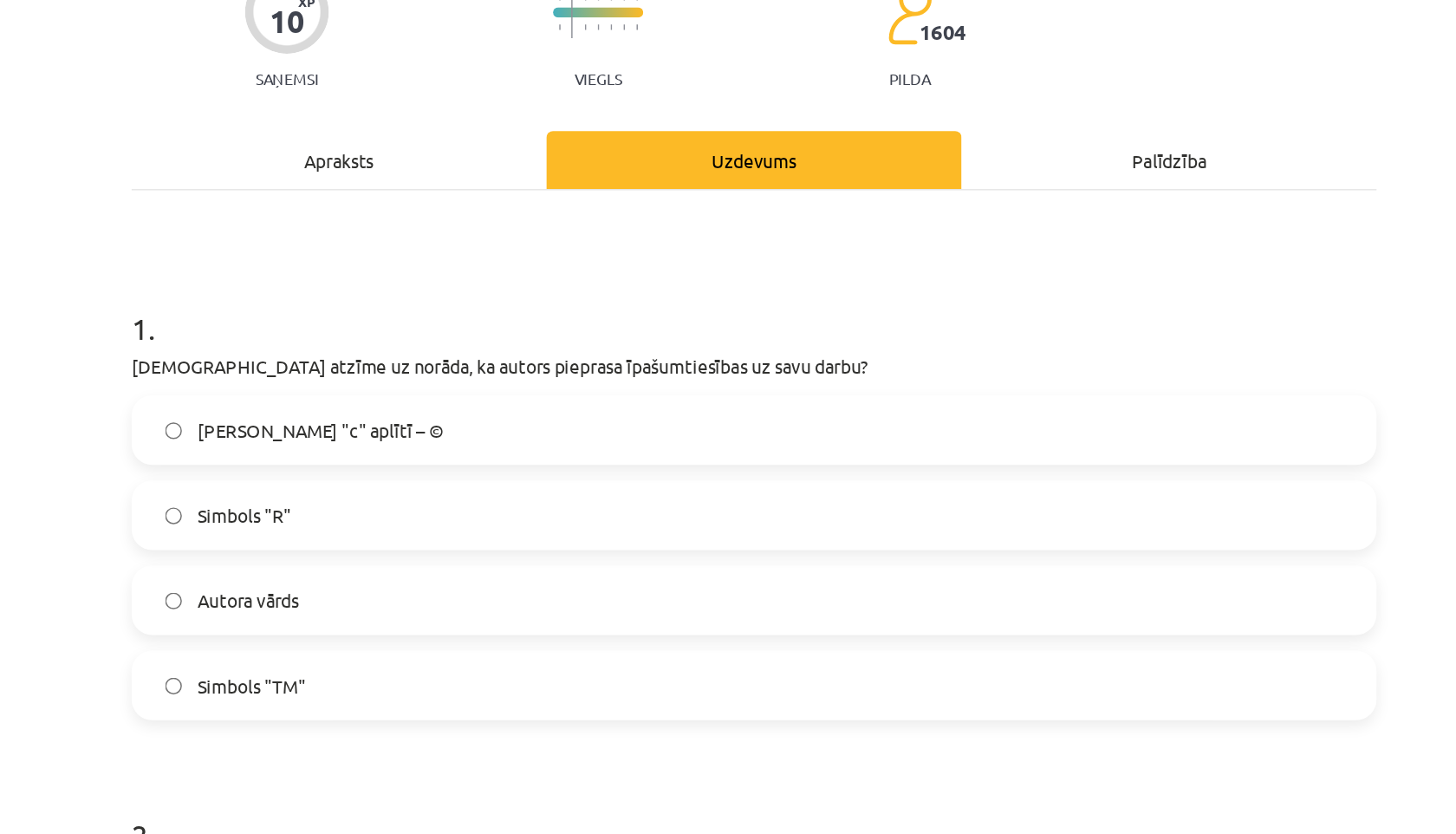
scroll to position [172, 0]
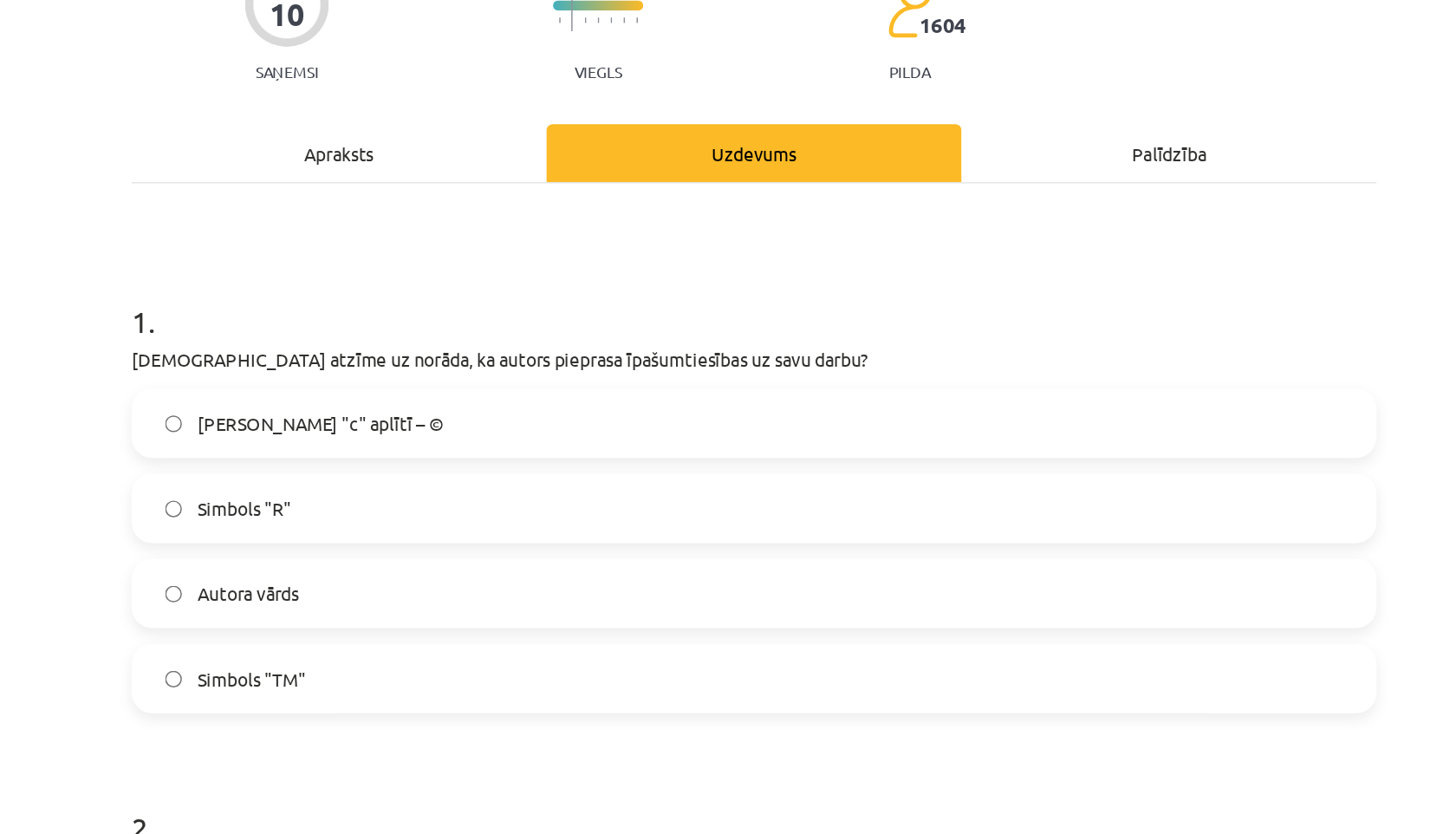
click at [688, 285] on label "Burts "c" aplītī – ©" at bounding box center [728, 284] width 834 height 44
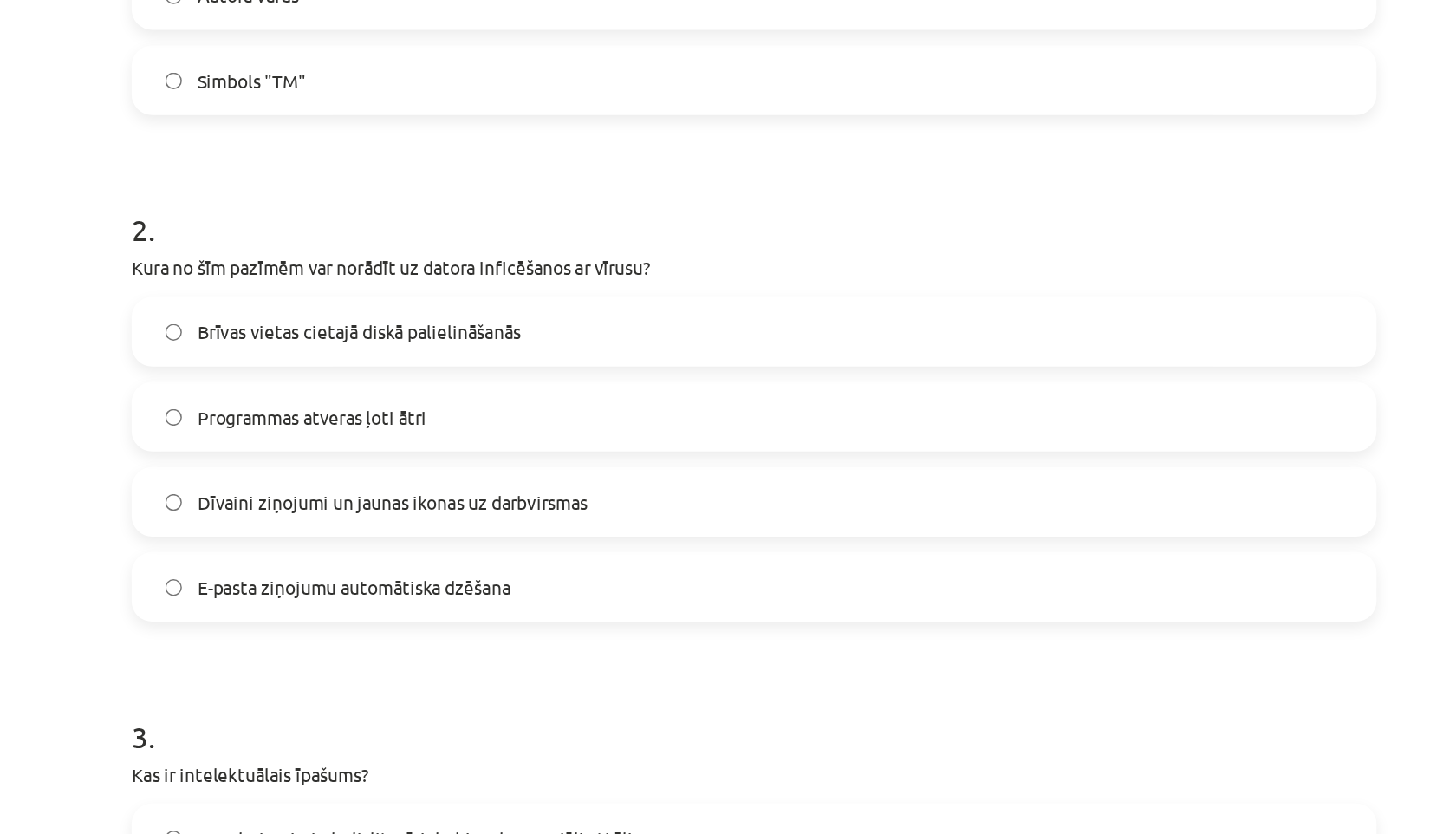
scroll to position [578, 0]
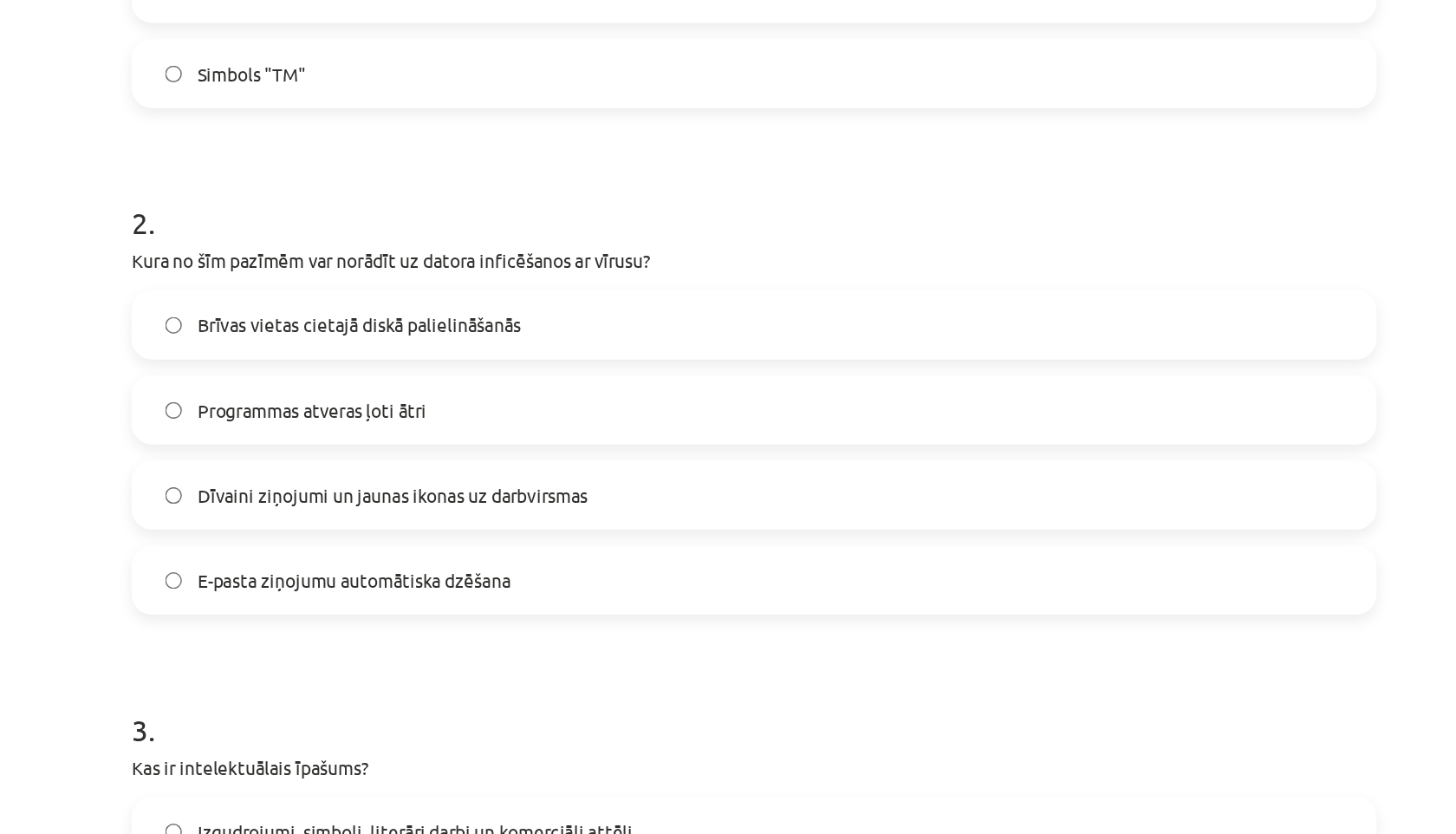
click at [513, 330] on span "Dīvaini ziņojumi un jaunas ikonas uz darbvirsmas" at bounding box center [485, 333] width 263 height 19
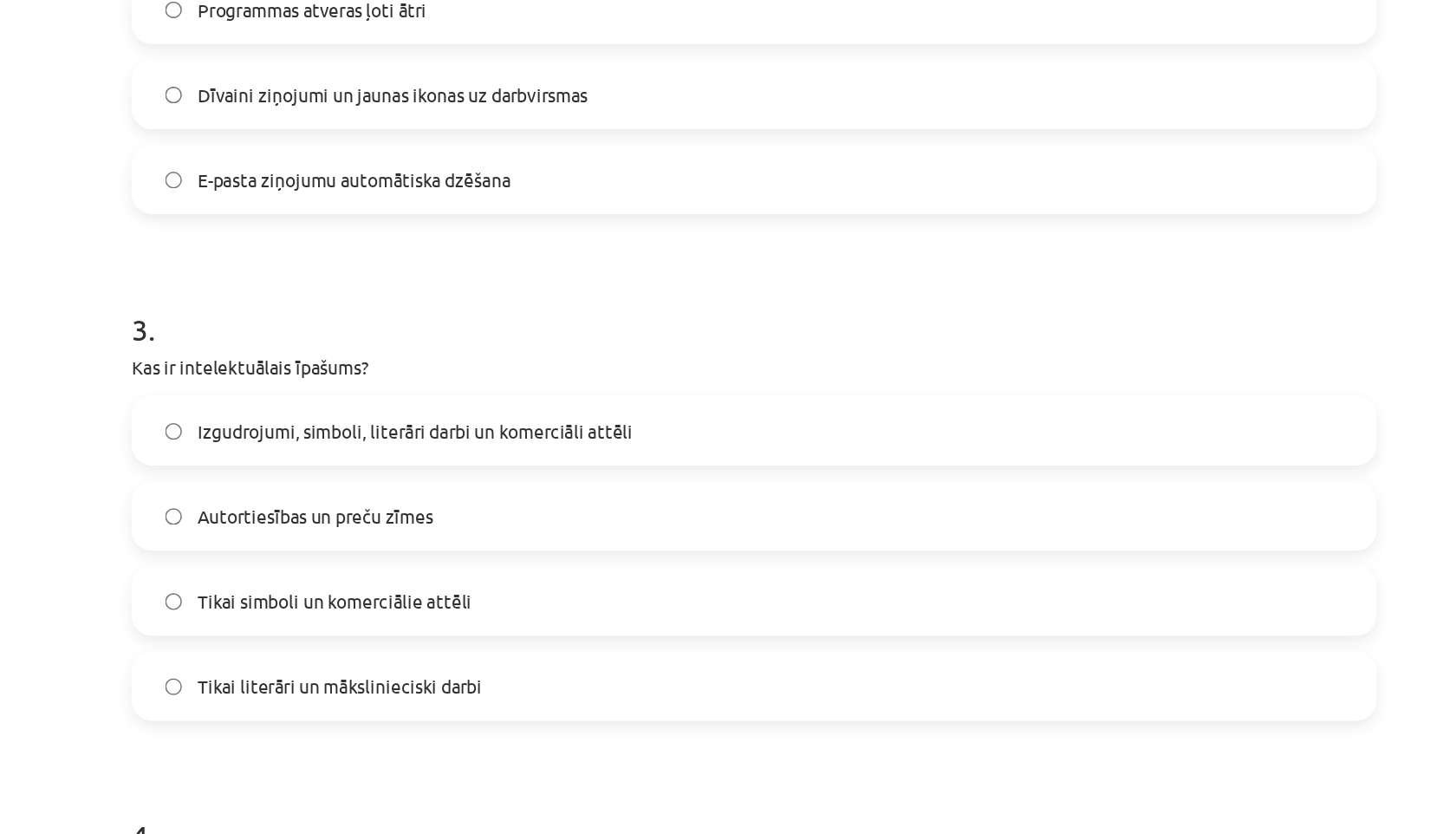
scroll to position [848, 0]
click at [419, 280] on span "Izgudrojumi, simboli, literāri darbi un komerciāli attēli" at bounding box center [500, 290] width 293 height 19
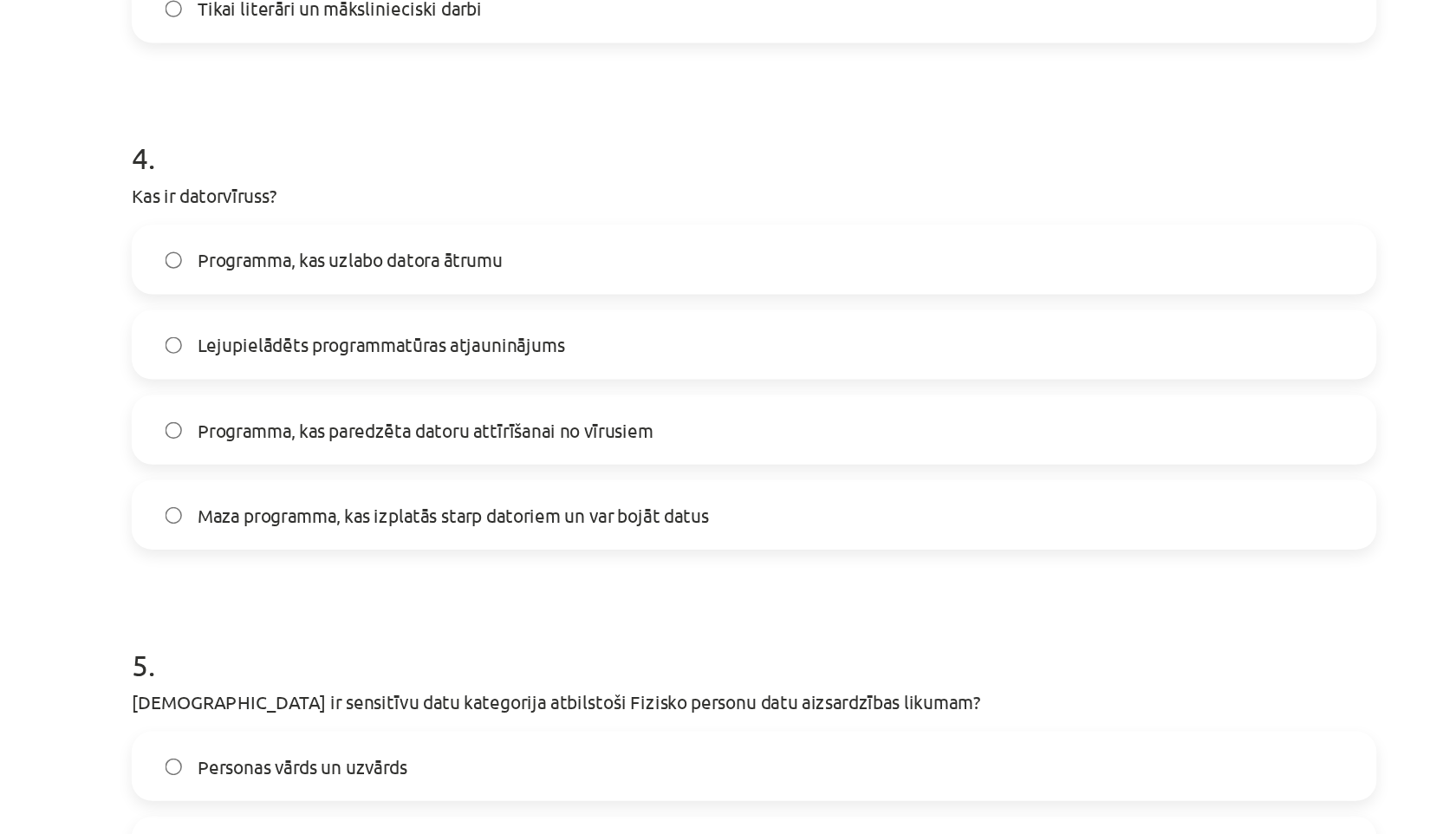
scroll to position [1301, 0]
click at [548, 332] on label "Maza programma, kas izplatās starp datoriem un var bojāt datus" at bounding box center [728, 347] width 834 height 44
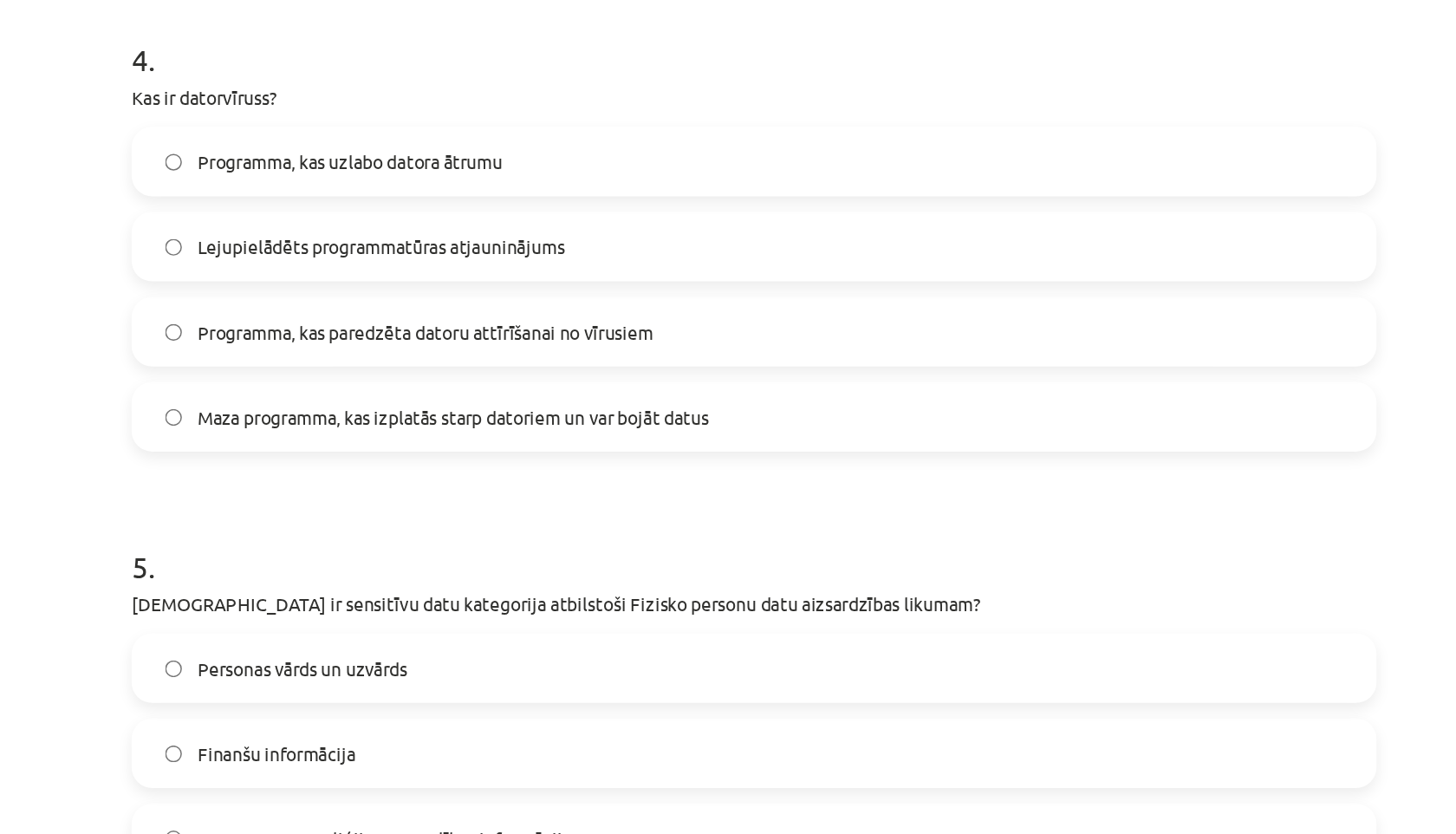
scroll to position [1380, 0]
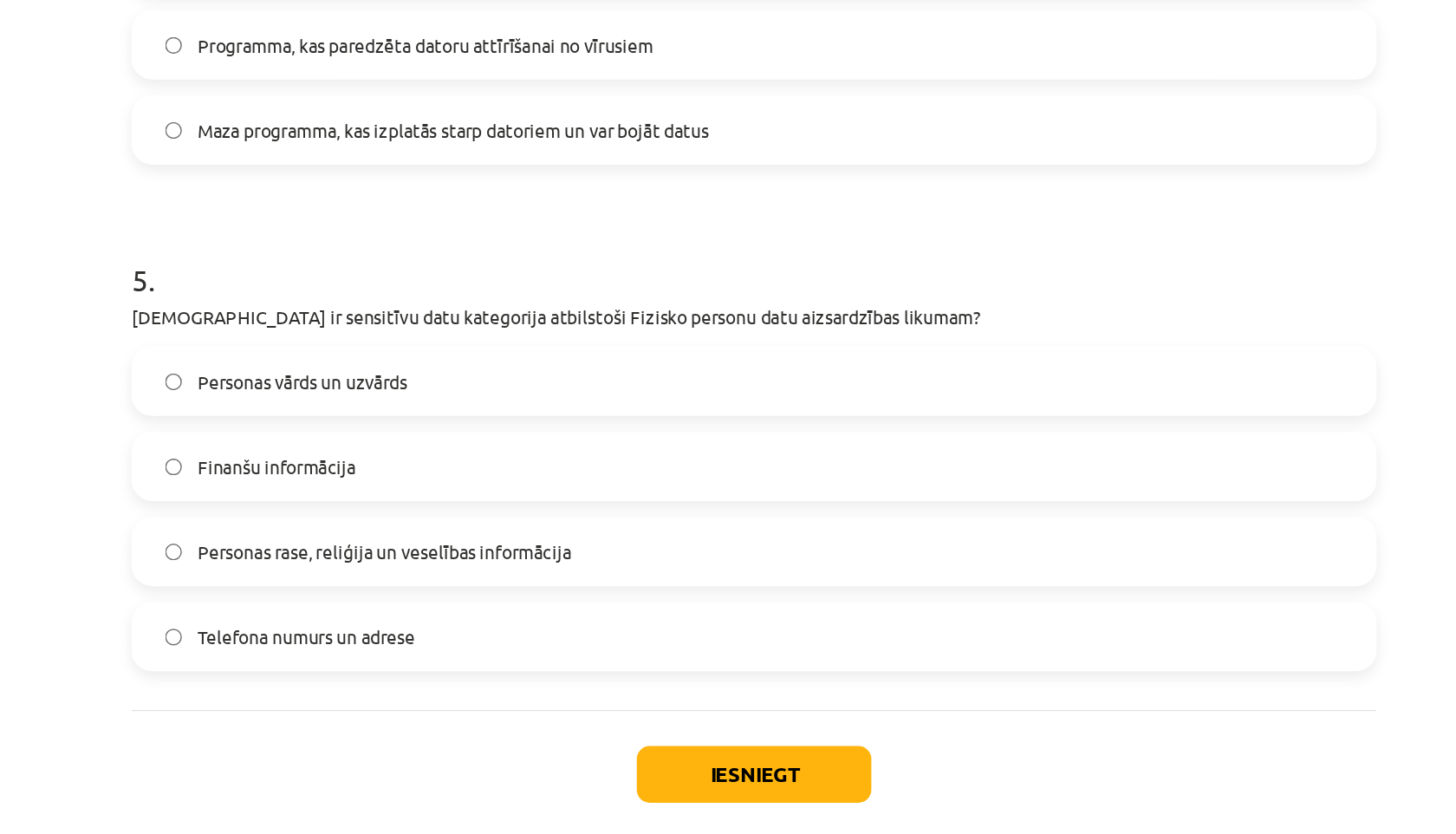
click at [472, 562] on label "Personas rase, reliģija un veselības informācija" at bounding box center [728, 552] width 834 height 44
click at [688, 697] on button "Iesniegt" at bounding box center [728, 701] width 158 height 38
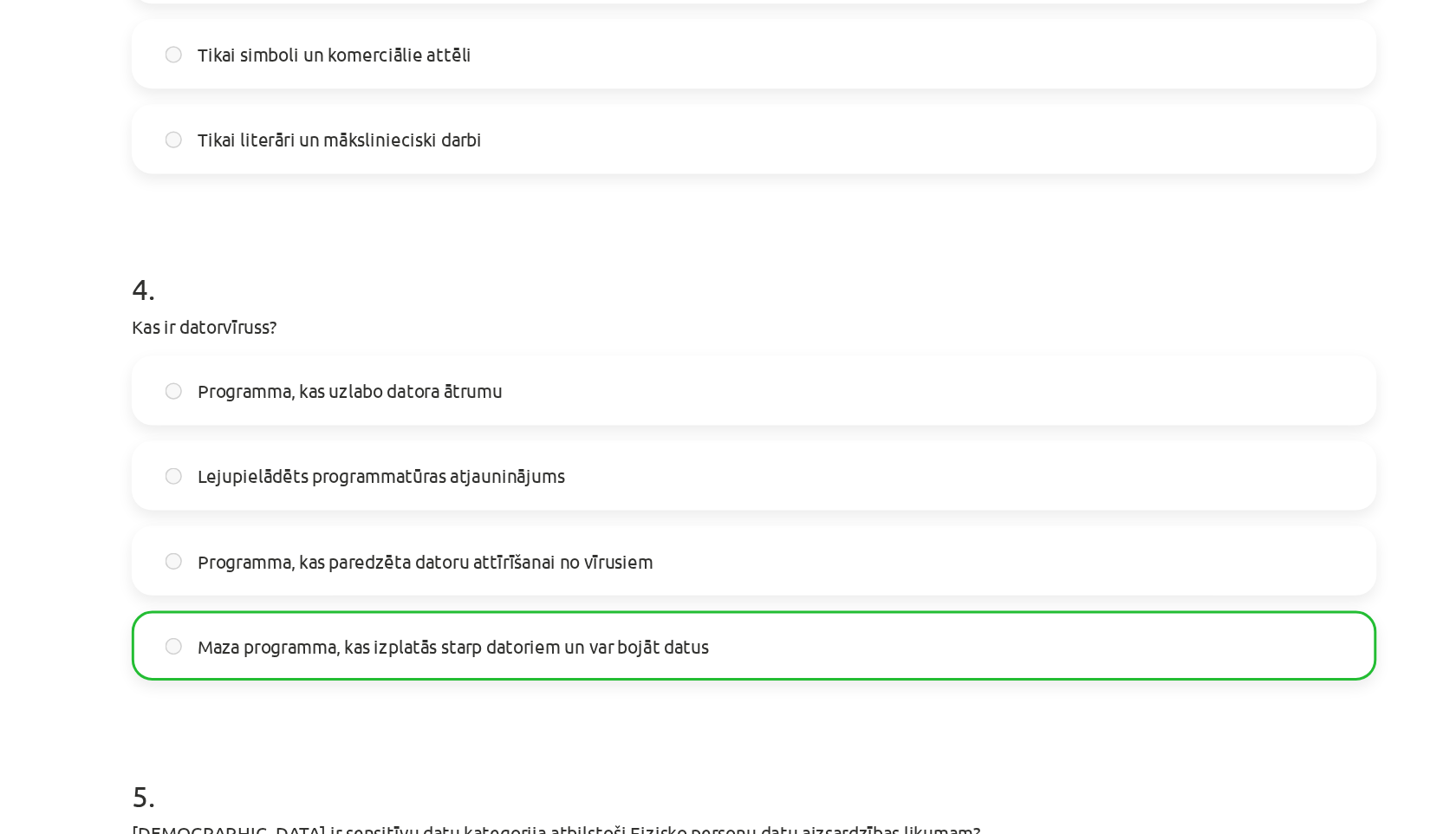
scroll to position [1435, 0]
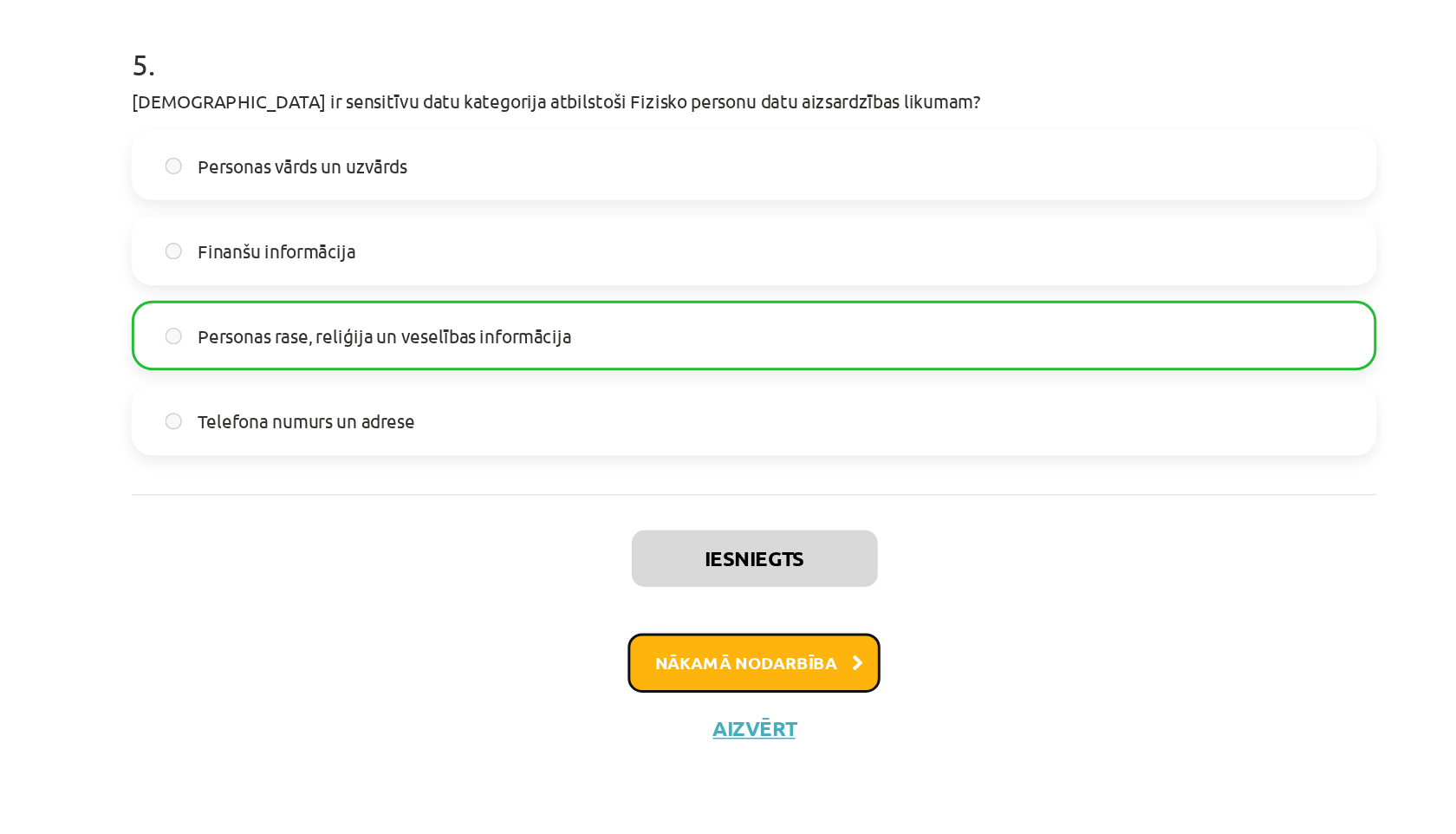
click at [683, 724] on button "Nākamā nodarbība" at bounding box center [728, 717] width 170 height 40
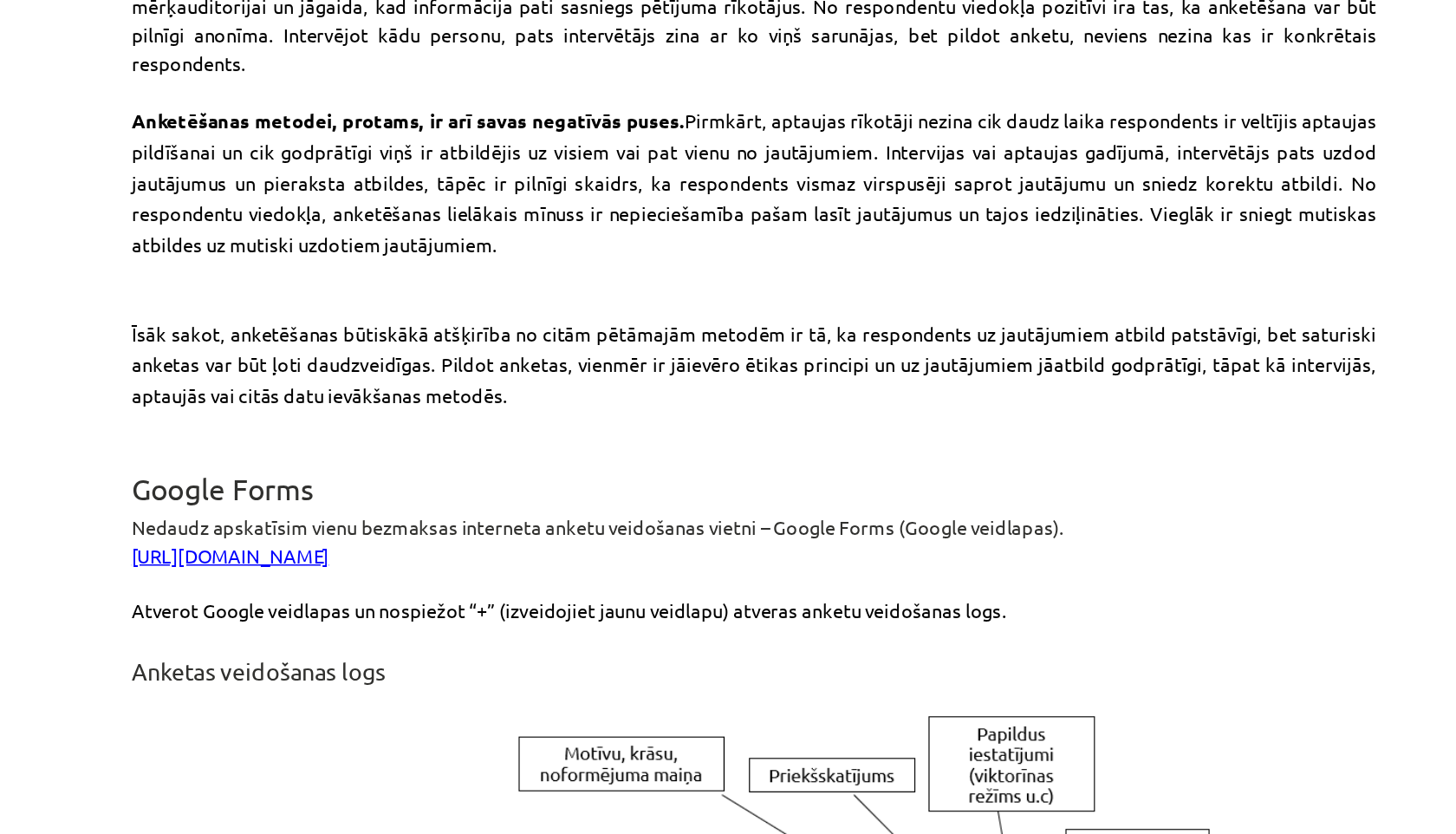
scroll to position [952, 0]
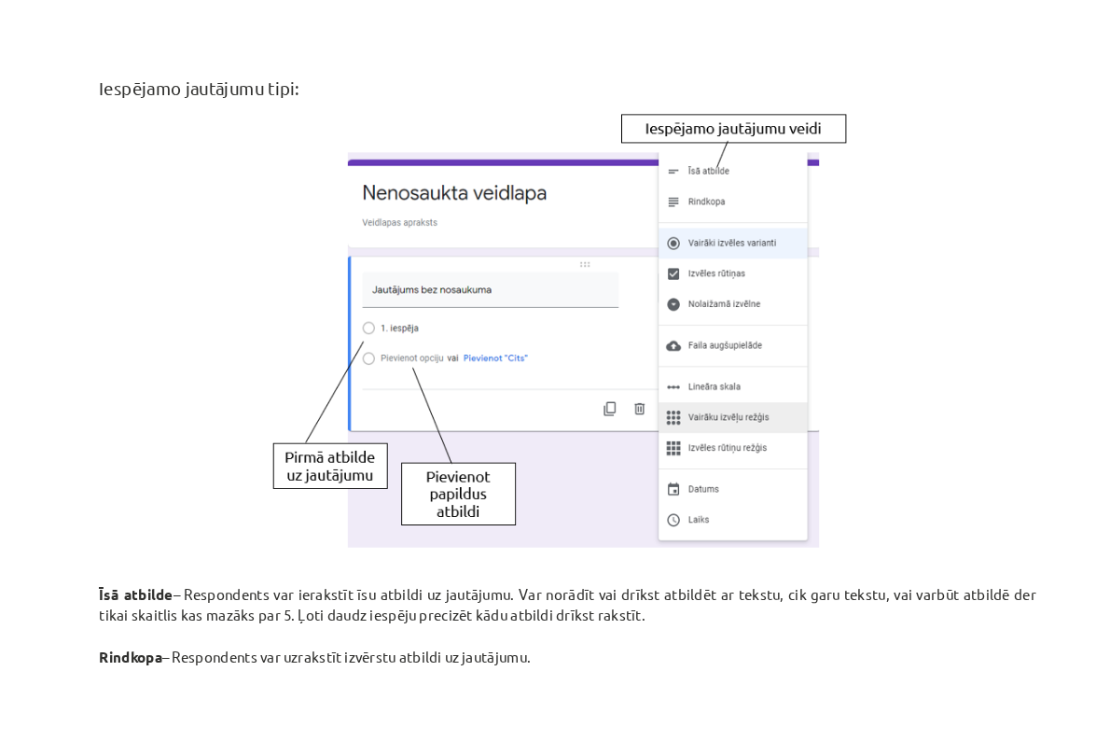
scroll to position [2154, 0]
